Goal: Task Accomplishment & Management: Manage account settings

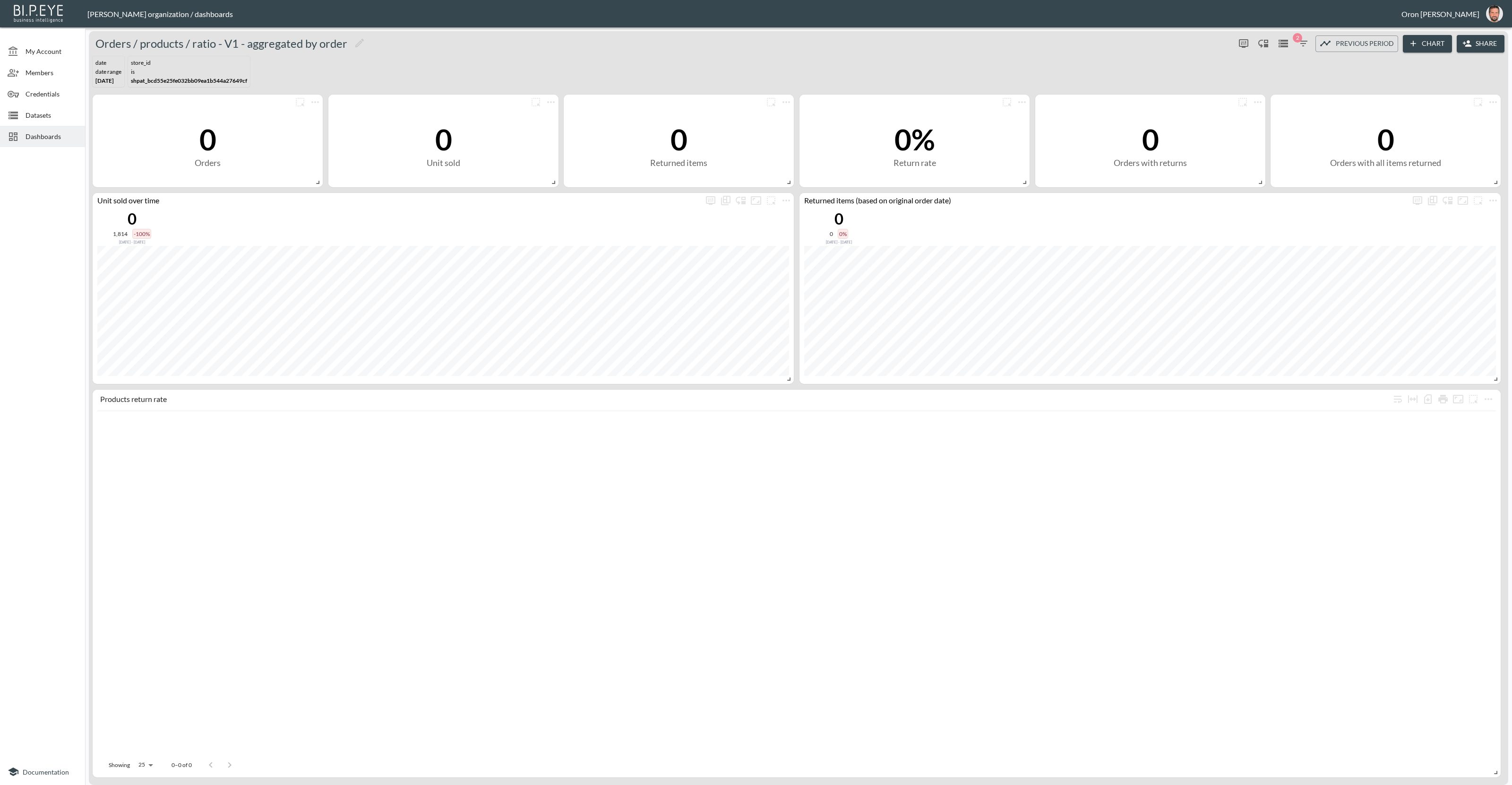
click at [60, 135] on span "Dashboards" at bounding box center [51, 136] width 52 height 10
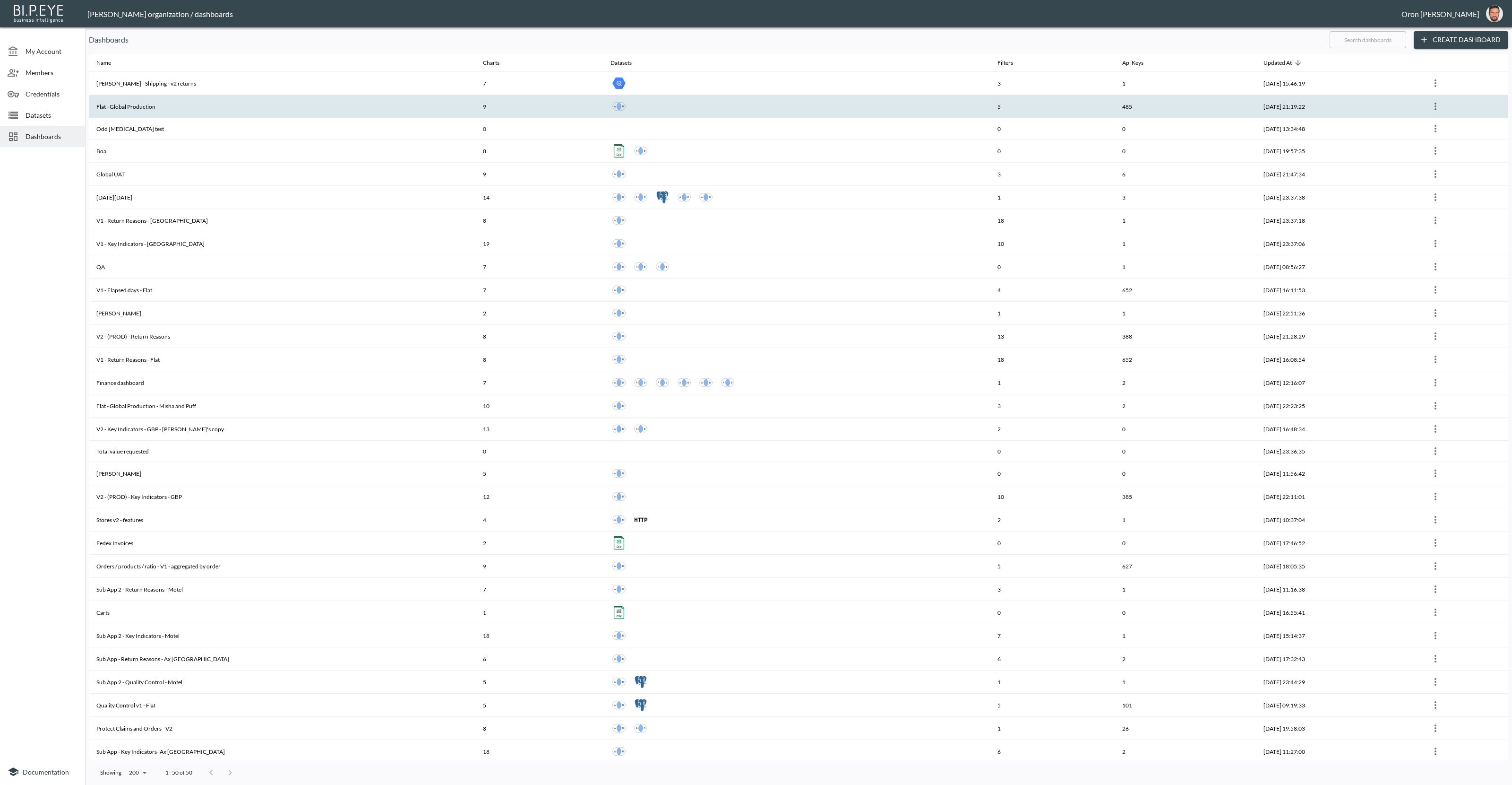
click at [233, 103] on th "Flat - Global Production" at bounding box center [282, 106] width 387 height 23
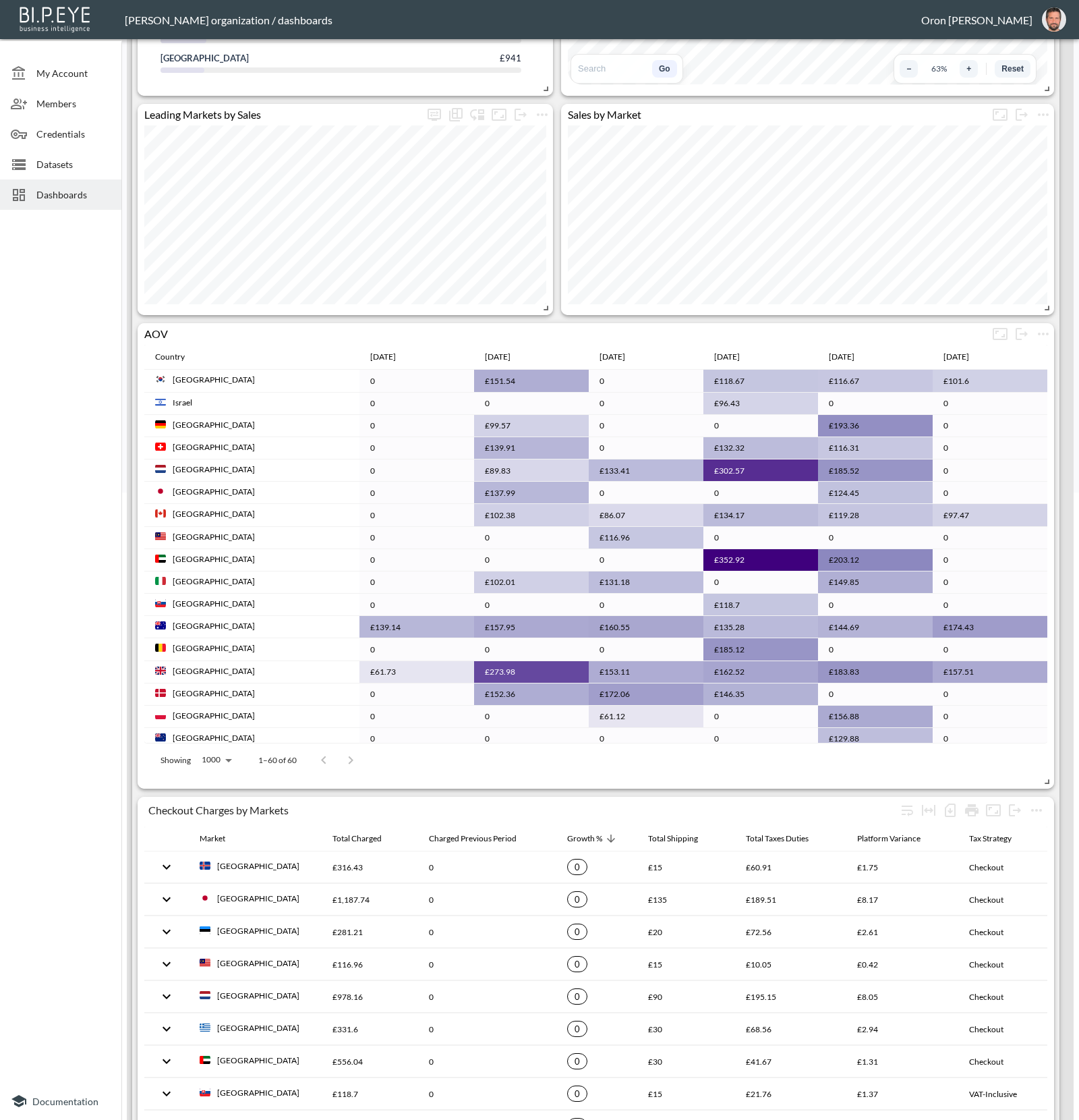
scroll to position [634, 0]
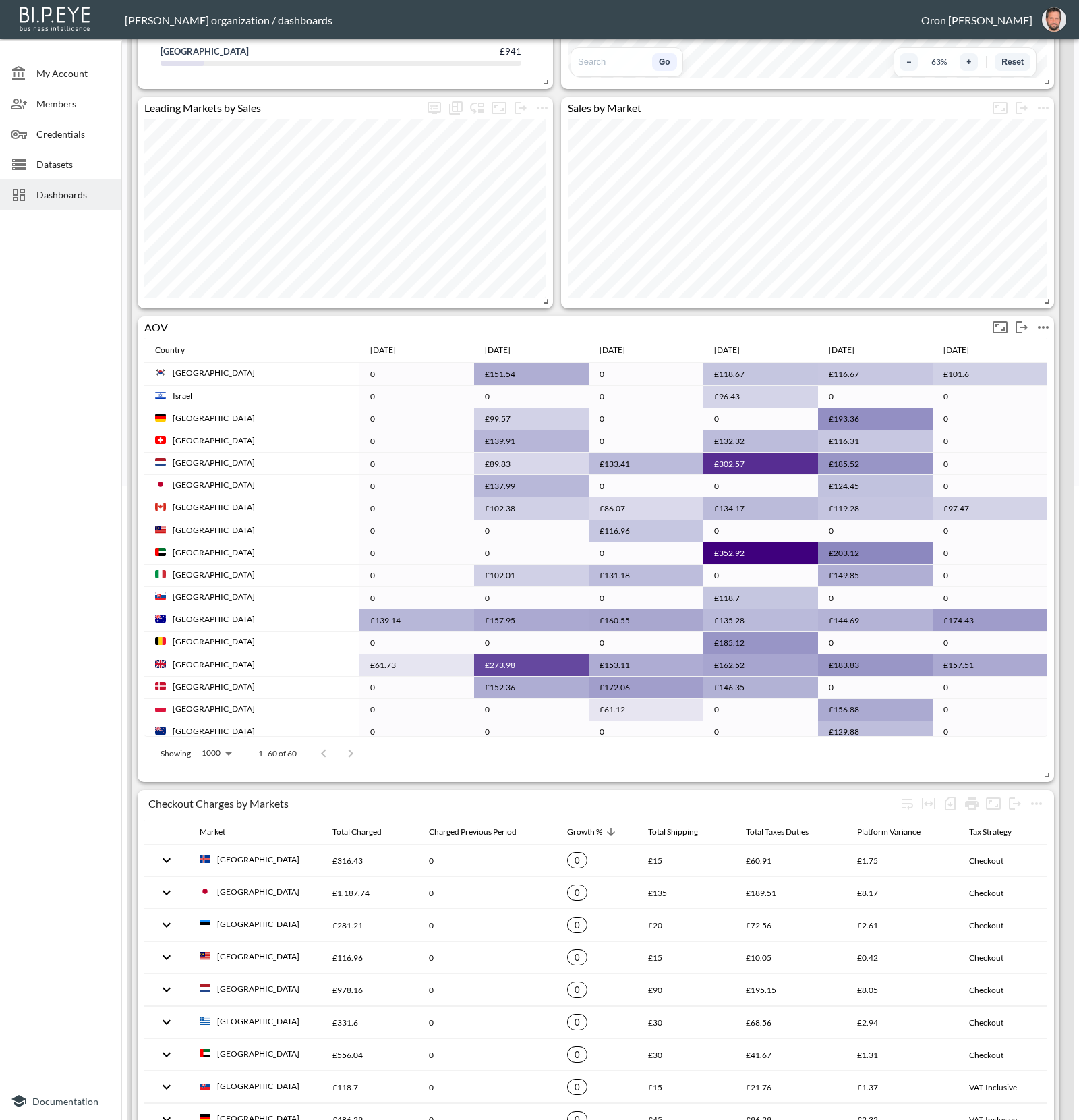
click at [1045, 323] on icon "more" at bounding box center [1043, 327] width 16 height 16
click at [1029, 350] on li "Edit" at bounding box center [1012, 352] width 105 height 25
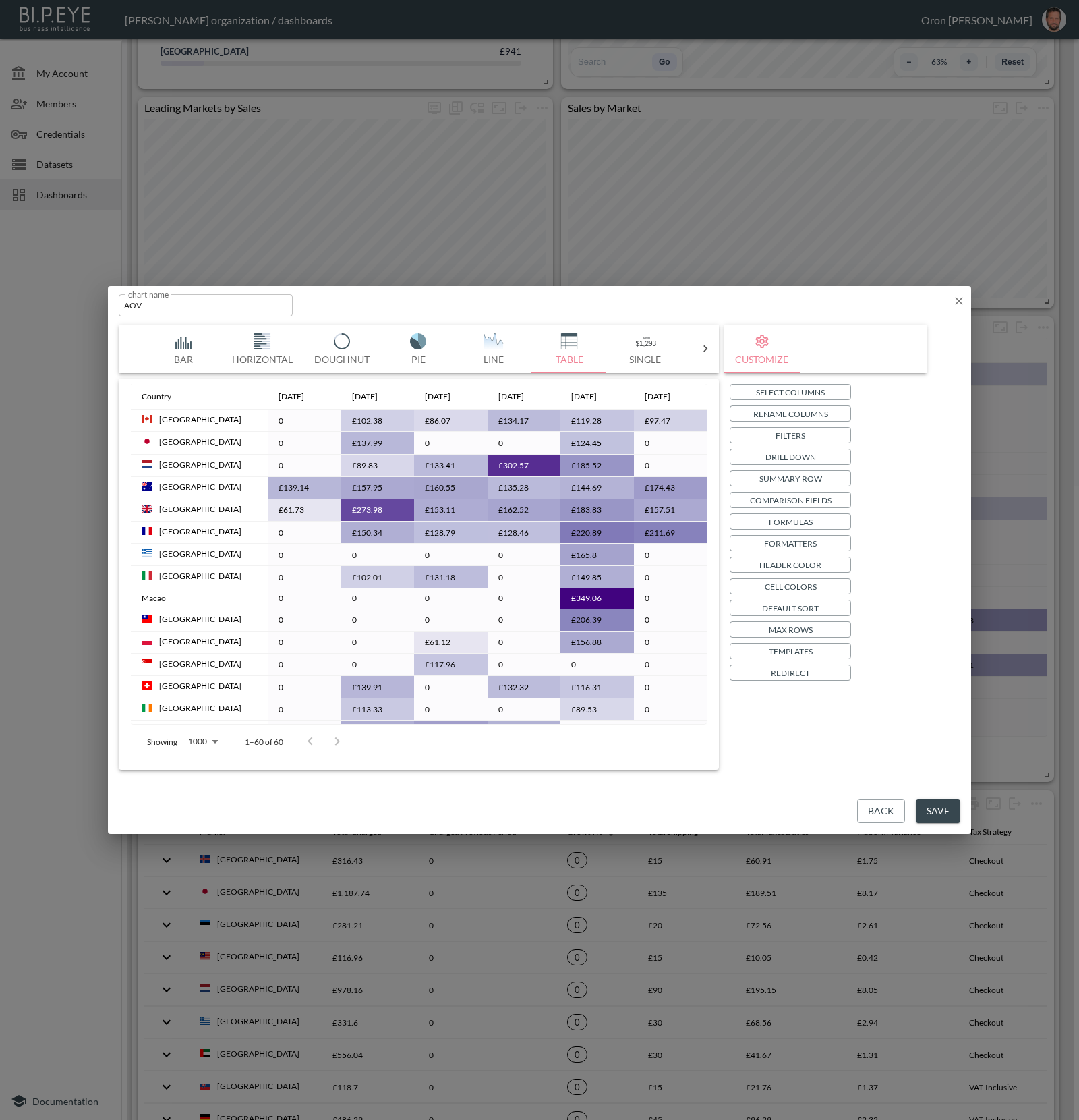
click at [799, 653] on p "Templates" at bounding box center [791, 651] width 44 height 14
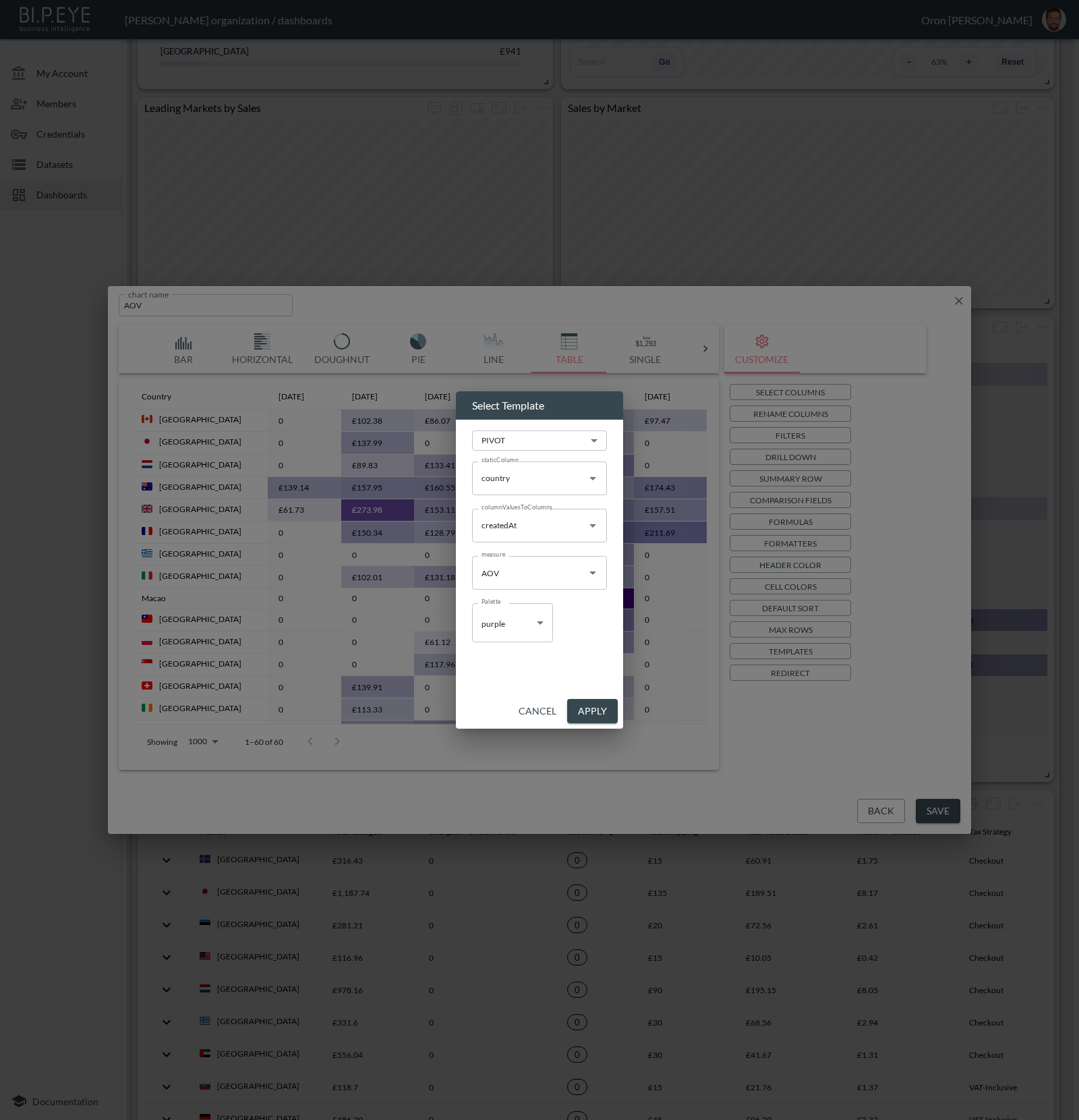
click at [487, 624] on body "BI.P.EYE, Interactive Analytics Dashboards - app Zach Bailet organization / das…" at bounding box center [539, 560] width 1079 height 1120
click at [494, 677] on span "blue" at bounding box center [491, 678] width 15 height 12
type input "blue"
click at [573, 702] on button "Apply" at bounding box center [592, 711] width 50 height 25
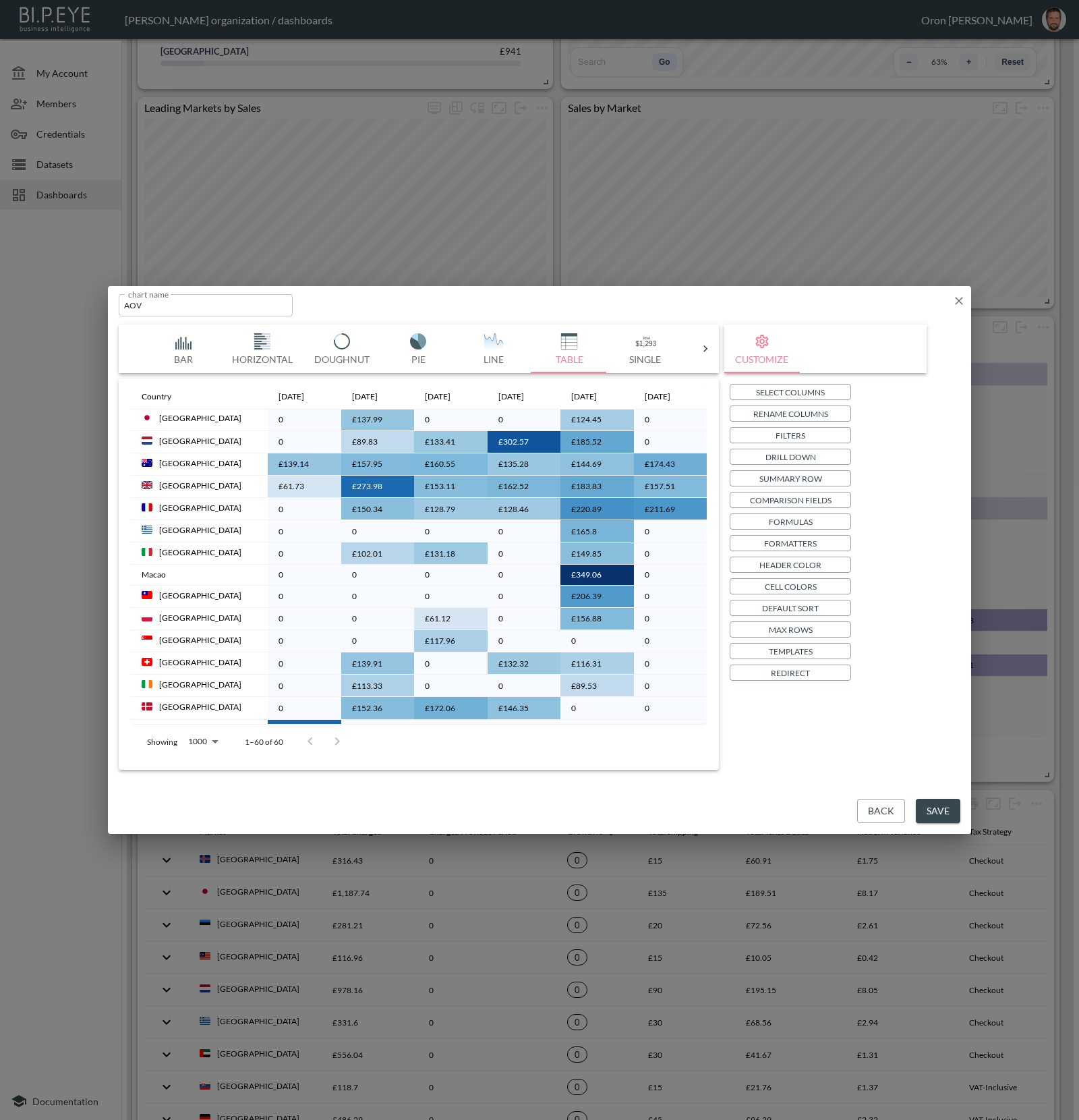
scroll to position [0, 0]
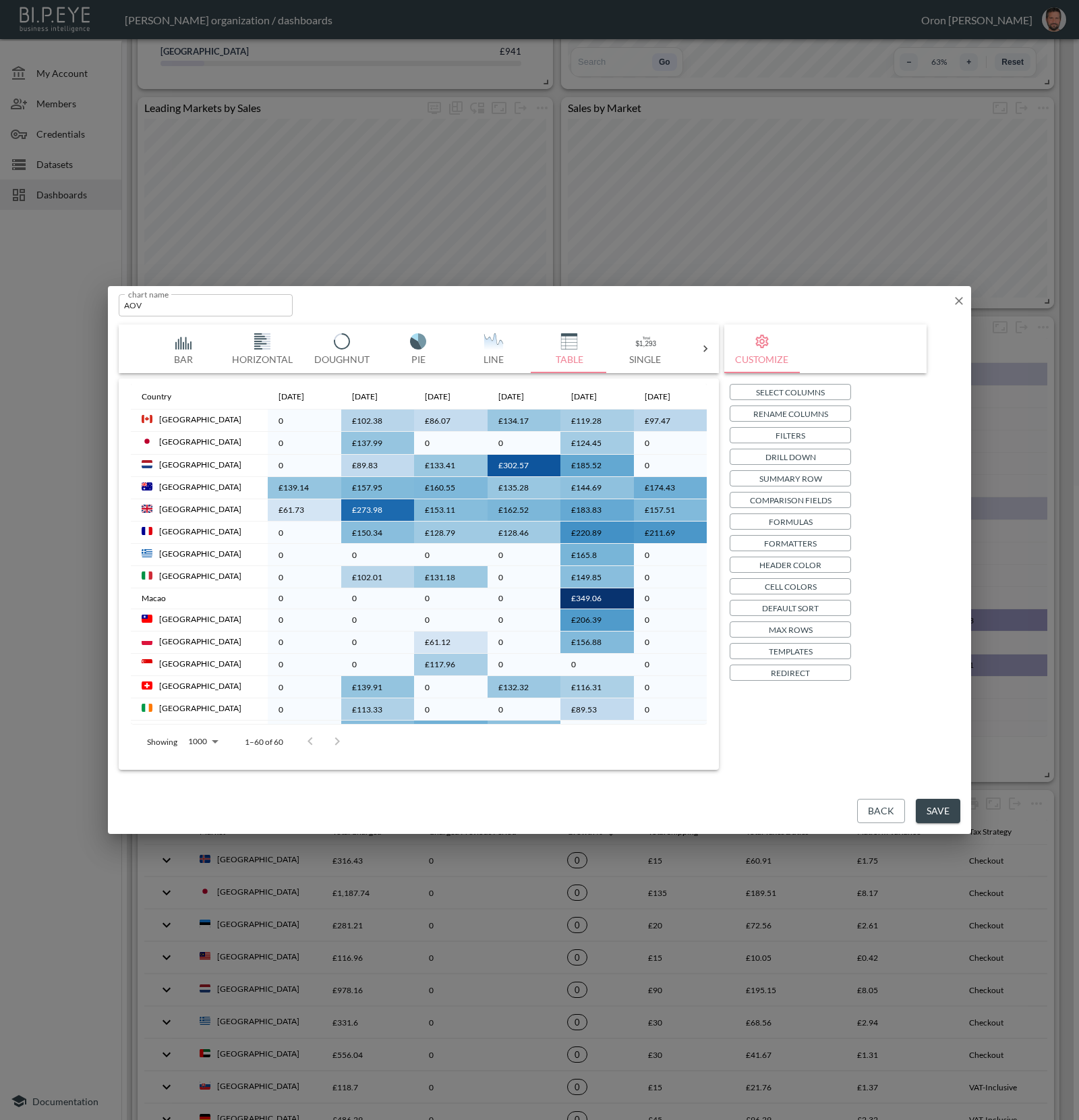
click at [800, 645] on p "Templates" at bounding box center [791, 651] width 44 height 14
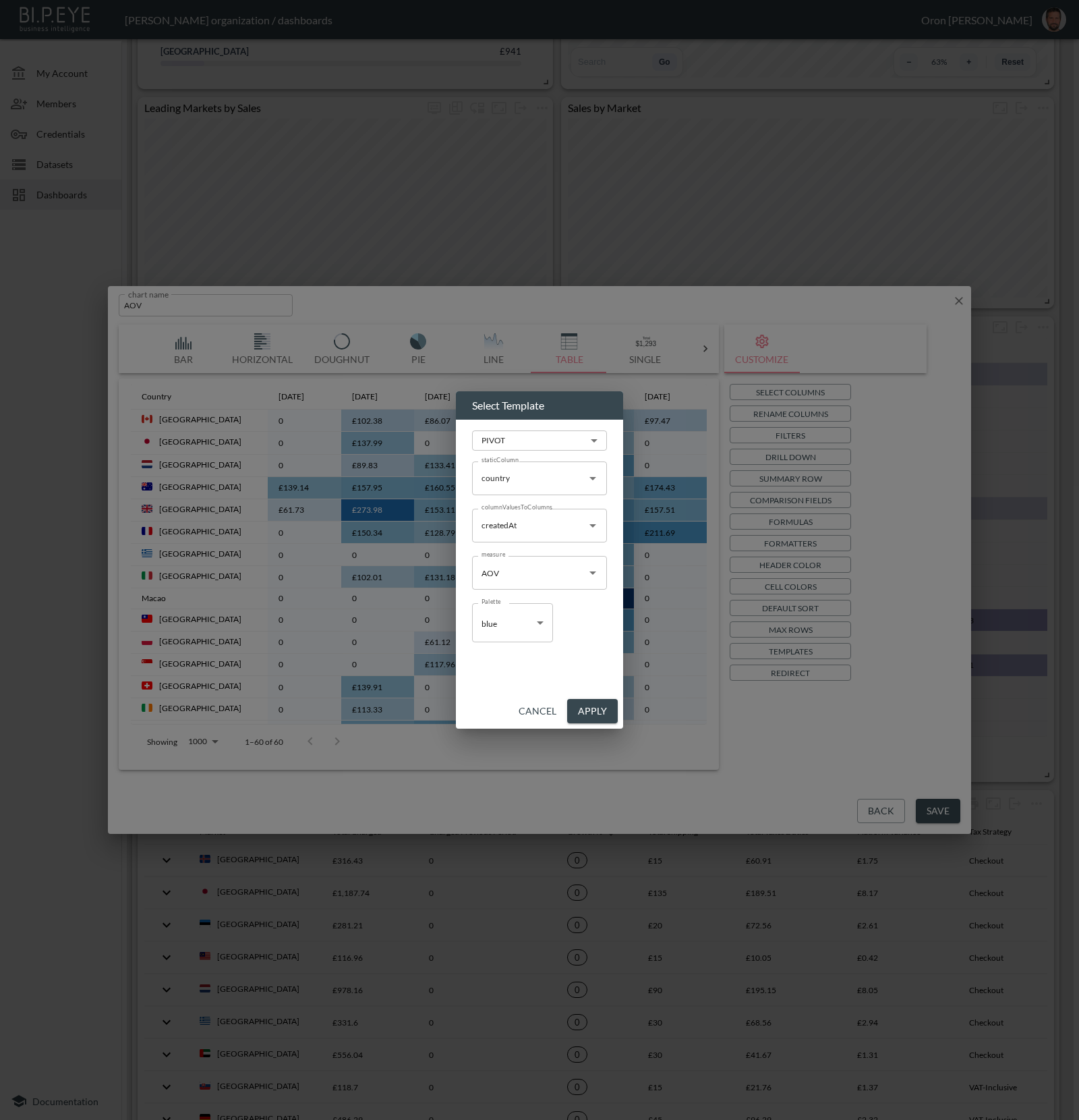
click at [517, 615] on body "BI.P.EYE, Interactive Analytics Dashboards - app Zach Bailet organization / das…" at bounding box center [539, 560] width 1079 height 1120
drag, startPoint x: 508, startPoint y: 702, endPoint x: 514, endPoint y: 703, distance: 6.1
click at [508, 702] on li "grey" at bounding box center [512, 698] width 81 height 20
type input "grey"
click at [591, 710] on button "Apply" at bounding box center [592, 711] width 50 height 25
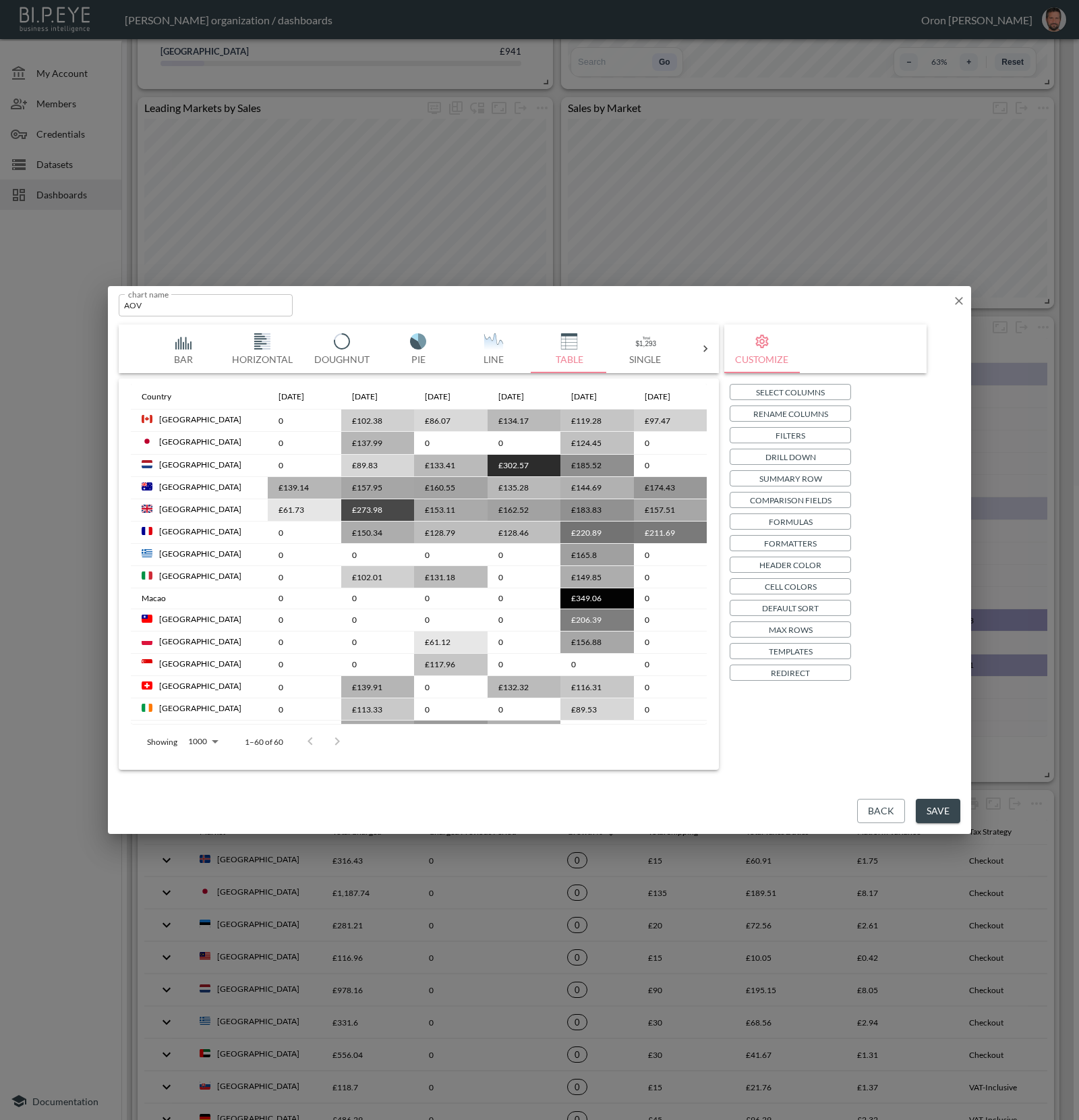
click at [957, 305] on icon "button" at bounding box center [959, 301] width 14 height 14
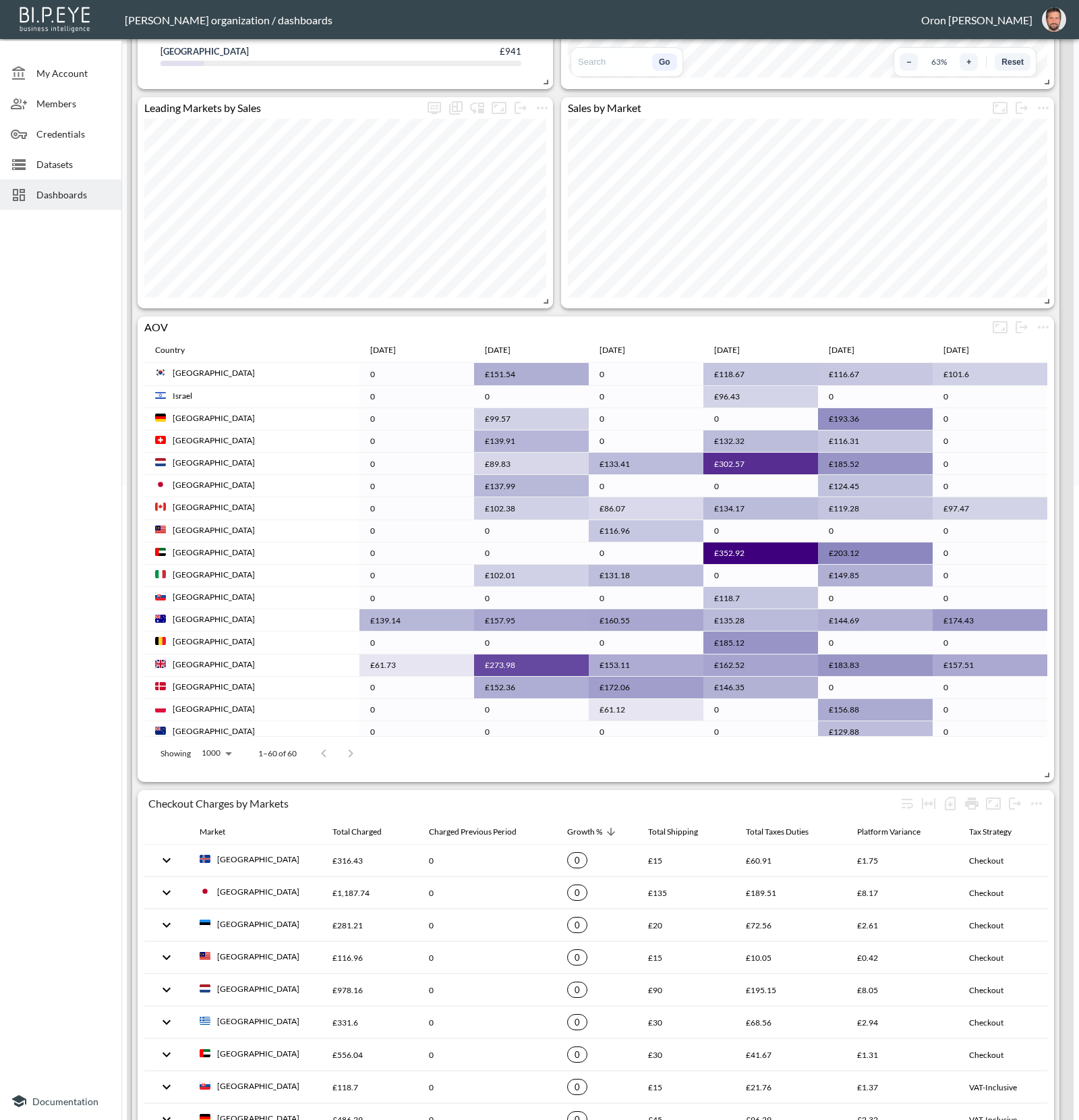
scroll to position [691, 0]
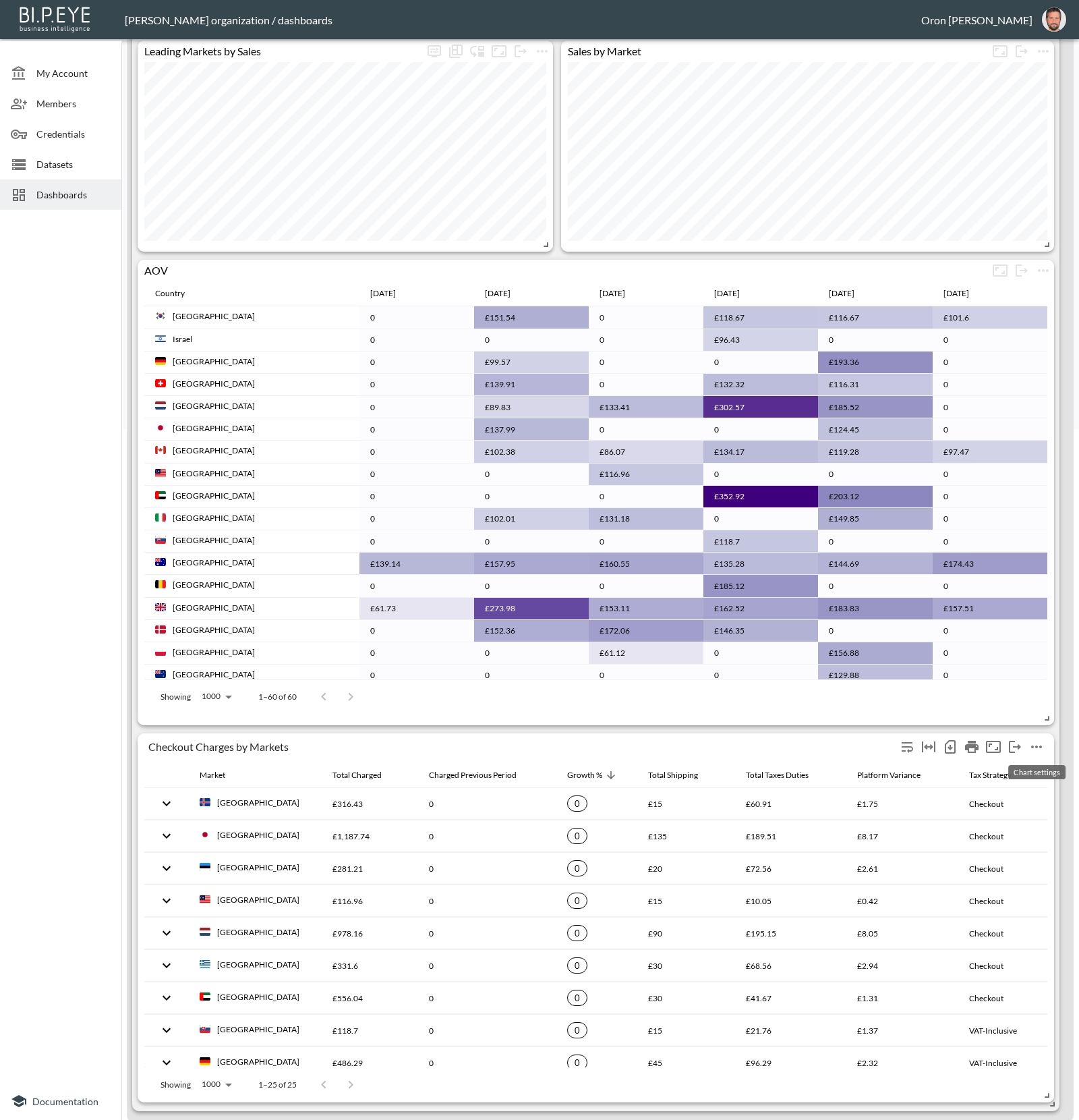
click at [1032, 742] on icon "more" at bounding box center [1036, 747] width 16 height 16
click at [1063, 428] on div at bounding box center [539, 560] width 1079 height 1120
click at [1037, 748] on icon "more" at bounding box center [1036, 747] width 16 height 16
click at [1026, 762] on li "Edit" at bounding box center [1012, 770] width 105 height 25
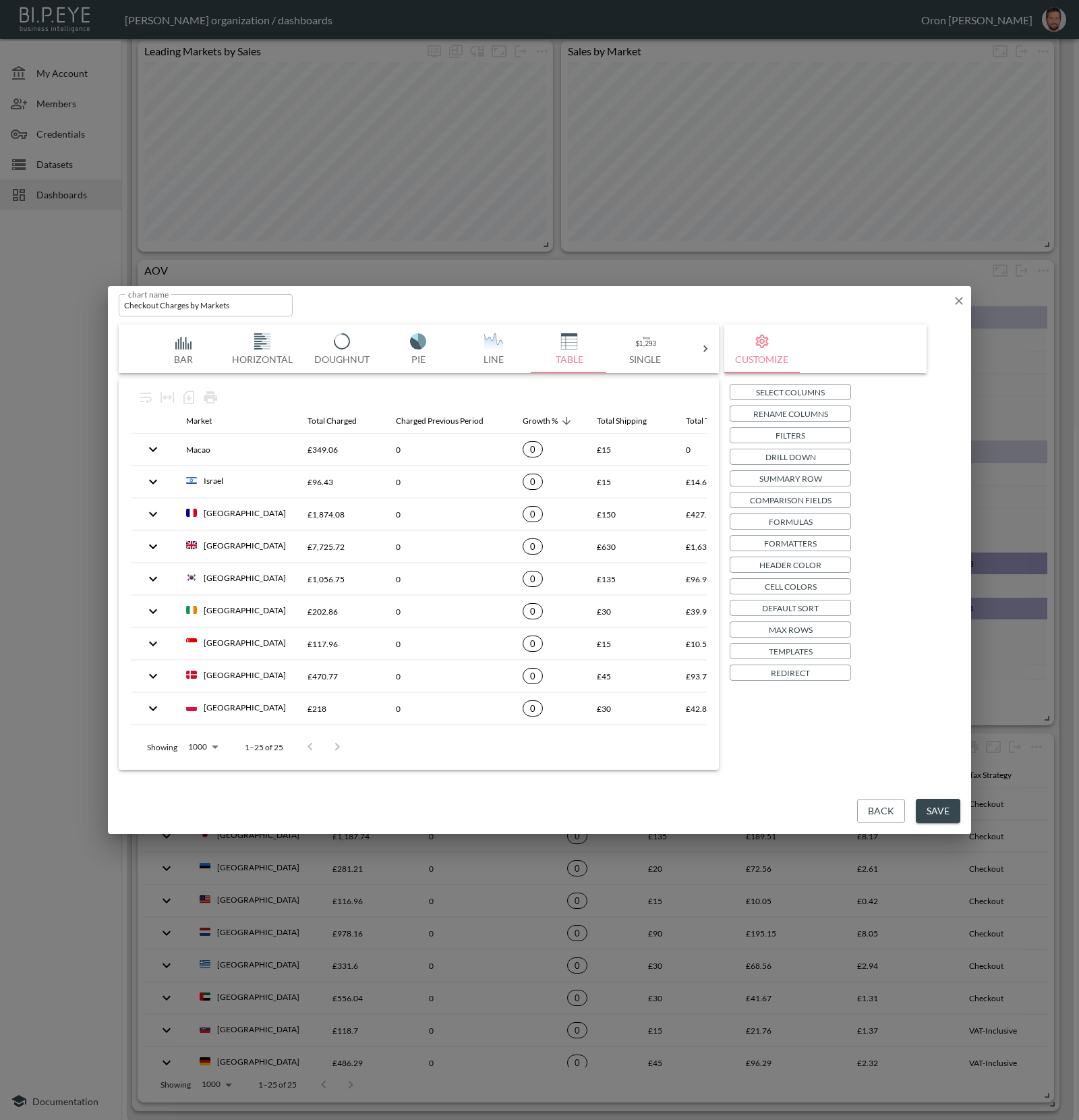
click at [401, 459] on th "0" at bounding box center [448, 449] width 127 height 31
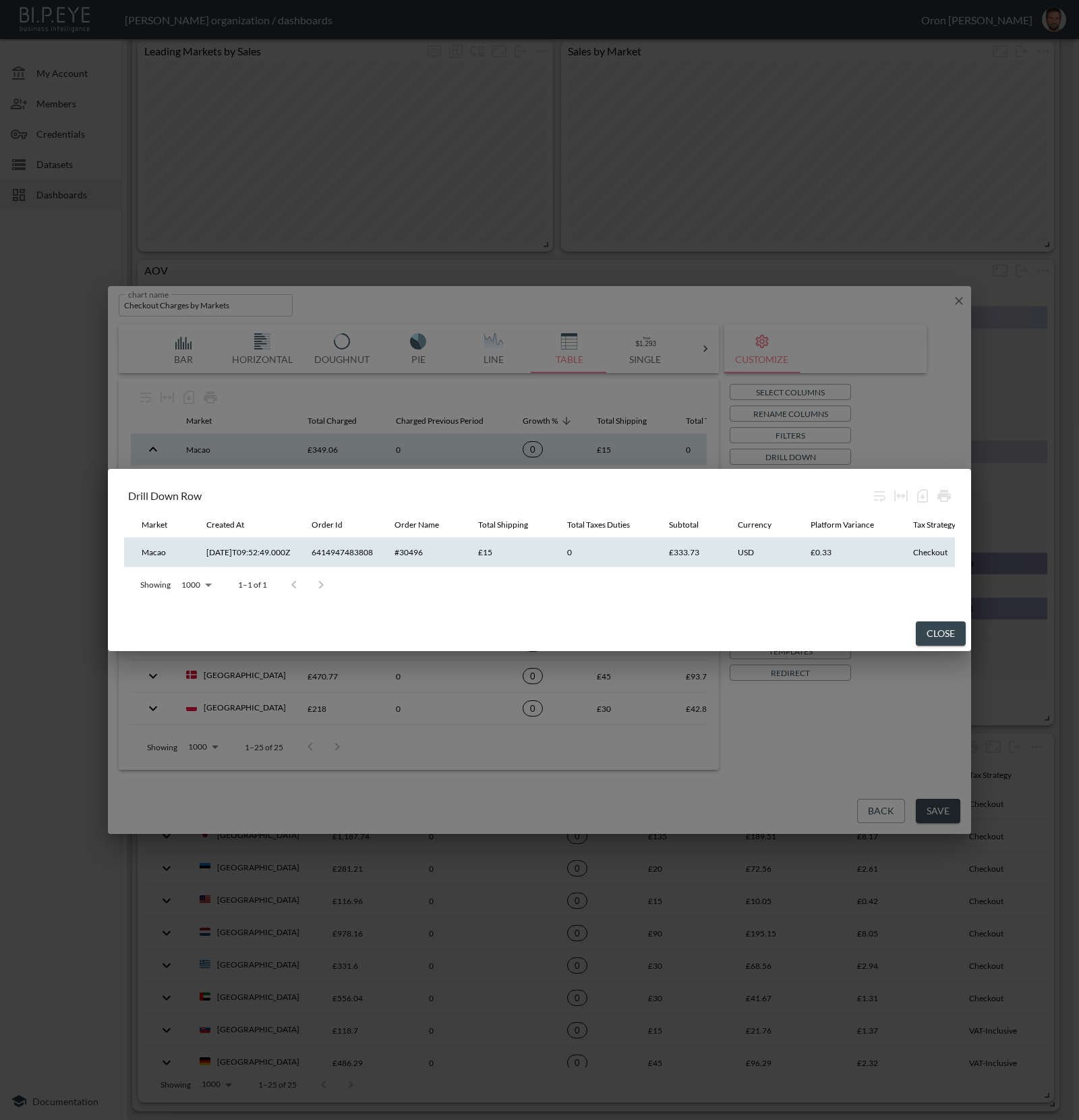
scroll to position [0, 0]
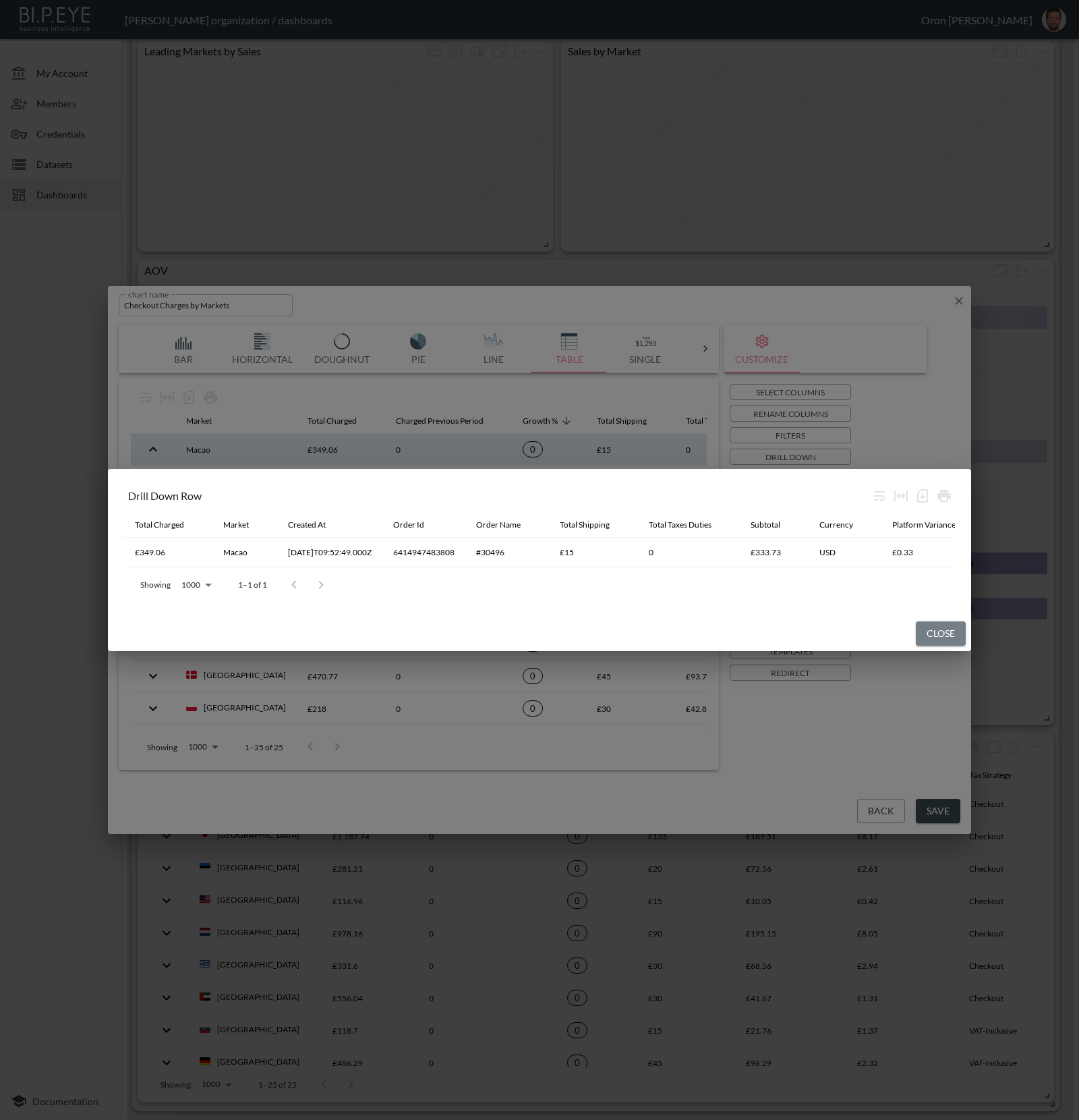
click at [934, 640] on button "Close" at bounding box center [940, 634] width 50 height 25
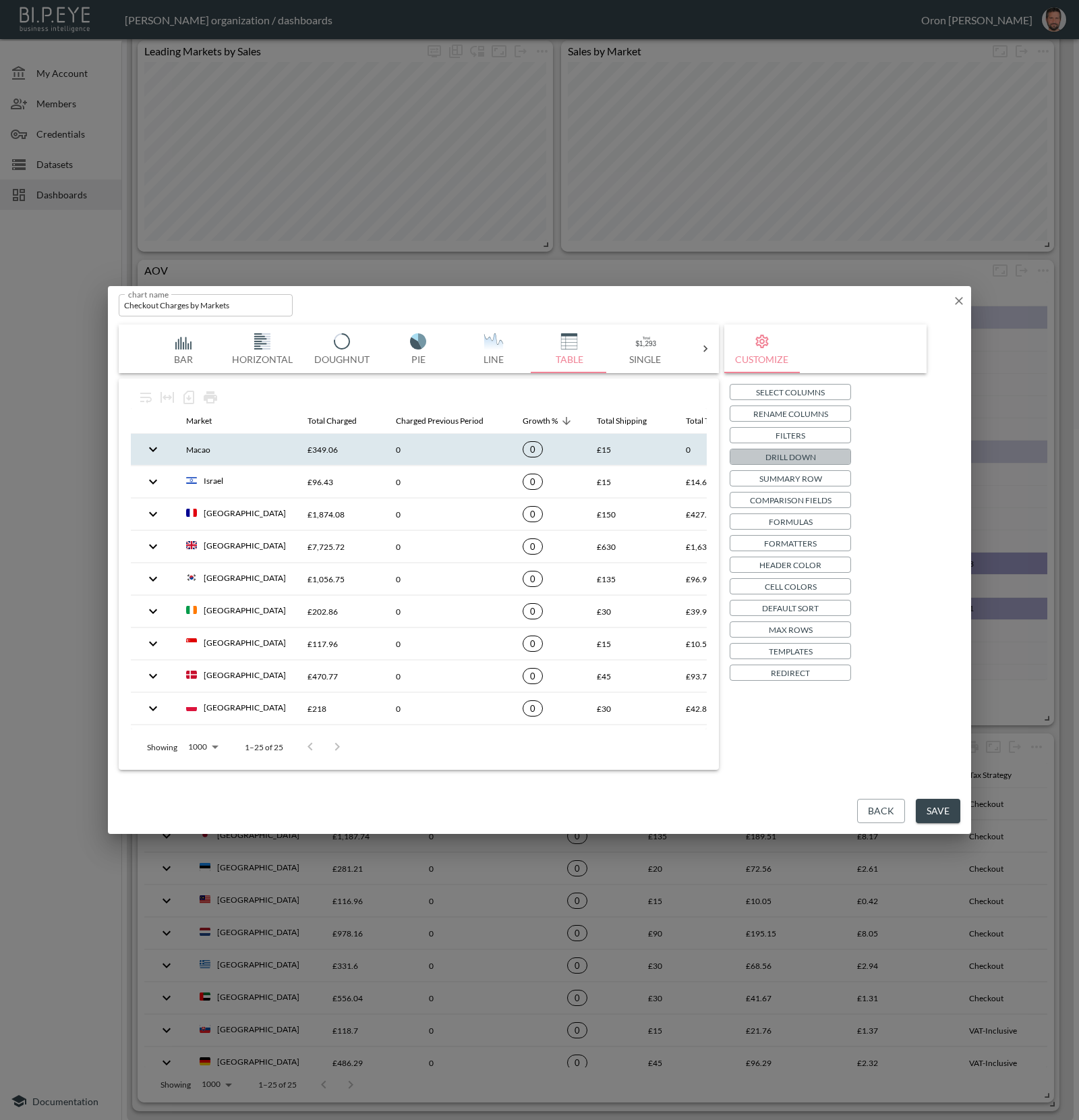
click at [809, 458] on p "Drill Down" at bounding box center [790, 457] width 50 height 14
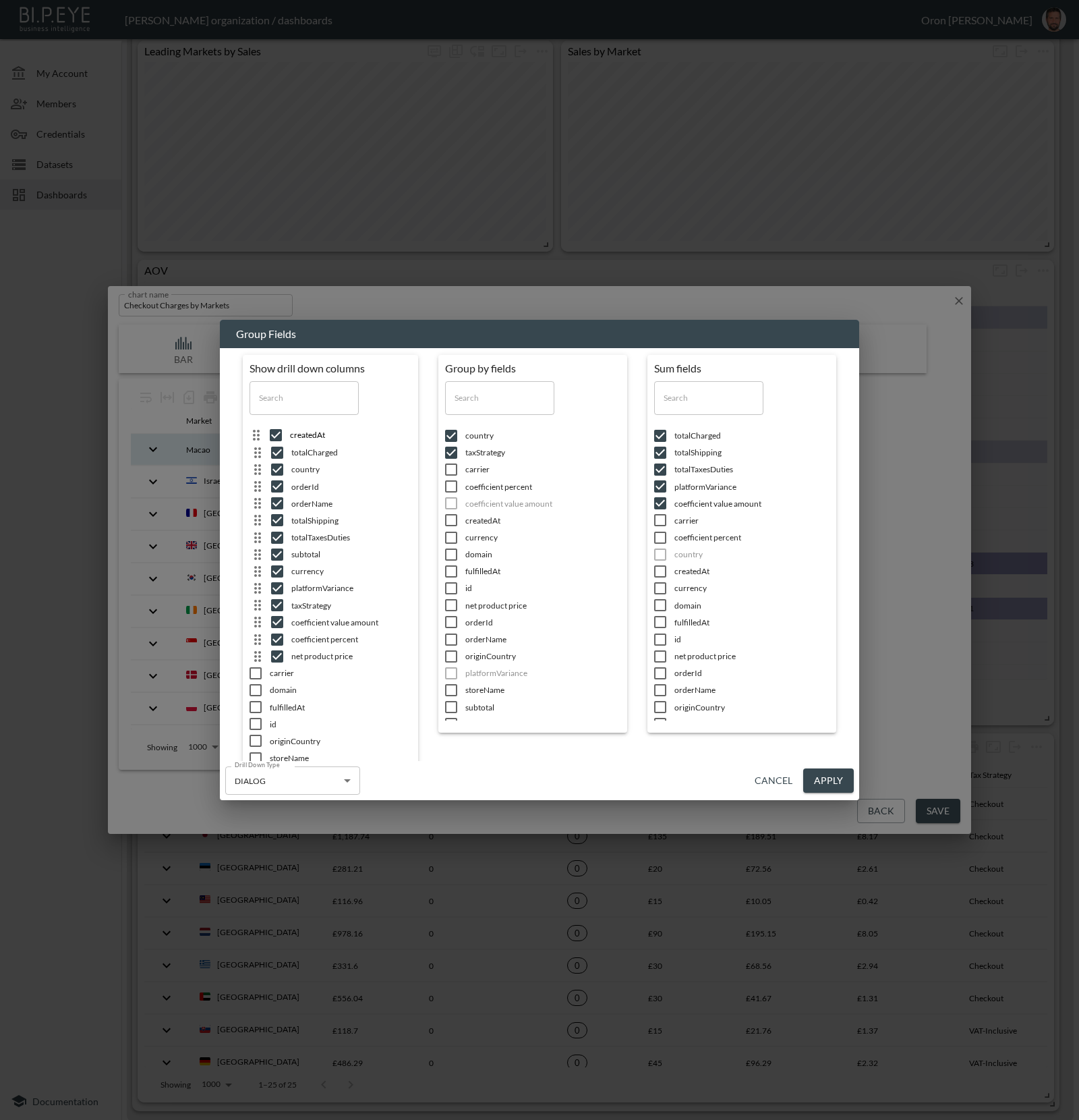
drag, startPoint x: 258, startPoint y: 469, endPoint x: 260, endPoint y: 431, distance: 38.1
drag, startPoint x: 258, startPoint y: 487, endPoint x: 260, endPoint y: 452, distance: 35.1
drag, startPoint x: 259, startPoint y: 507, endPoint x: 261, endPoint y: 474, distance: 33.1
drag, startPoint x: 254, startPoint y: 576, endPoint x: 255, endPoint y: 505, distance: 71.0
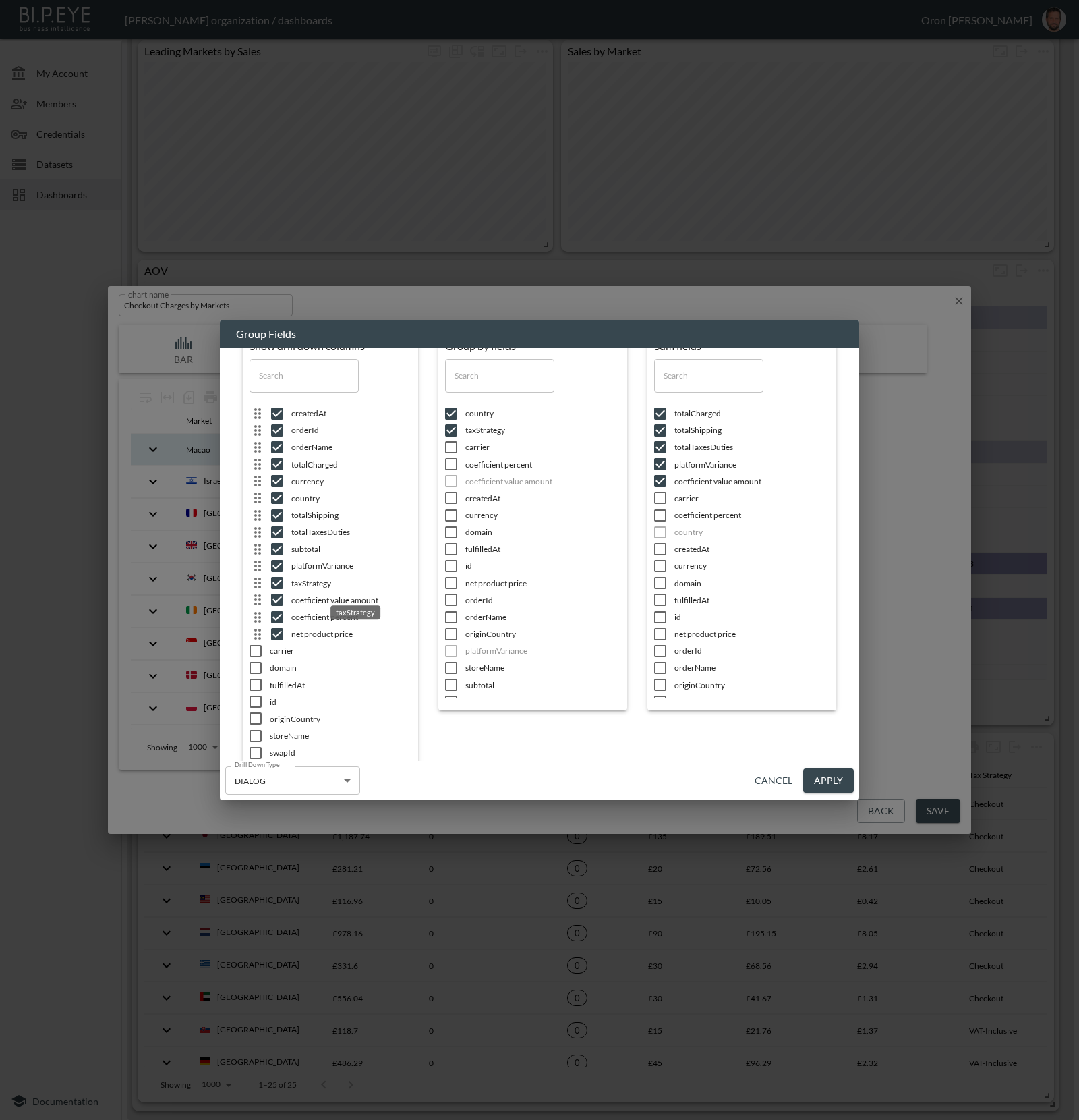
scroll to position [14, 0]
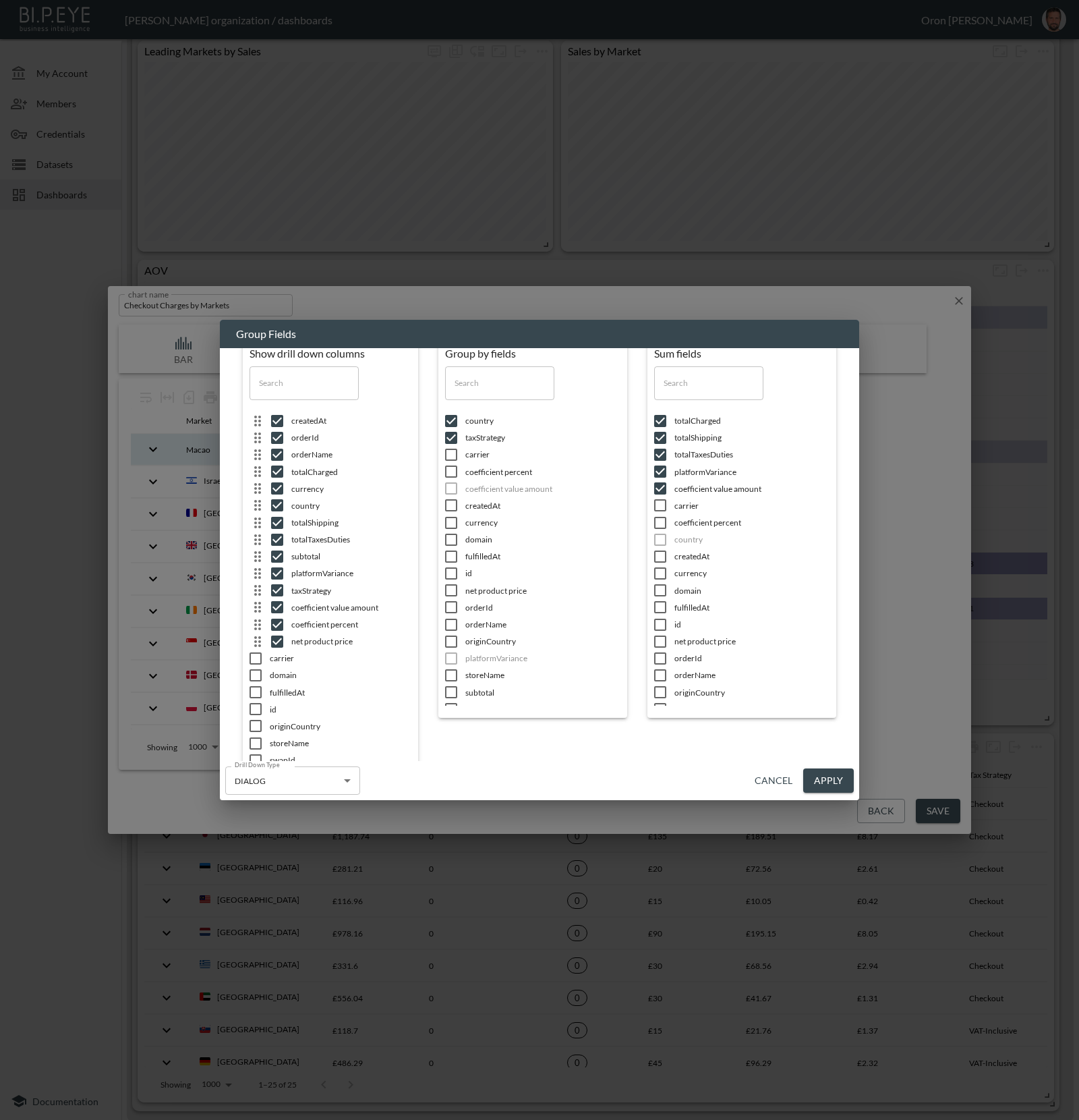
click at [833, 770] on button "Apply" at bounding box center [828, 781] width 50 height 25
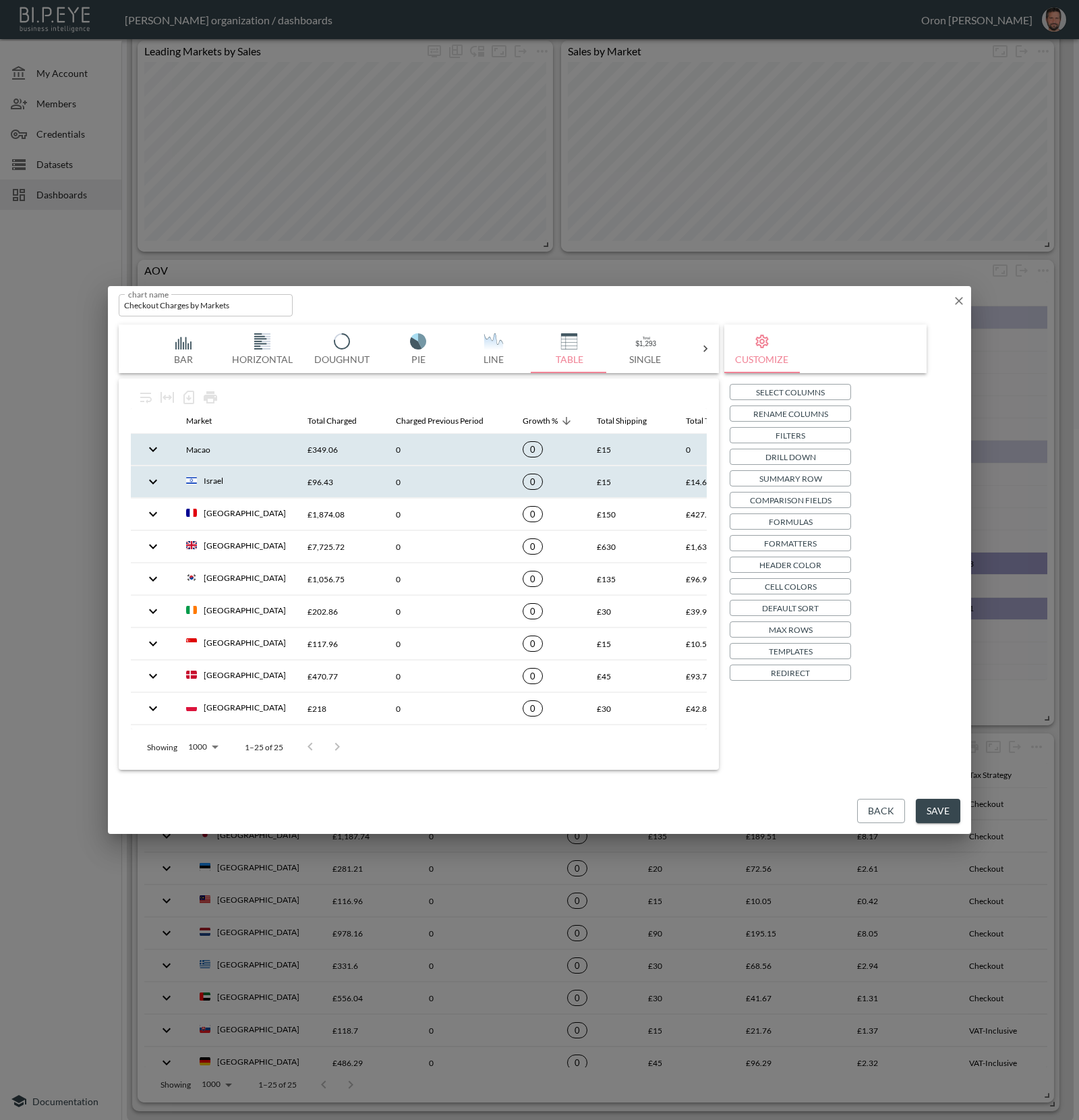
click at [235, 480] on th "Israel" at bounding box center [236, 481] width 122 height 31
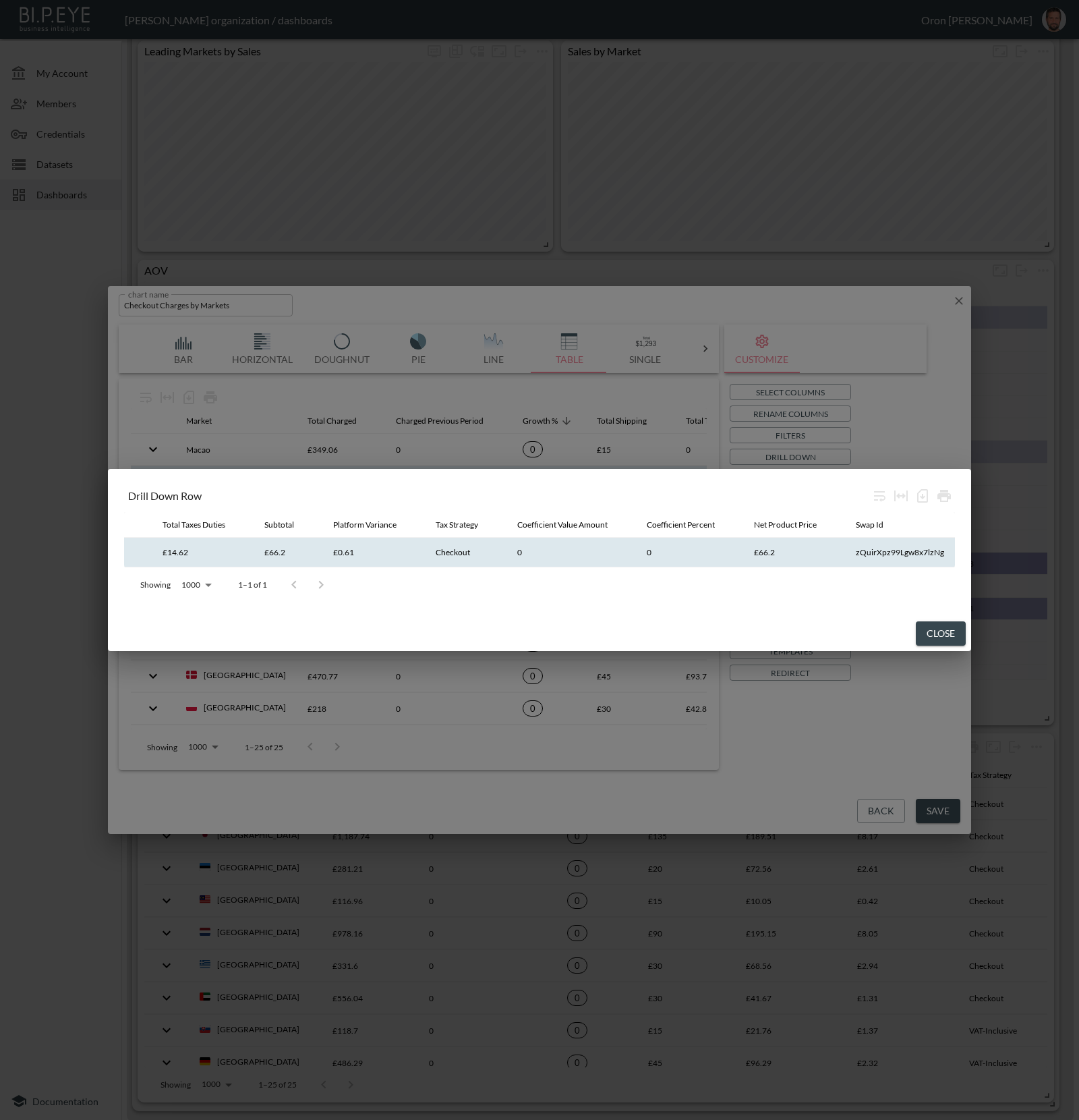
scroll to position [0, 579]
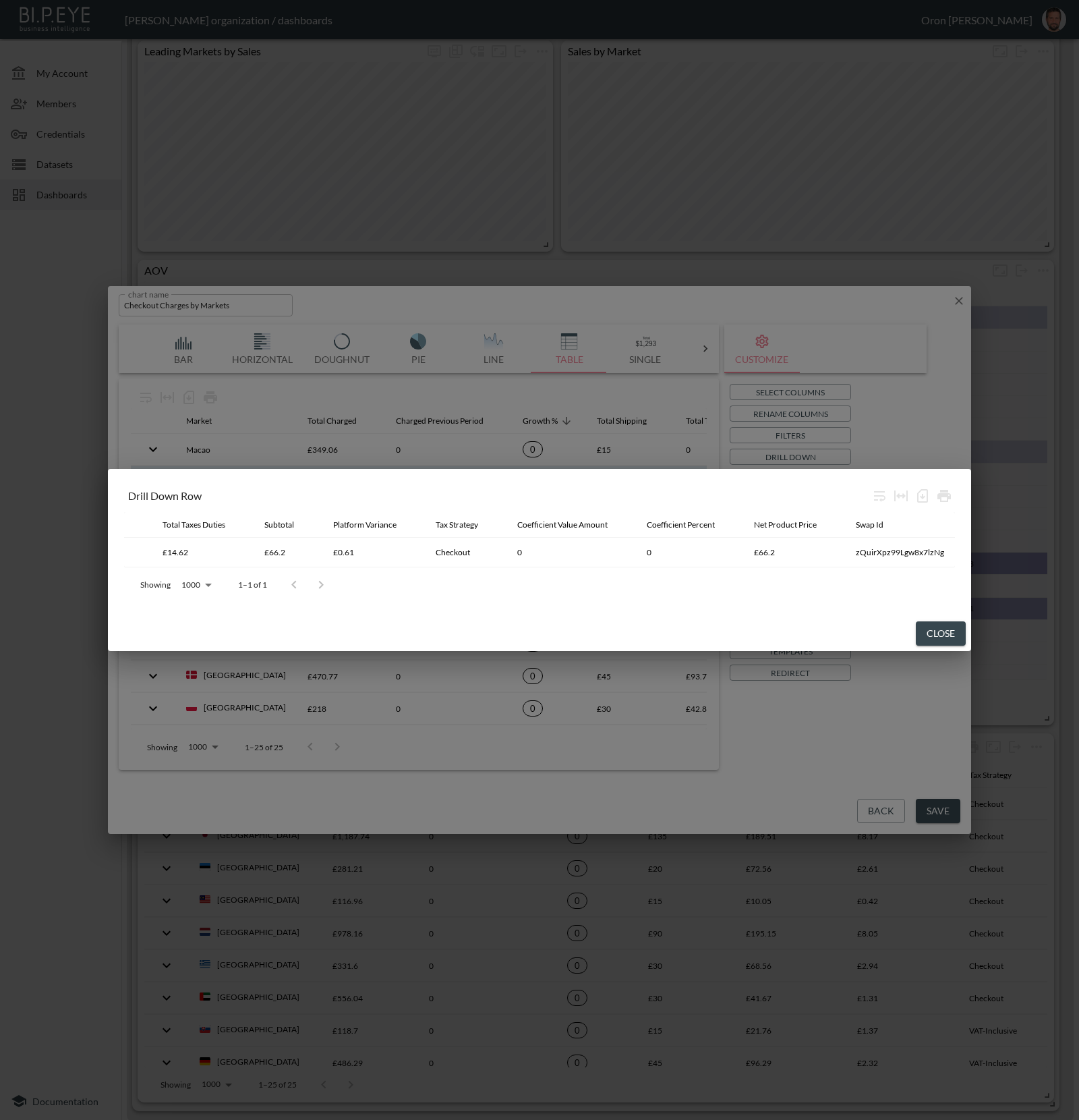
click at [925, 630] on button "Close" at bounding box center [940, 634] width 50 height 25
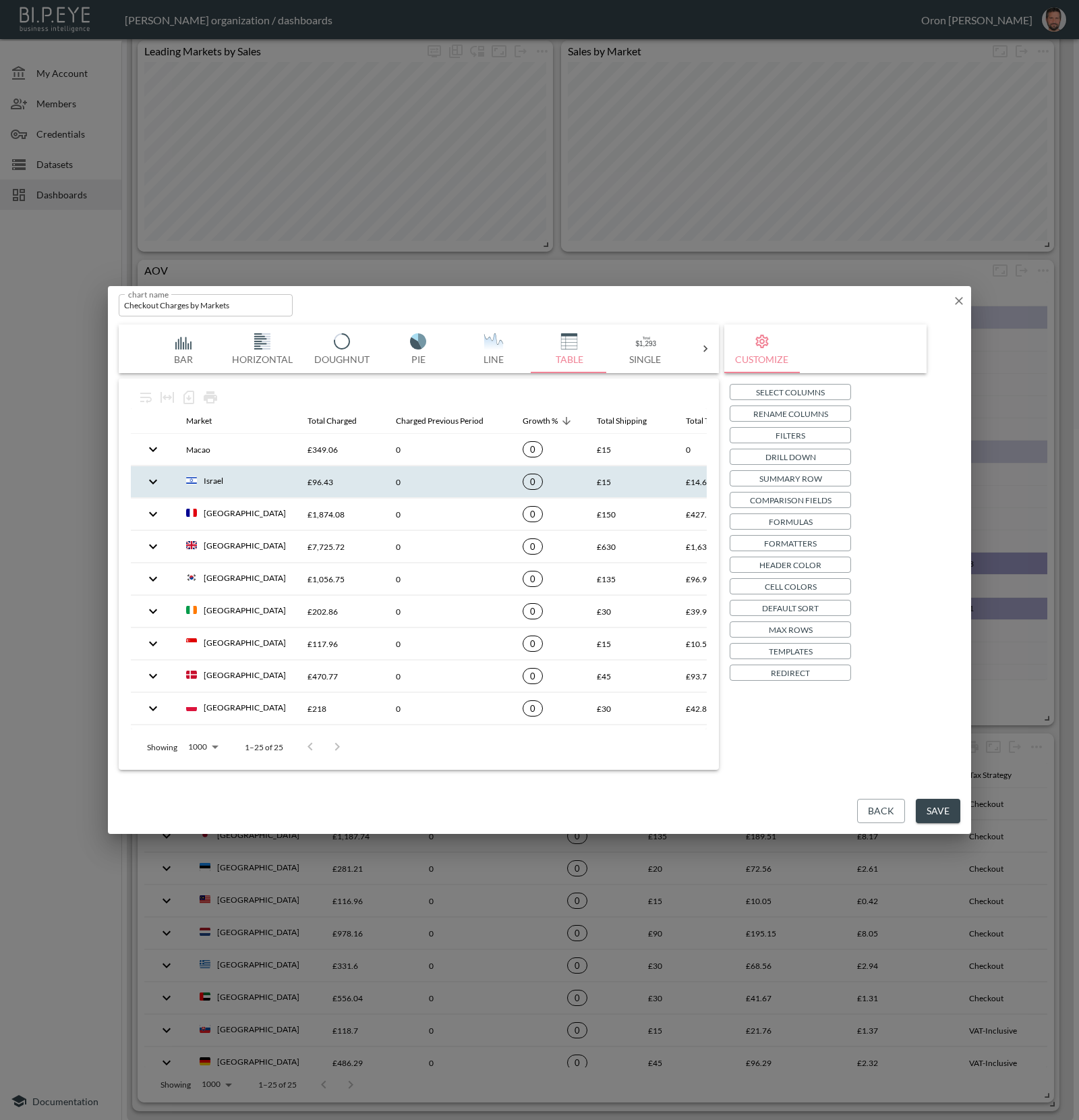
click at [809, 458] on p "Drill Down" at bounding box center [790, 457] width 50 height 14
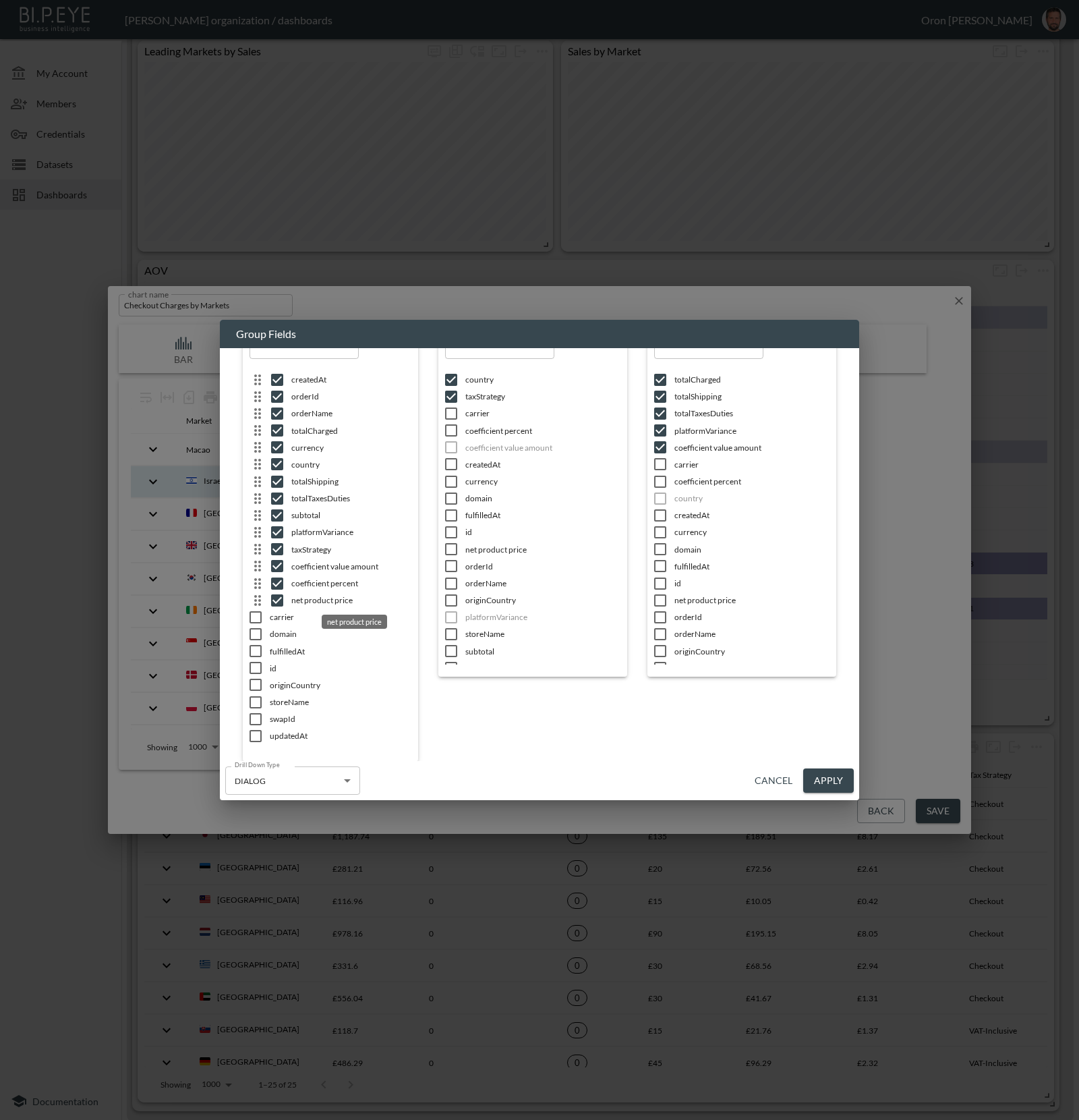
scroll to position [0, 0]
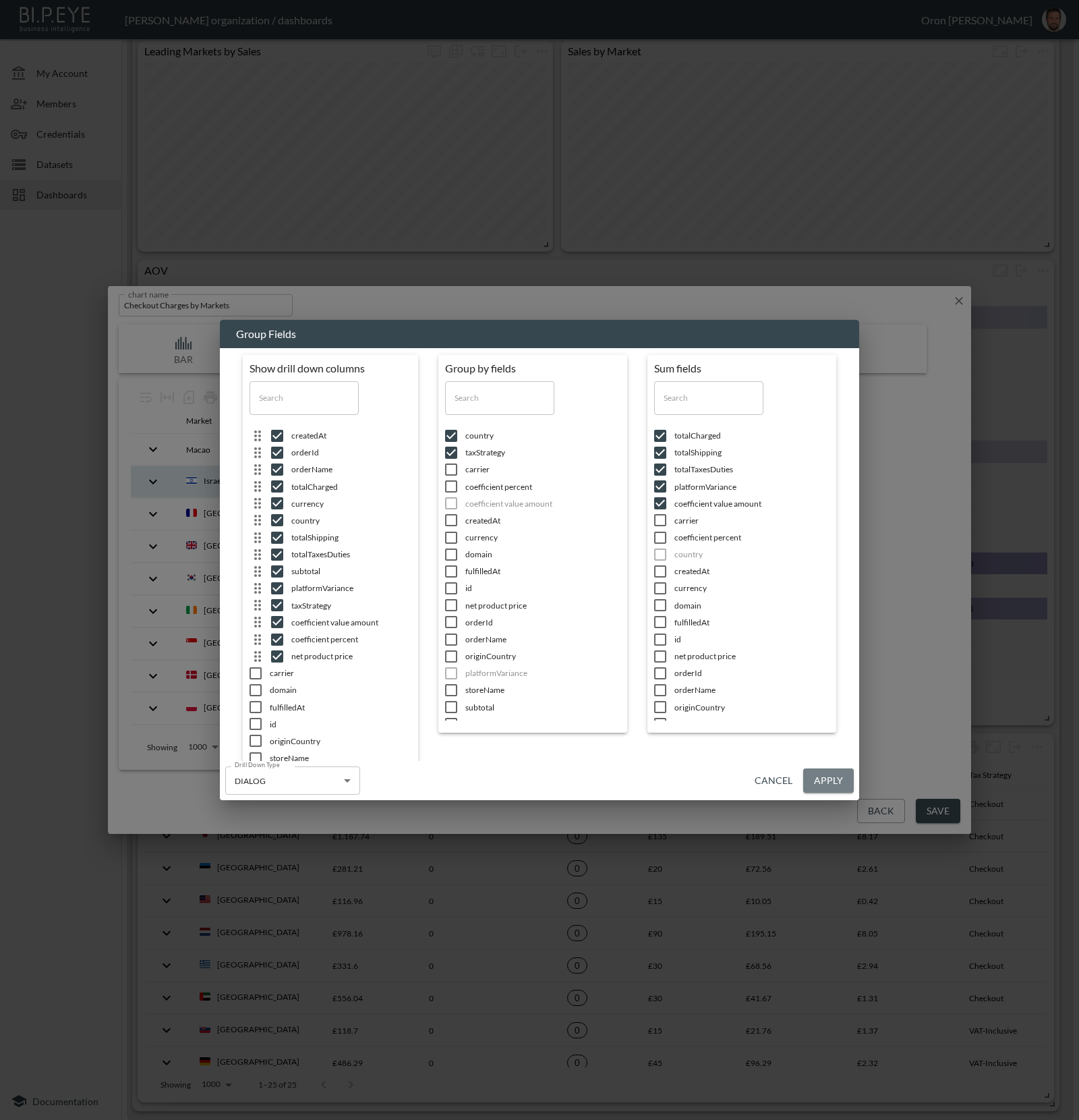
drag, startPoint x: 810, startPoint y: 778, endPoint x: 832, endPoint y: 671, distance: 109.2
click at [810, 778] on button "Apply" at bounding box center [828, 781] width 50 height 25
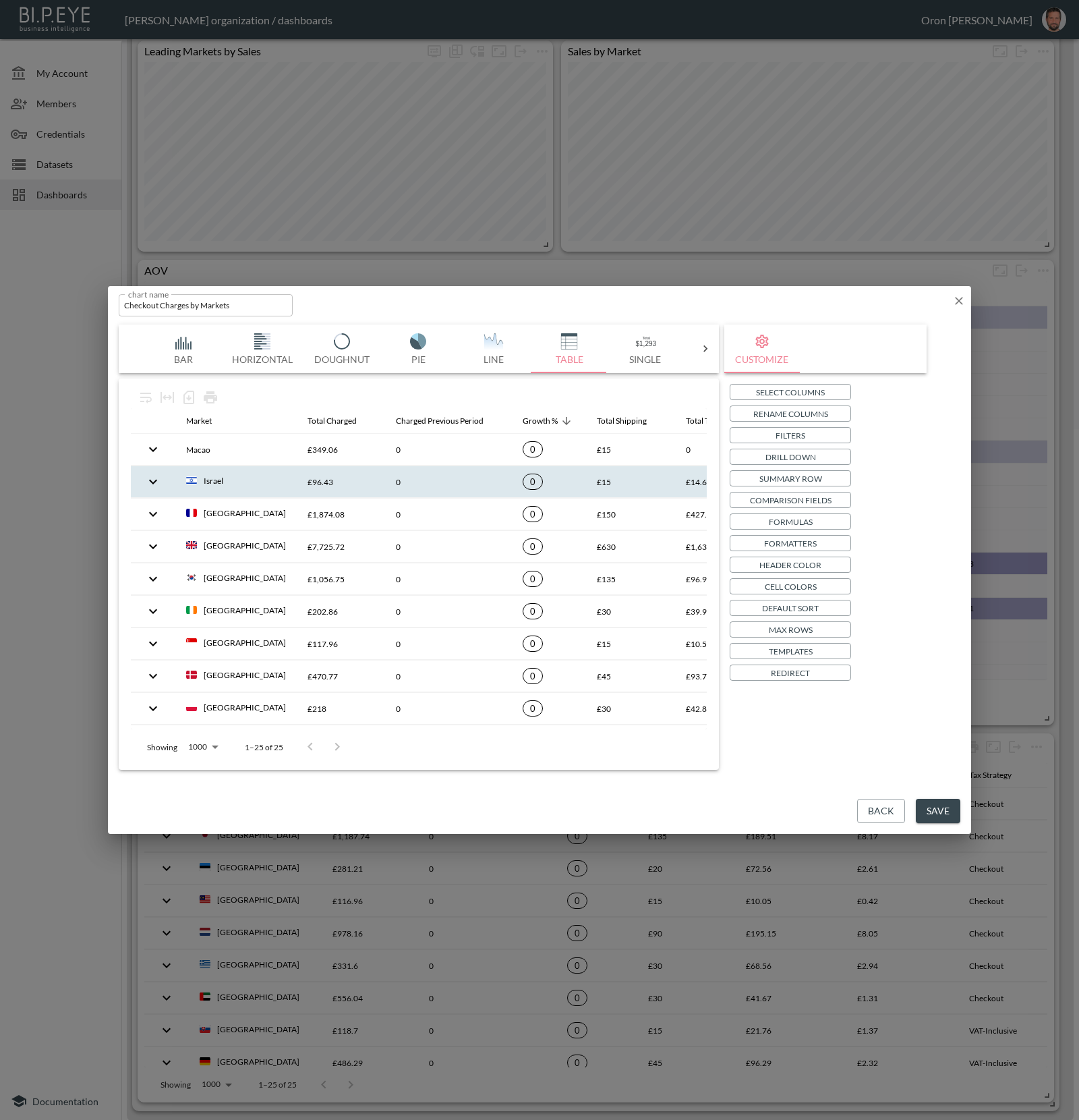
scroll to position [0, 253]
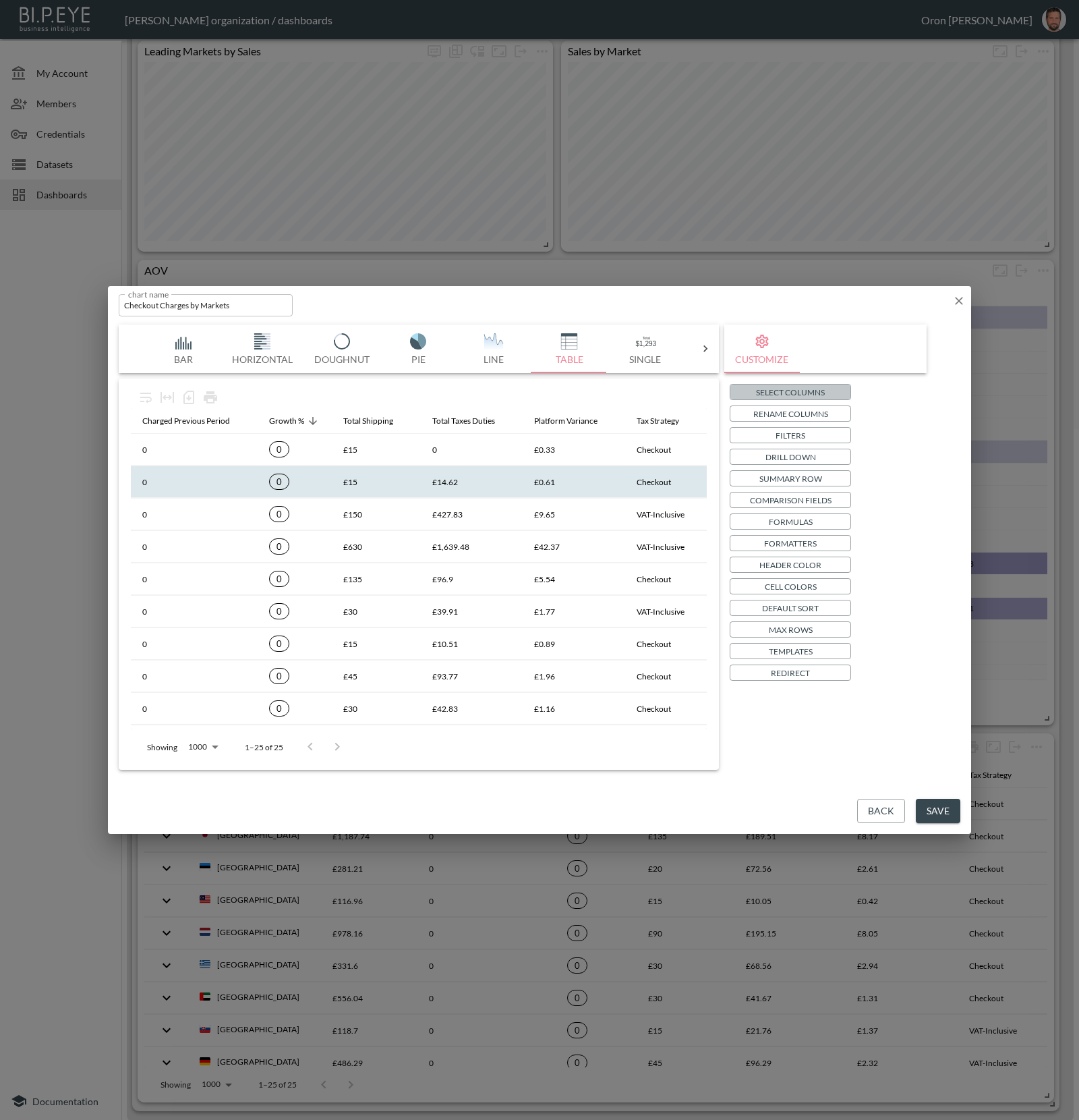
click at [781, 396] on p "Select Columns" at bounding box center [790, 392] width 69 height 14
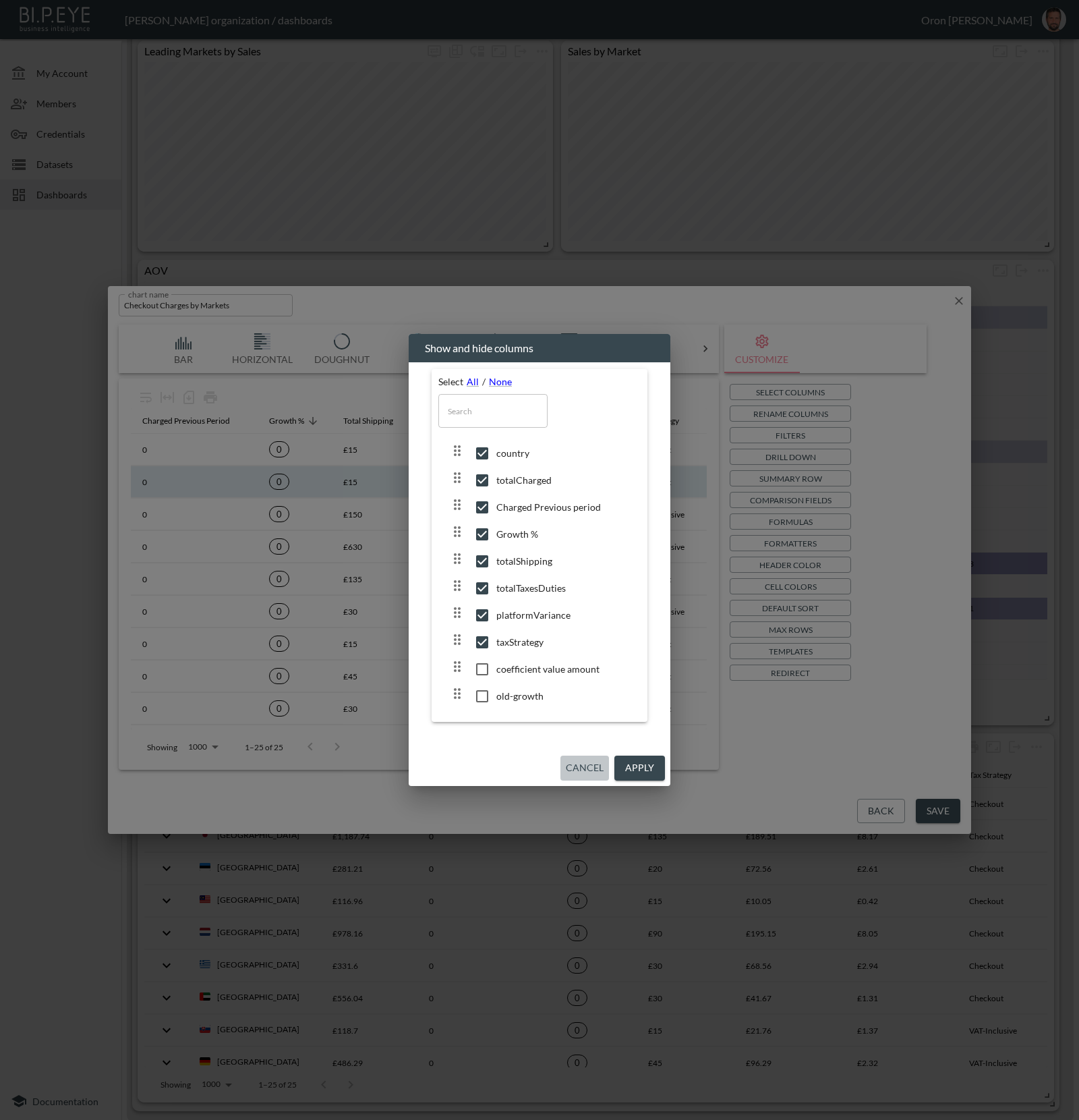
drag, startPoint x: 583, startPoint y: 762, endPoint x: 758, endPoint y: 785, distance: 176.5
click at [584, 762] on button "Cancel" at bounding box center [584, 767] width 48 height 25
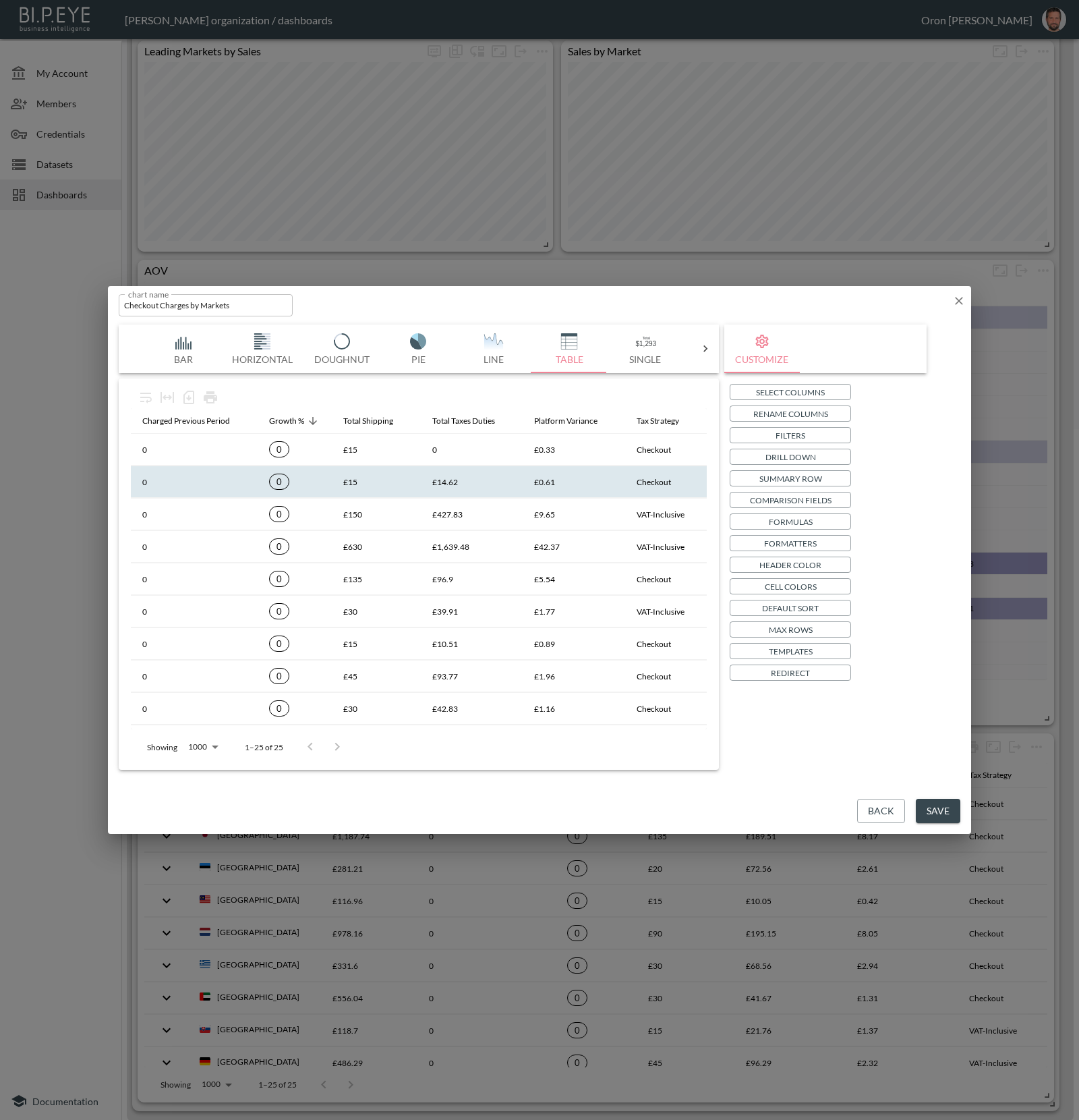
click at [929, 805] on button "Save" at bounding box center [938, 810] width 44 height 25
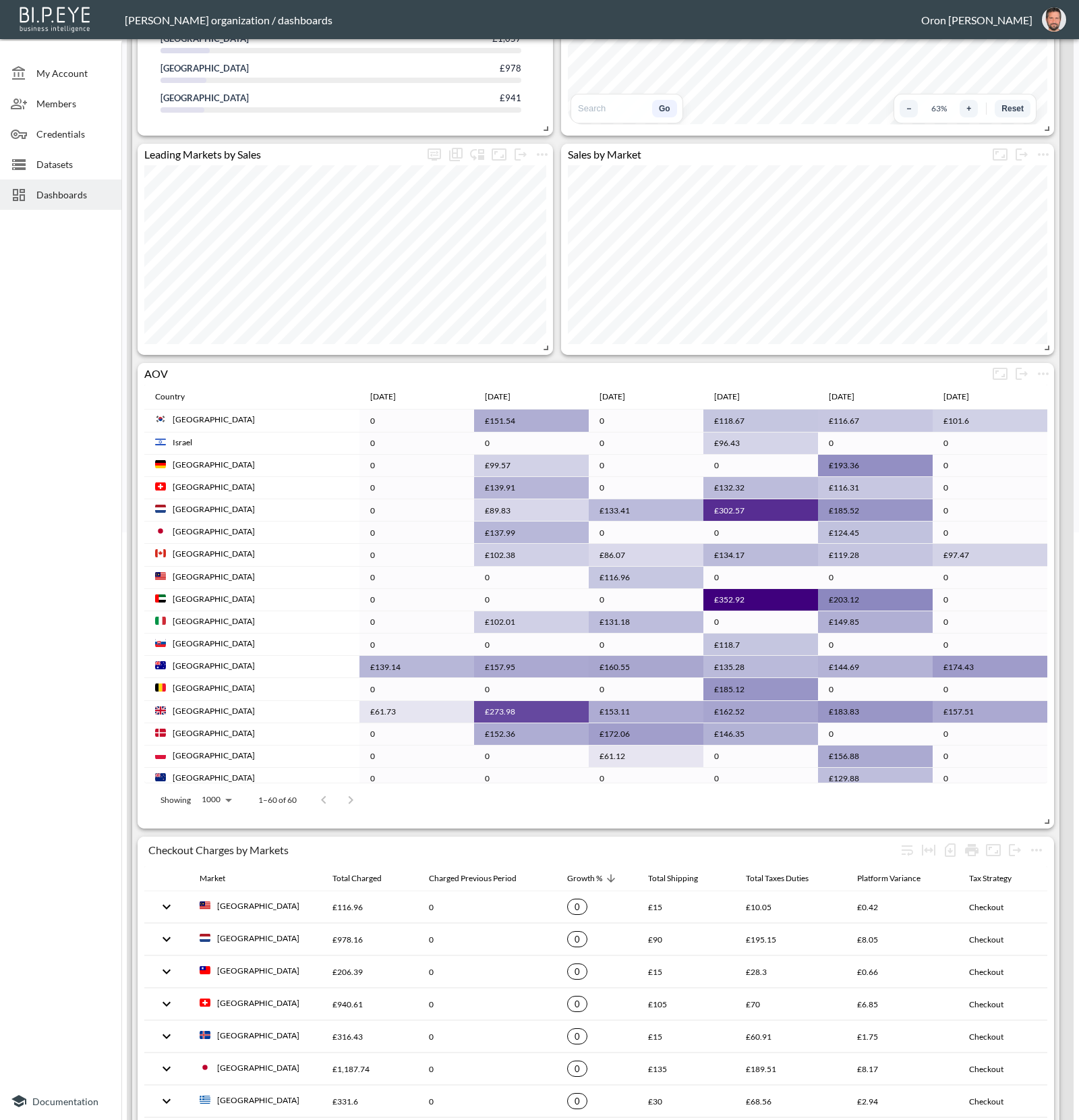
scroll to position [691, 0]
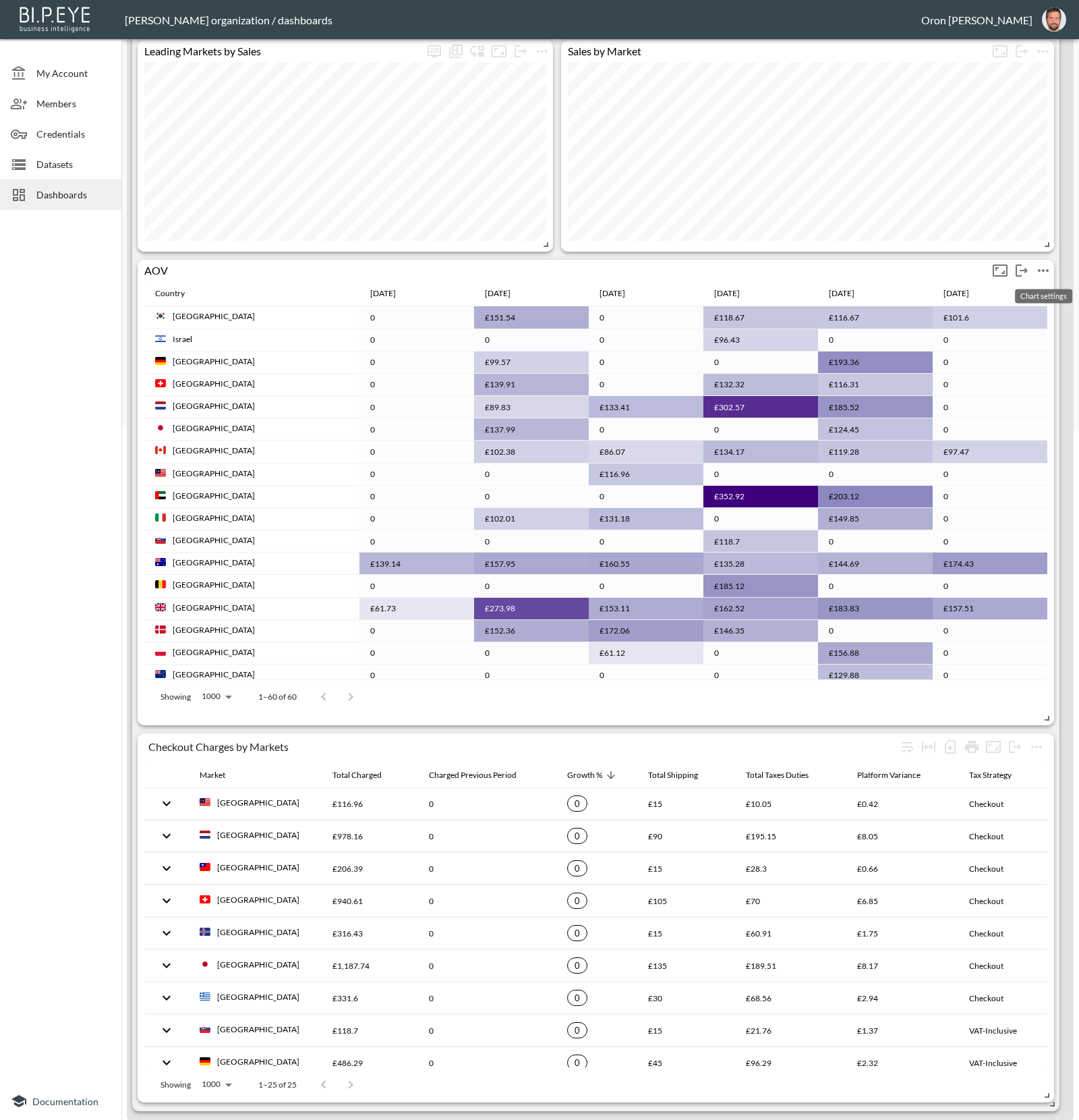
click at [1045, 271] on icon "more" at bounding box center [1043, 270] width 16 height 16
click at [1035, 290] on li "Edit" at bounding box center [1012, 294] width 105 height 25
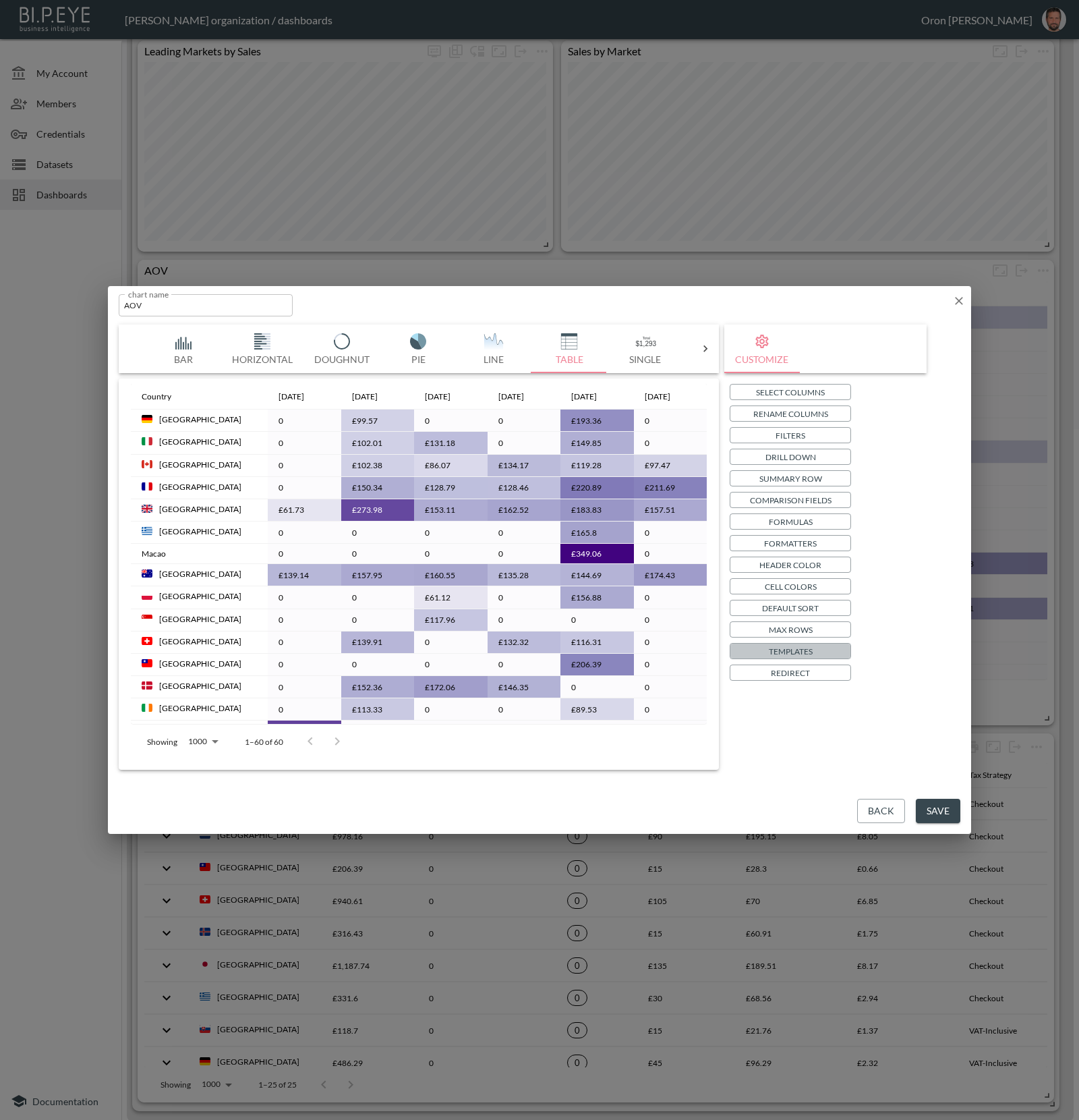
click at [802, 648] on p "Templates" at bounding box center [791, 651] width 44 height 14
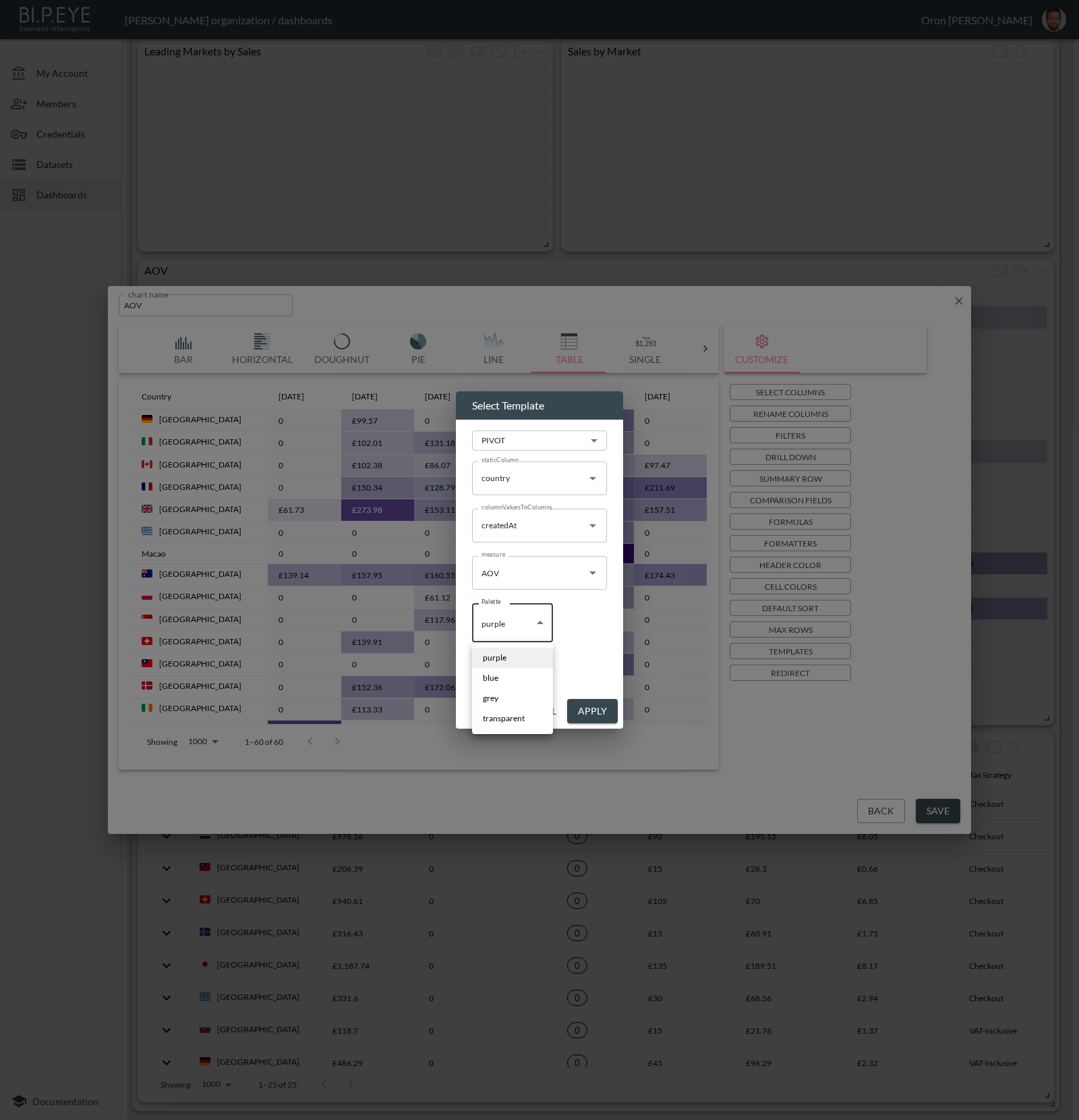
click at [525, 626] on body "BI.P.EYE, Interactive Analytics Dashboards - app Zach Bailet organization / das…" at bounding box center [539, 560] width 1079 height 1120
click at [581, 628] on div at bounding box center [539, 560] width 1079 height 1120
click at [549, 527] on input "createdAt" at bounding box center [529, 525] width 103 height 21
click at [615, 562] on div "PIVOT PIVOT ​ staticColumn country staticColumn columnValuesToColumns createdAt…" at bounding box center [539, 556] width 168 height 274
click at [560, 570] on input "AOV" at bounding box center [529, 572] width 103 height 21
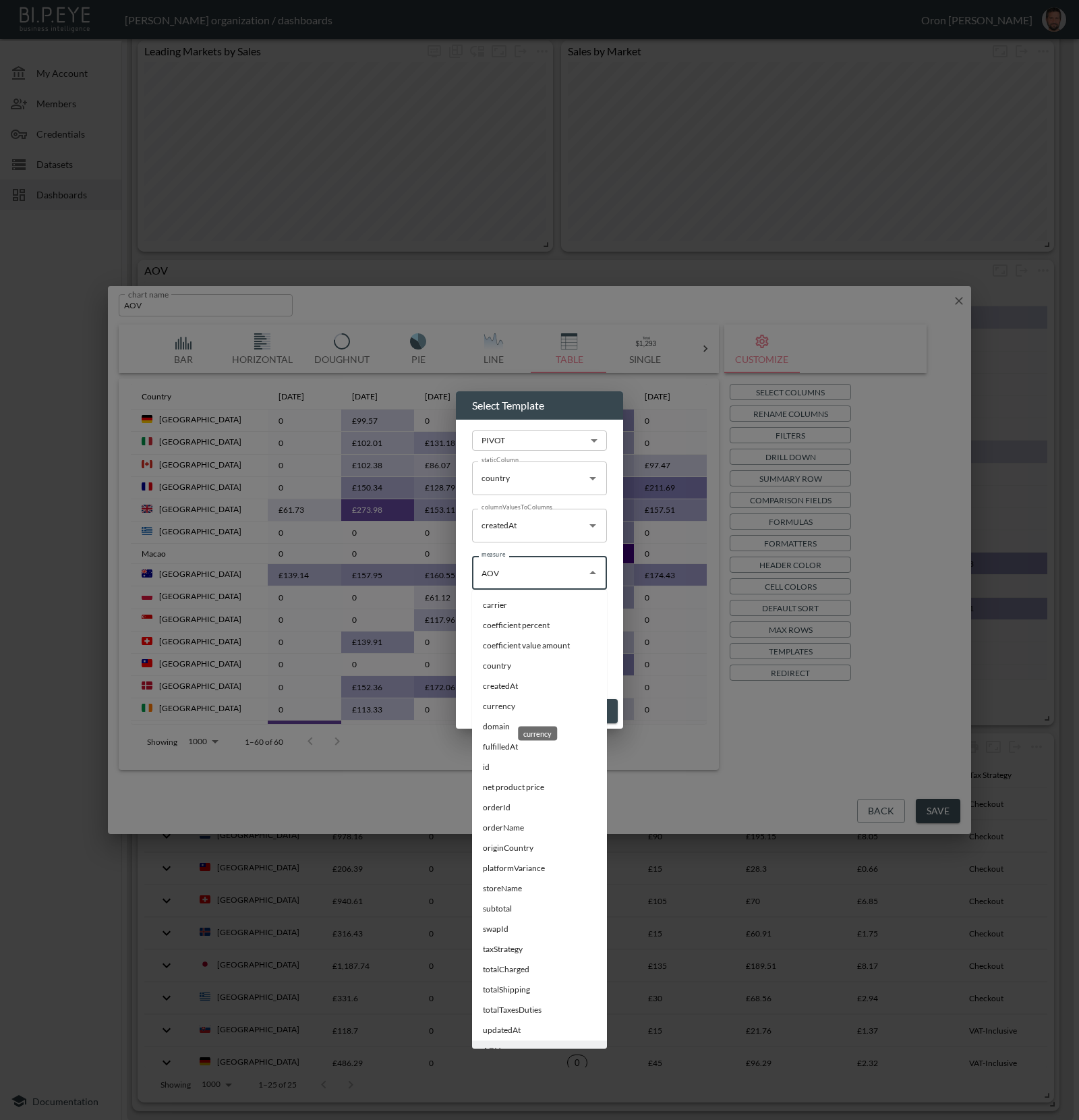
scroll to position [37, 0]
click at [504, 1031] on li "rowCount" at bounding box center [539, 1033] width 135 height 20
type input "rowCount"
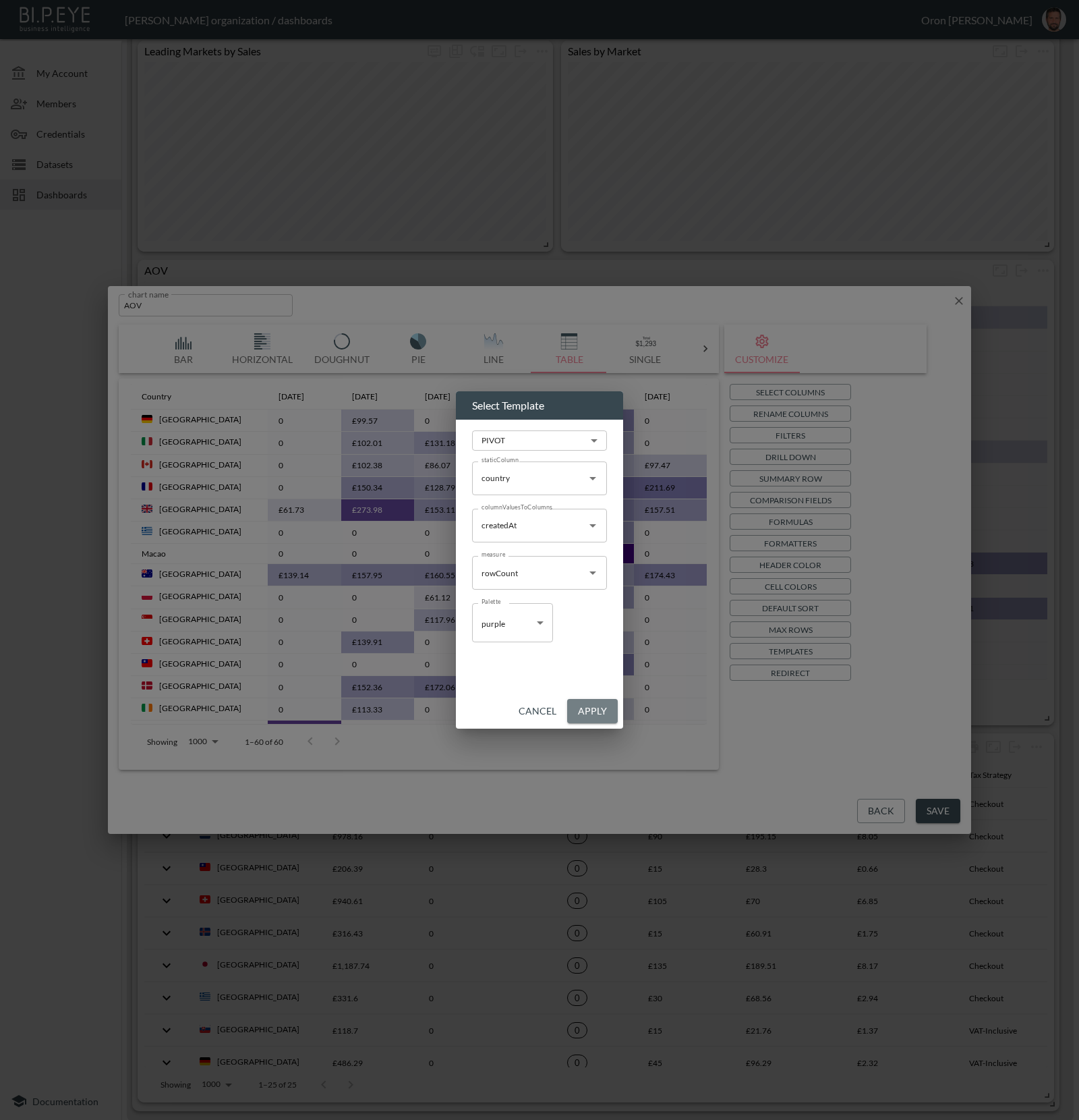
click at [582, 712] on button "Apply" at bounding box center [592, 711] width 50 height 25
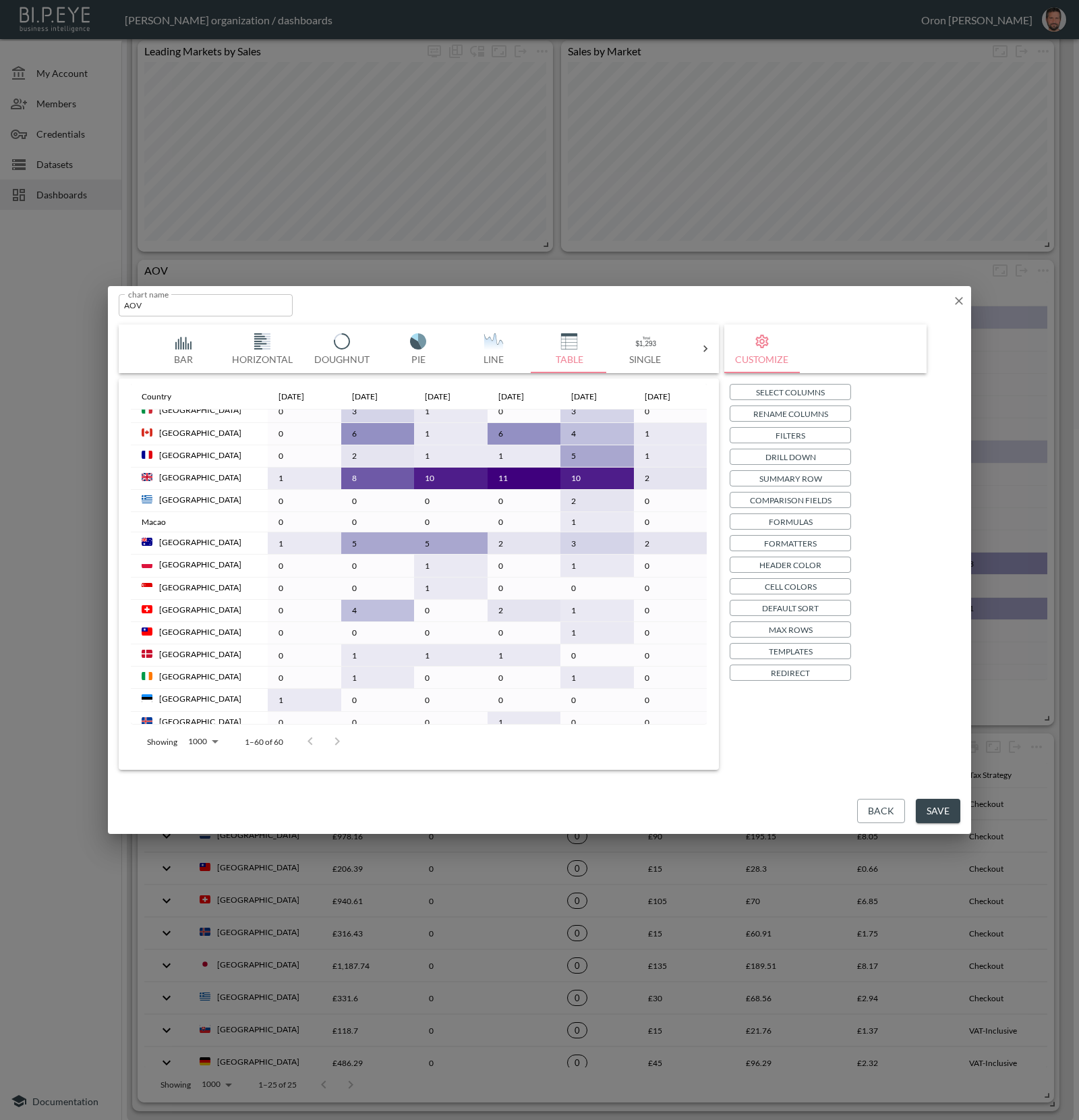
scroll to position [0, 0]
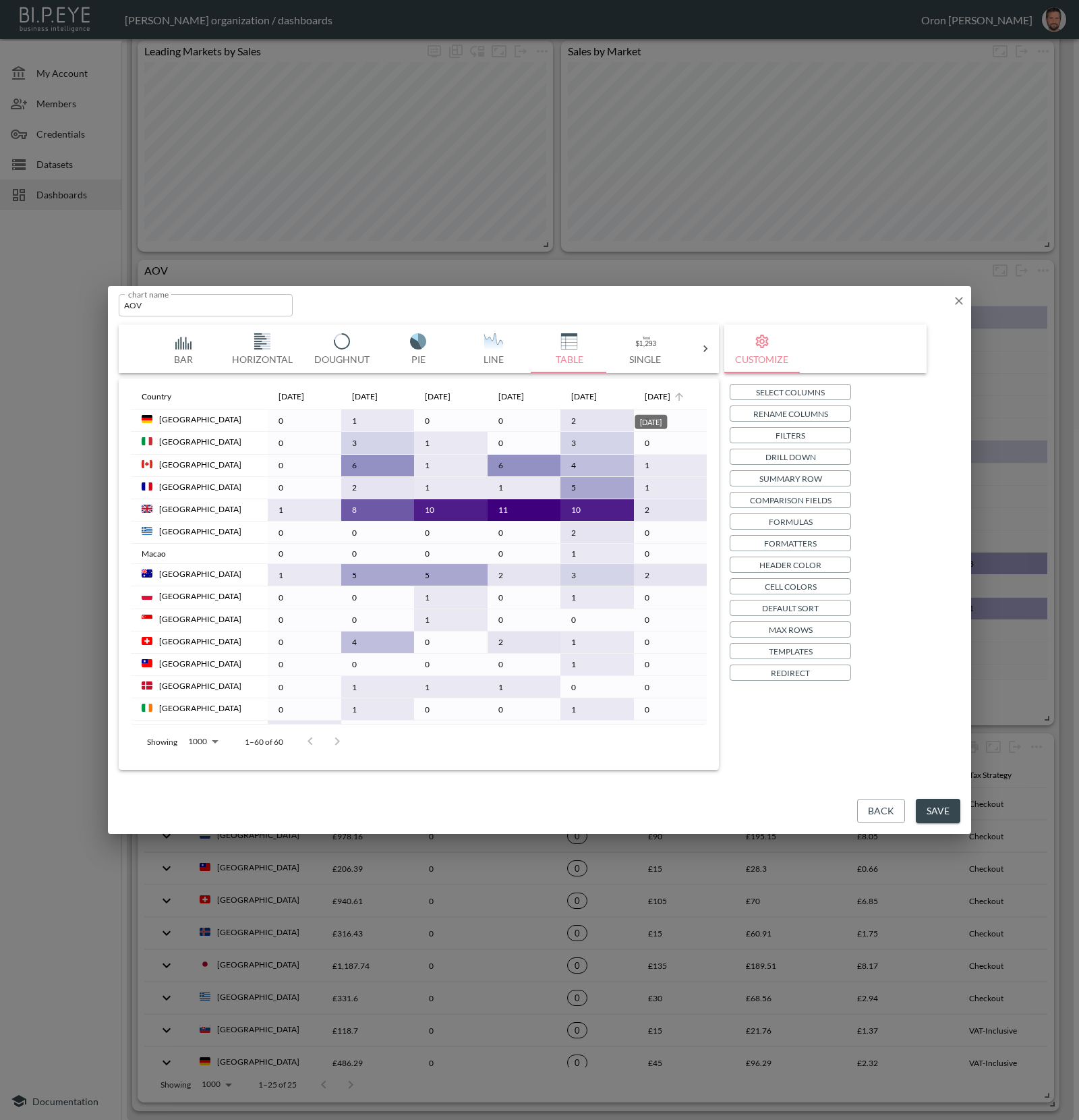
click at [656, 396] on div "Sep 2025" at bounding box center [657, 396] width 26 height 16
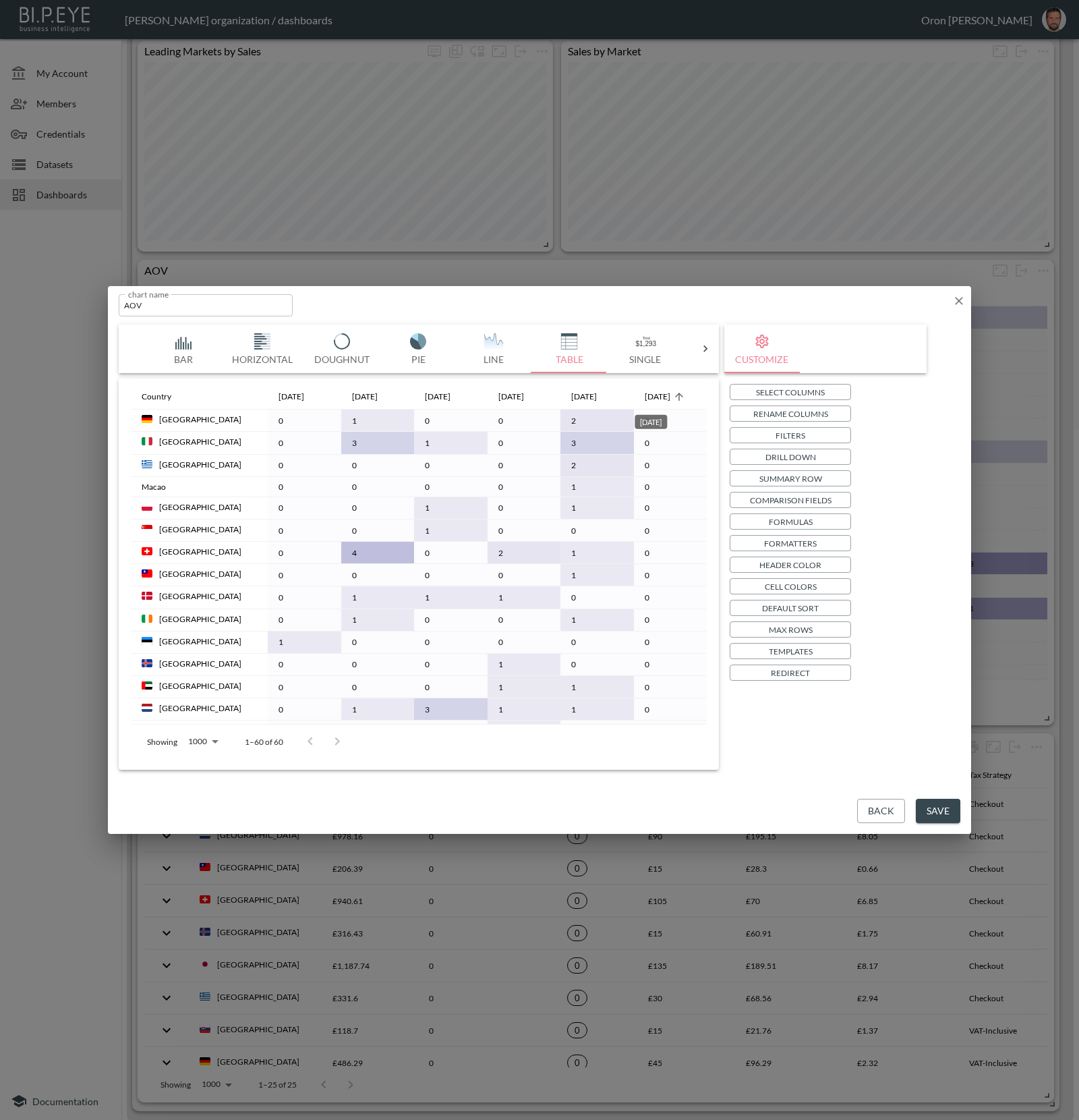
click at [656, 396] on div "Sep 2025" at bounding box center [657, 396] width 26 height 16
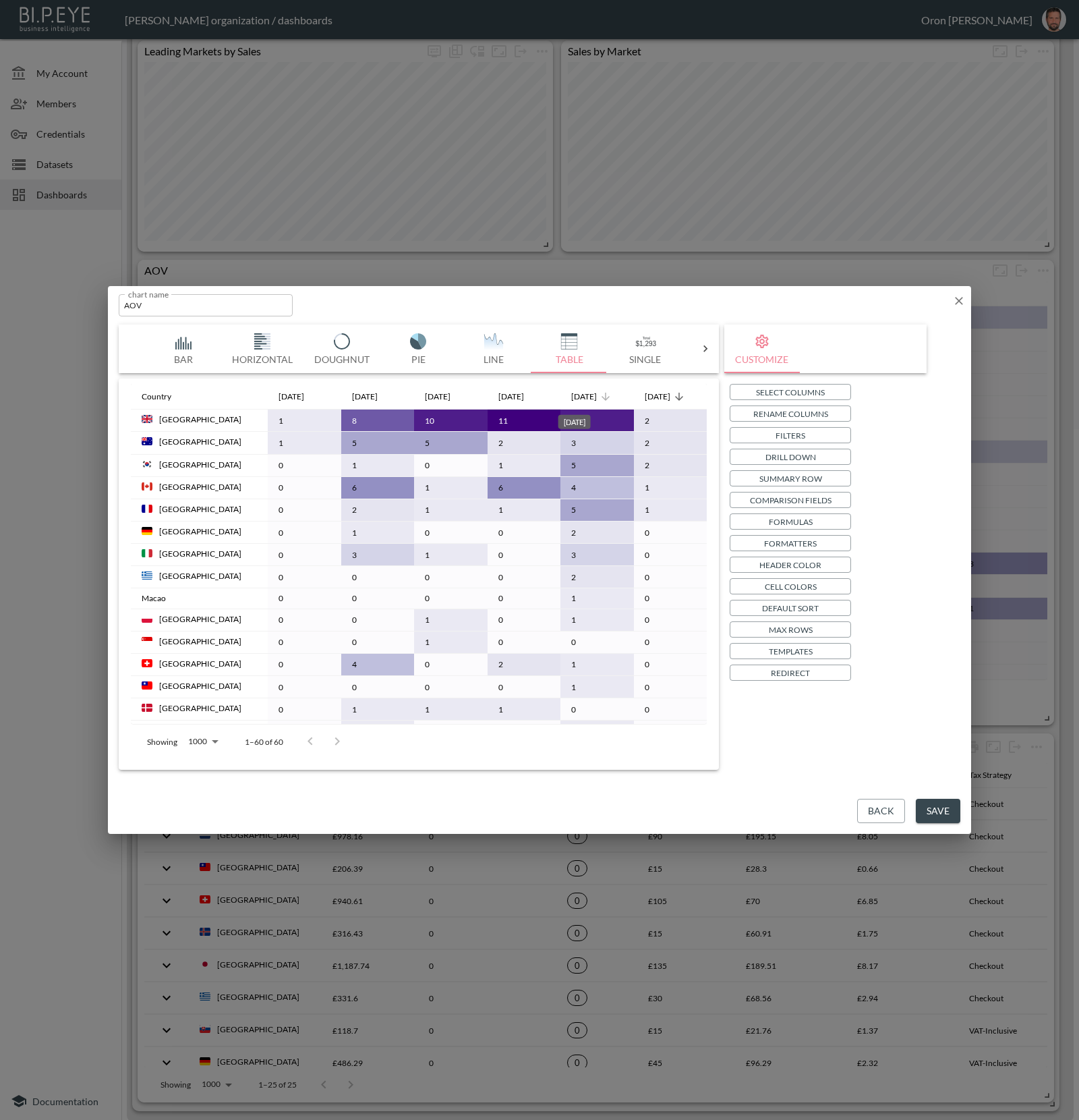
click at [595, 389] on div "Aug 2025" at bounding box center [584, 396] width 26 height 16
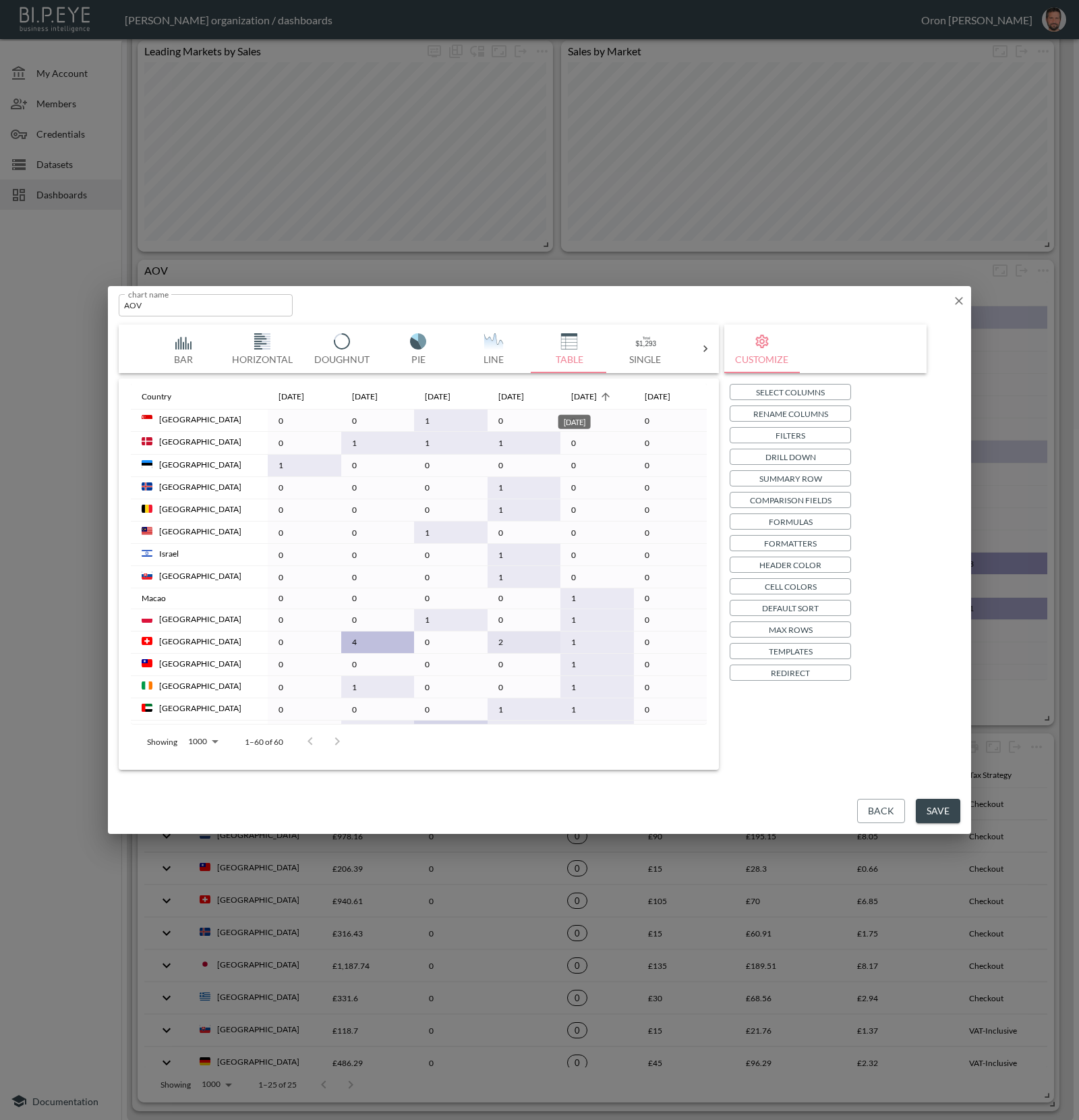
click at [595, 389] on div "Aug 2025" at bounding box center [584, 396] width 26 height 16
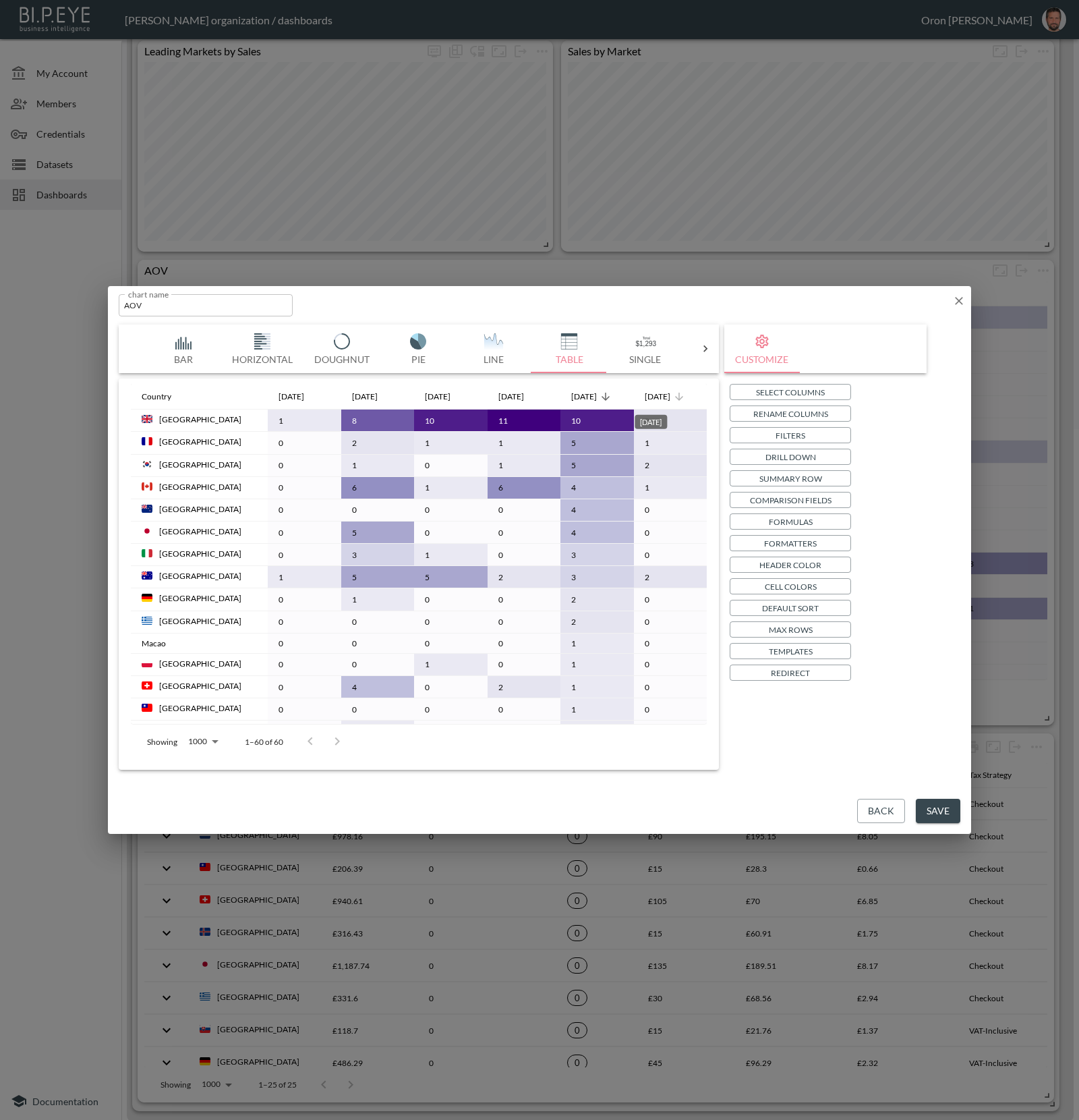
click at [662, 399] on div "Sep 2025" at bounding box center [657, 396] width 26 height 16
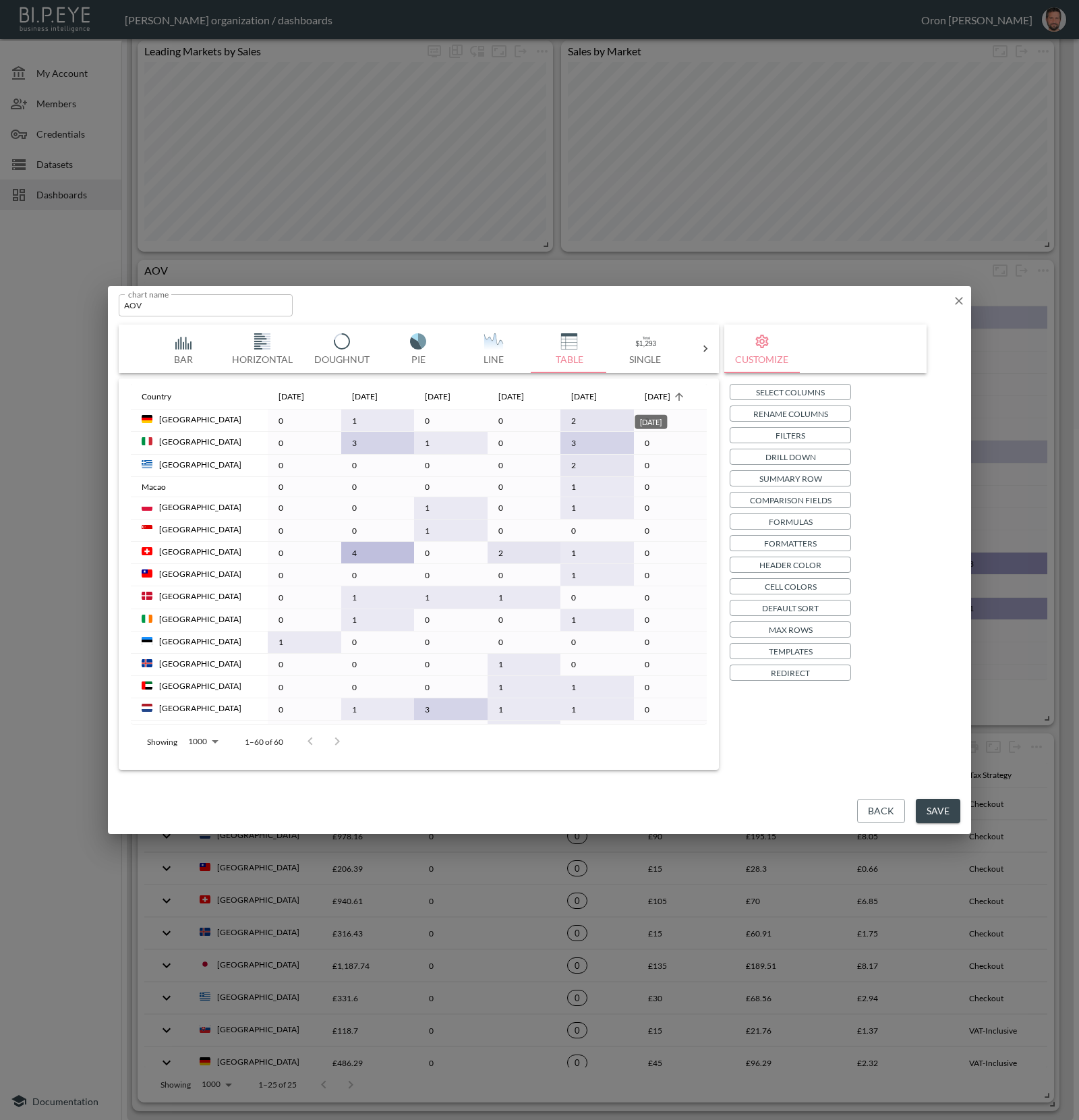
click at [662, 399] on div "Sep 2025" at bounding box center [657, 396] width 26 height 16
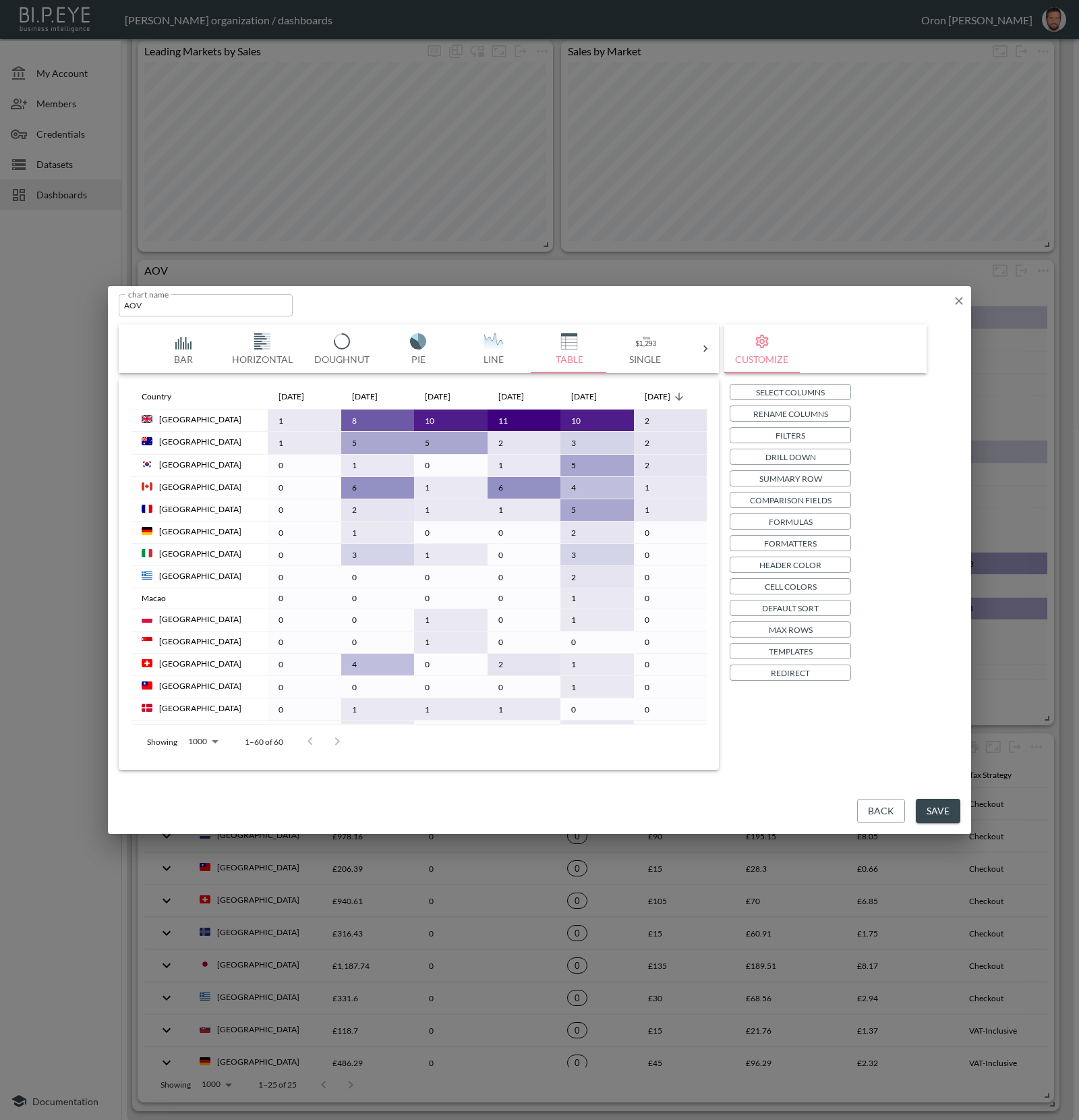
click at [965, 298] on icon "button" at bounding box center [959, 301] width 14 height 14
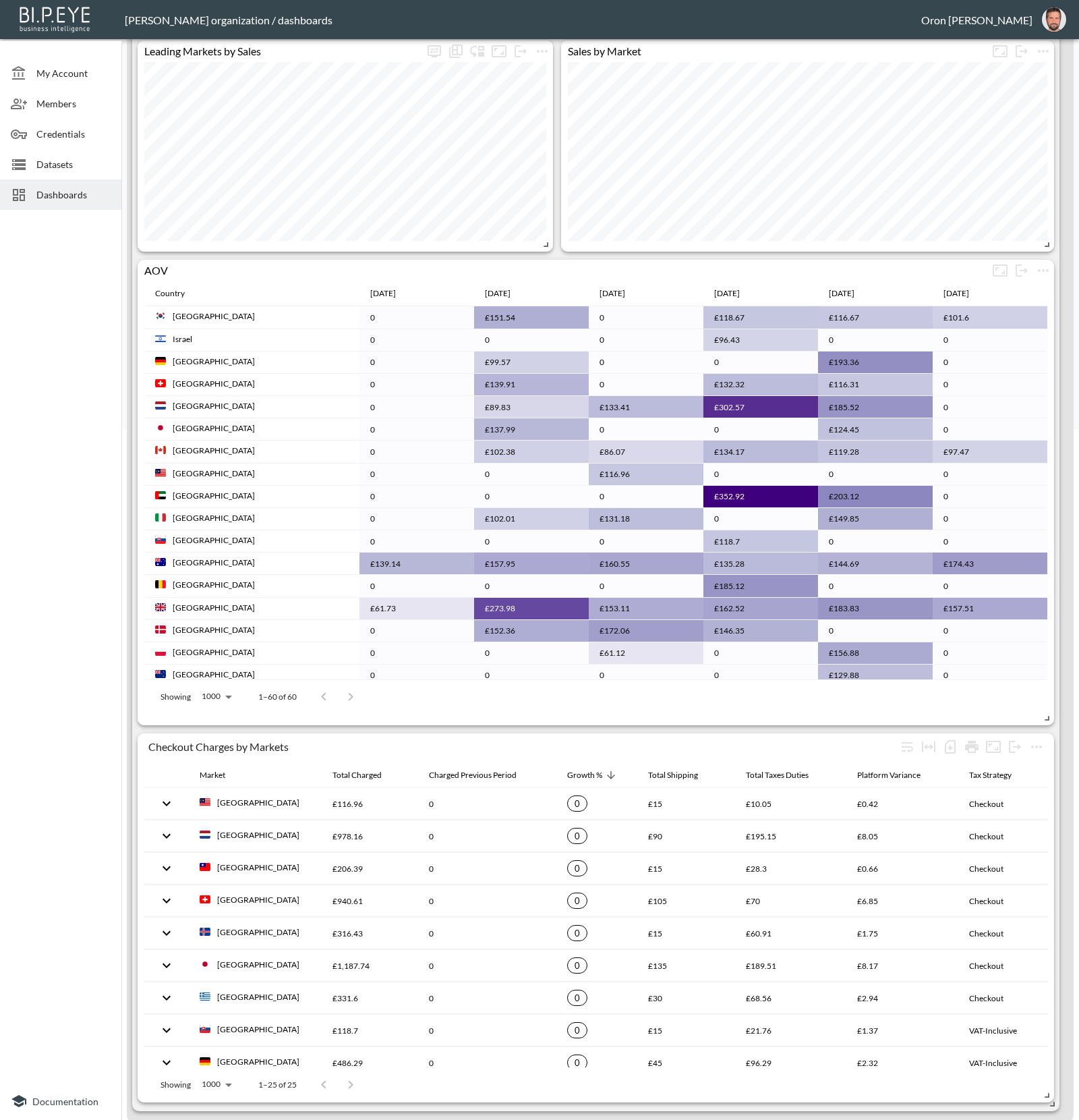
click at [798, 554] on td "£135.28" at bounding box center [760, 564] width 115 height 22
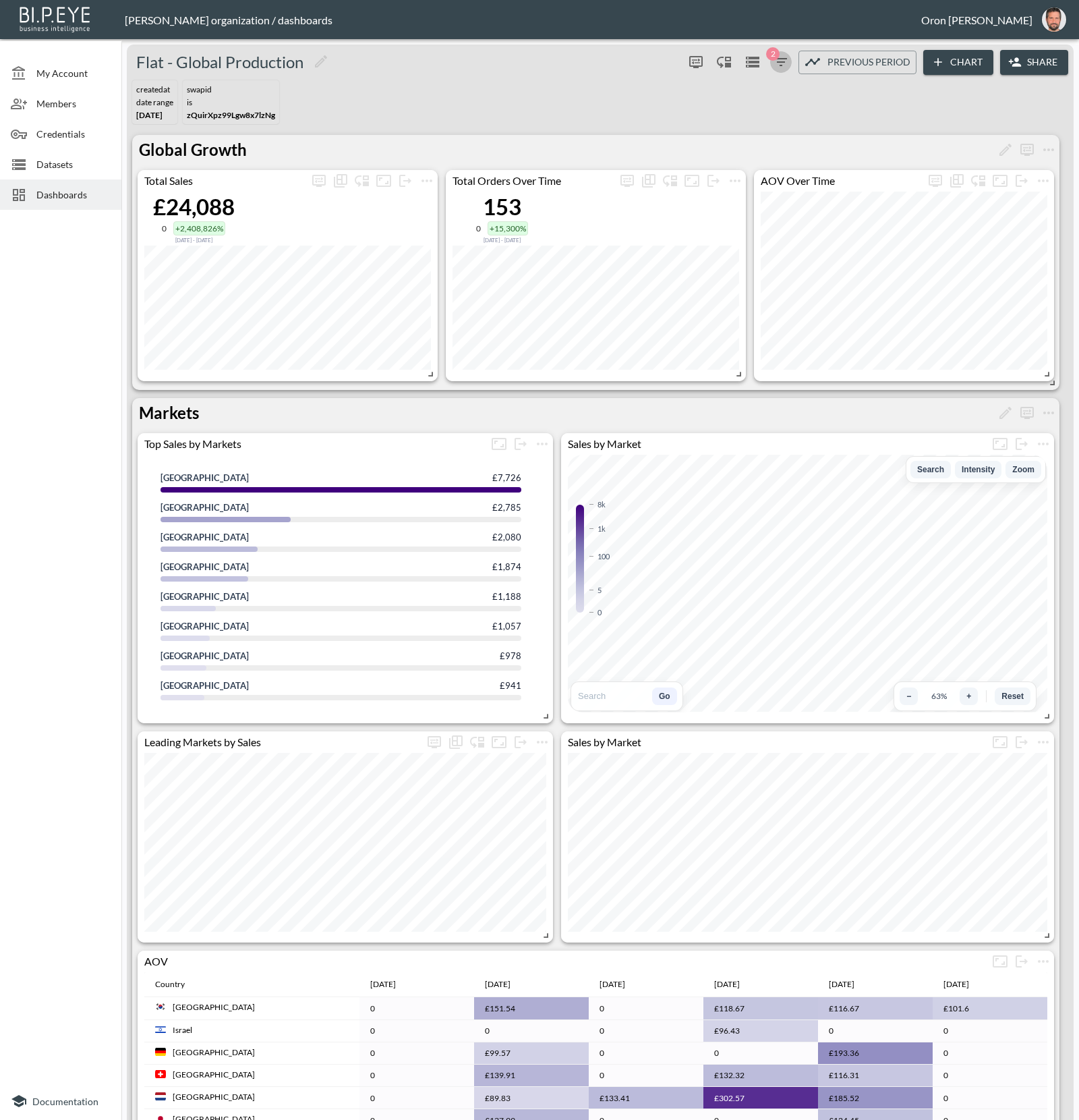
click at [785, 63] on icon "button" at bounding box center [781, 61] width 16 height 16
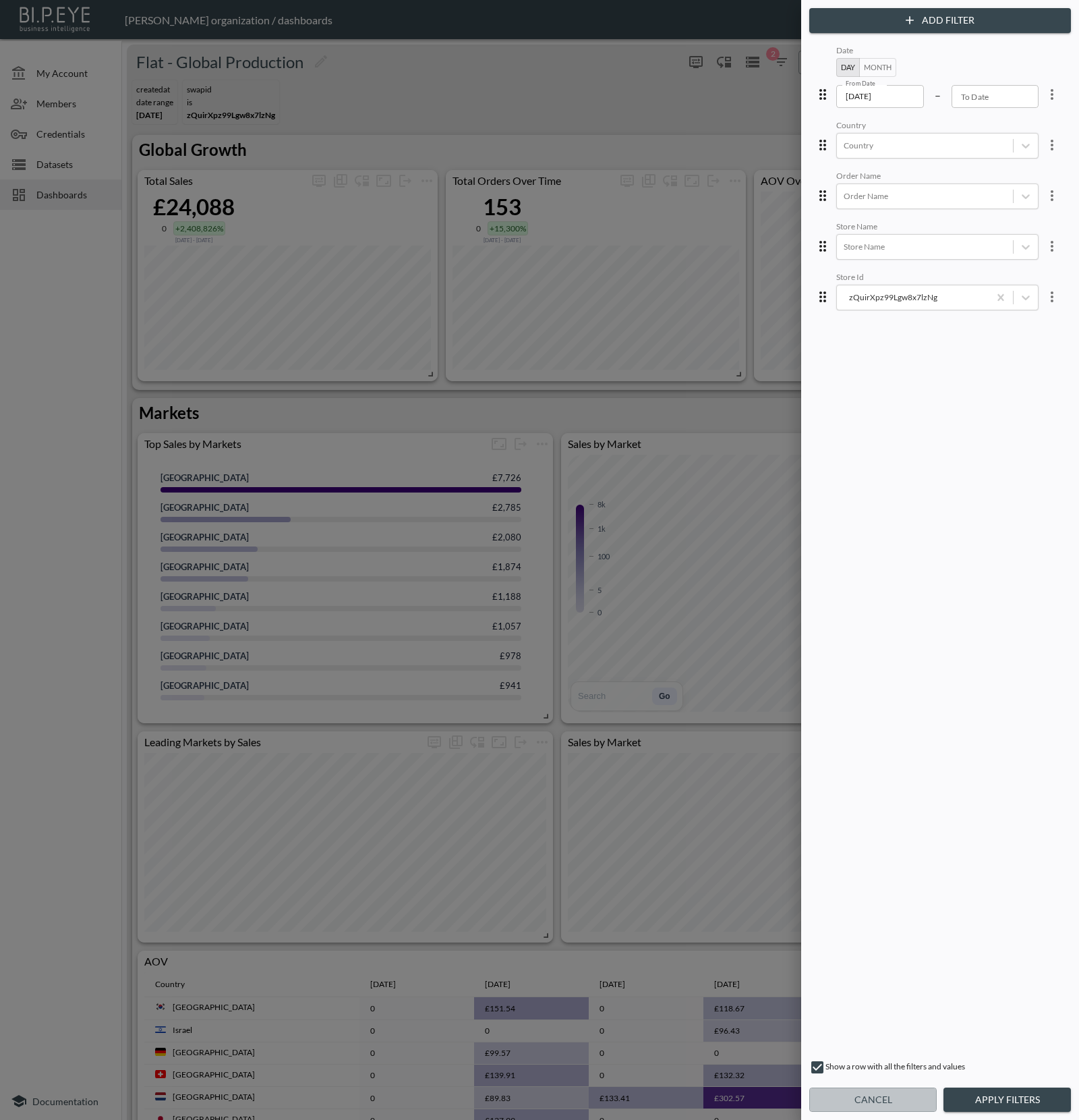
drag, startPoint x: 886, startPoint y: 1089, endPoint x: 939, endPoint y: 664, distance: 428.3
click at [886, 1089] on button "Cancel" at bounding box center [873, 1100] width 128 height 25
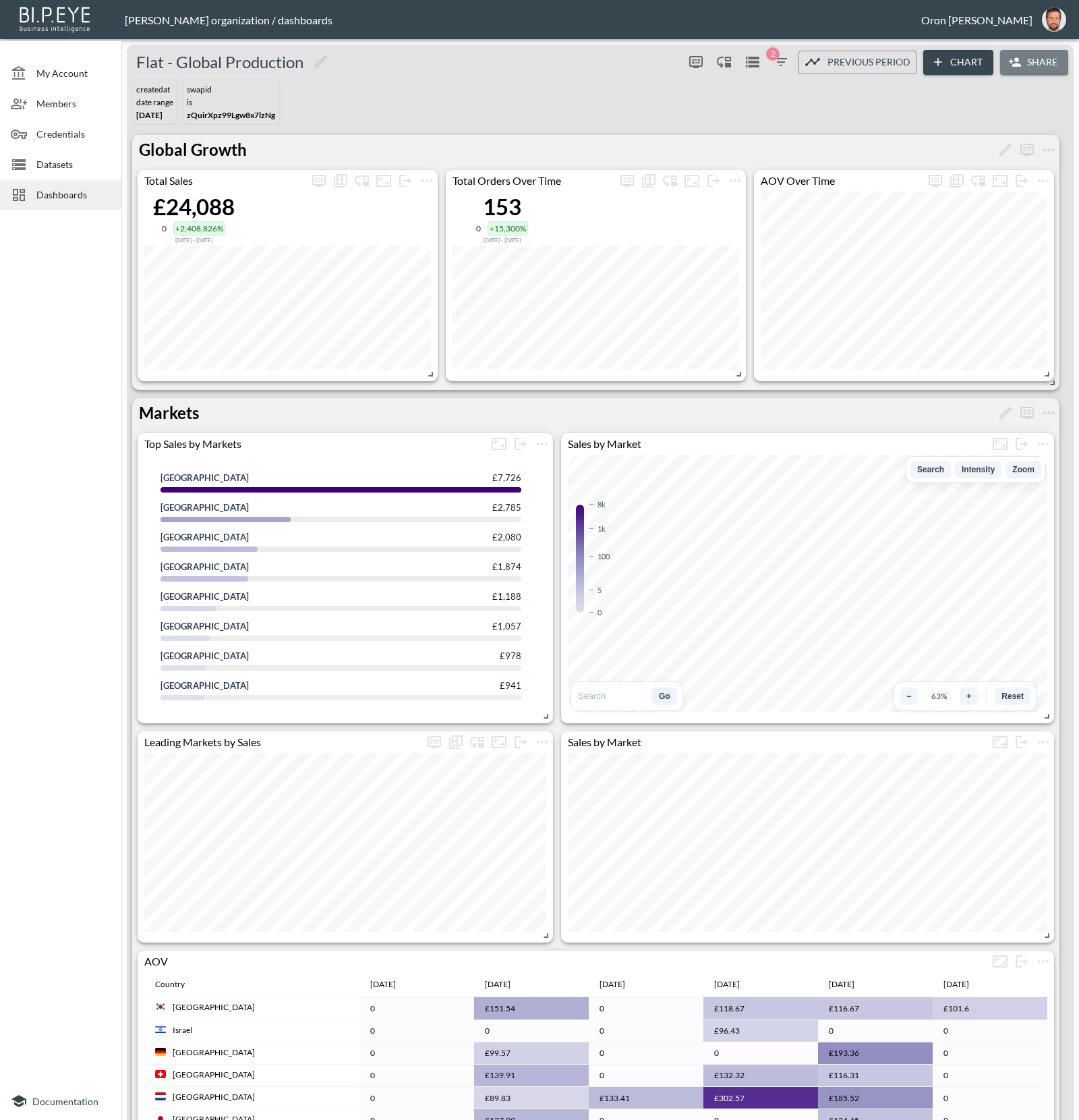
click at [1042, 66] on button "Share" at bounding box center [1034, 62] width 68 height 25
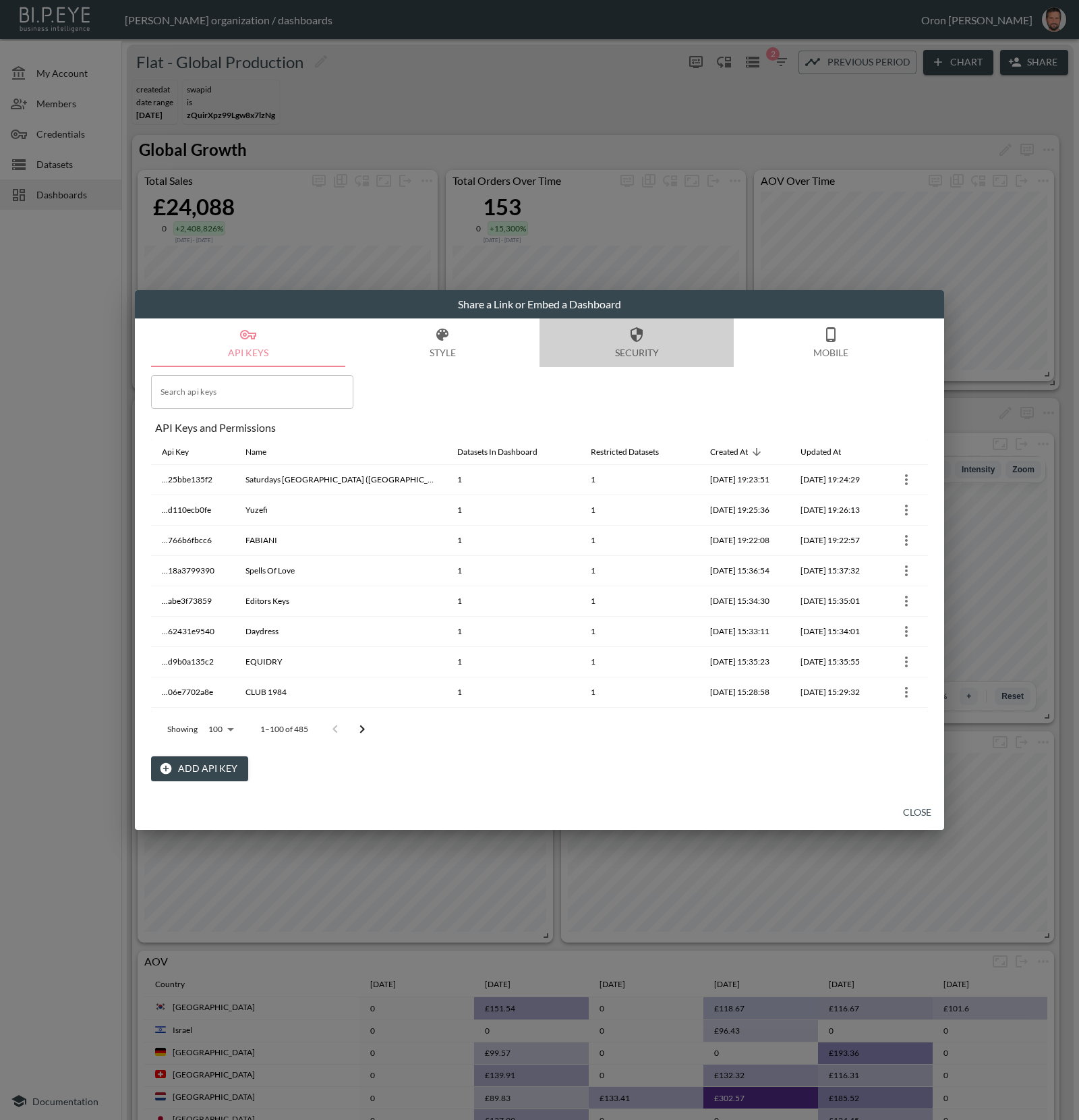
click at [679, 339] on button "Security" at bounding box center [637, 342] width 194 height 48
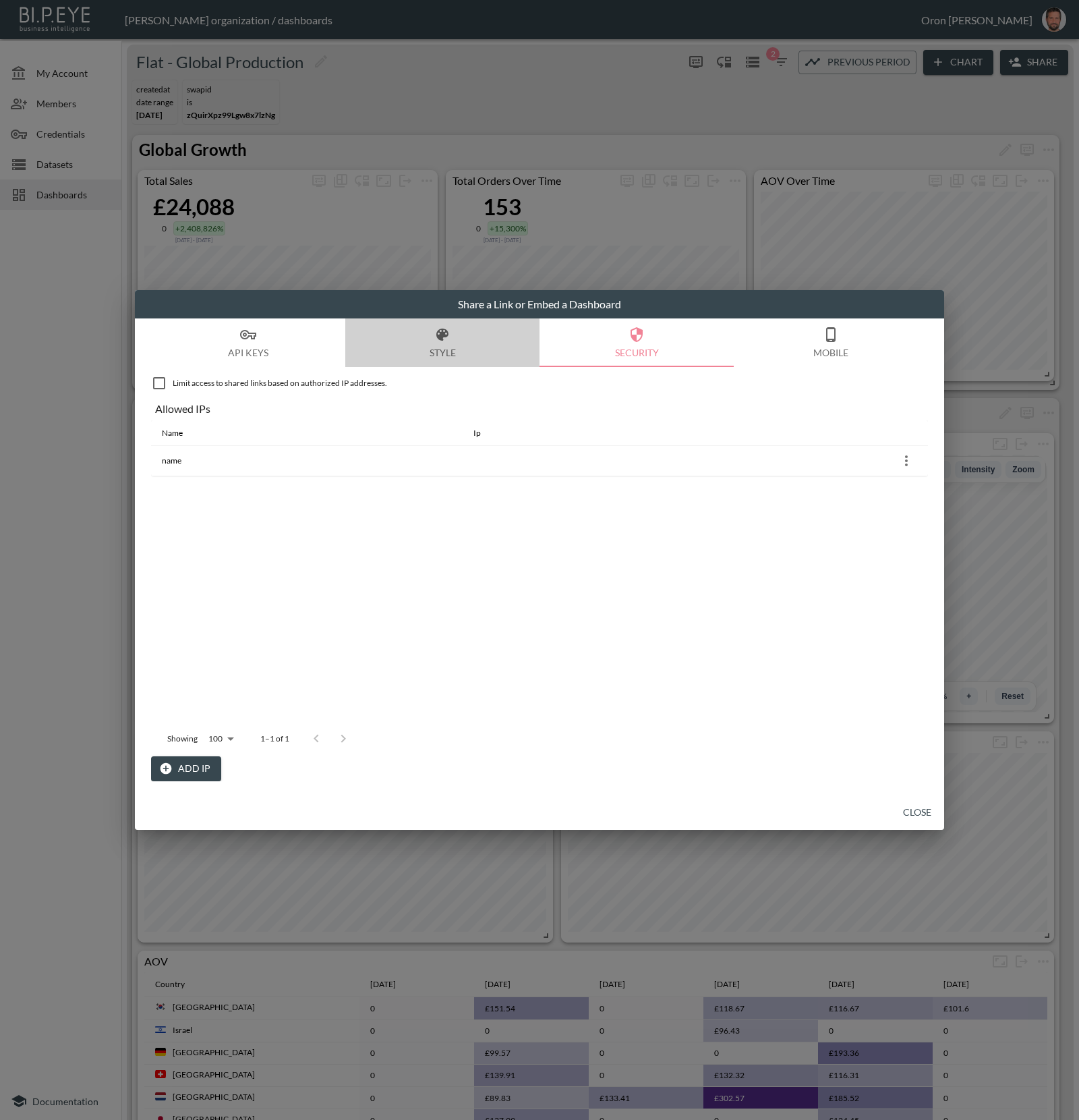
drag, startPoint x: 462, startPoint y: 343, endPoint x: 434, endPoint y: 341, distance: 28.1
click at [458, 343] on button "Style" at bounding box center [442, 342] width 194 height 48
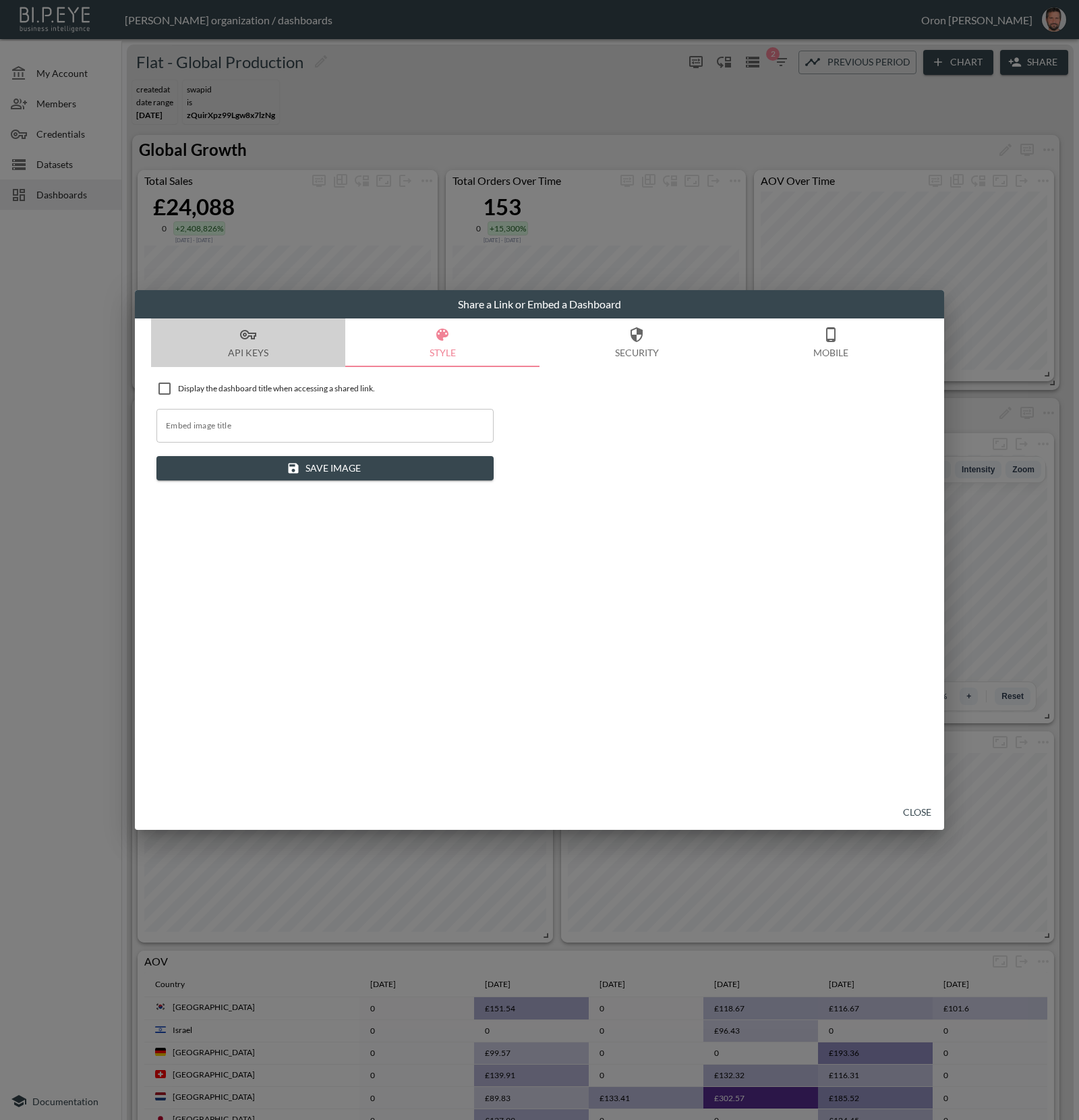
click at [303, 338] on button "API Keys" at bounding box center [248, 342] width 194 height 48
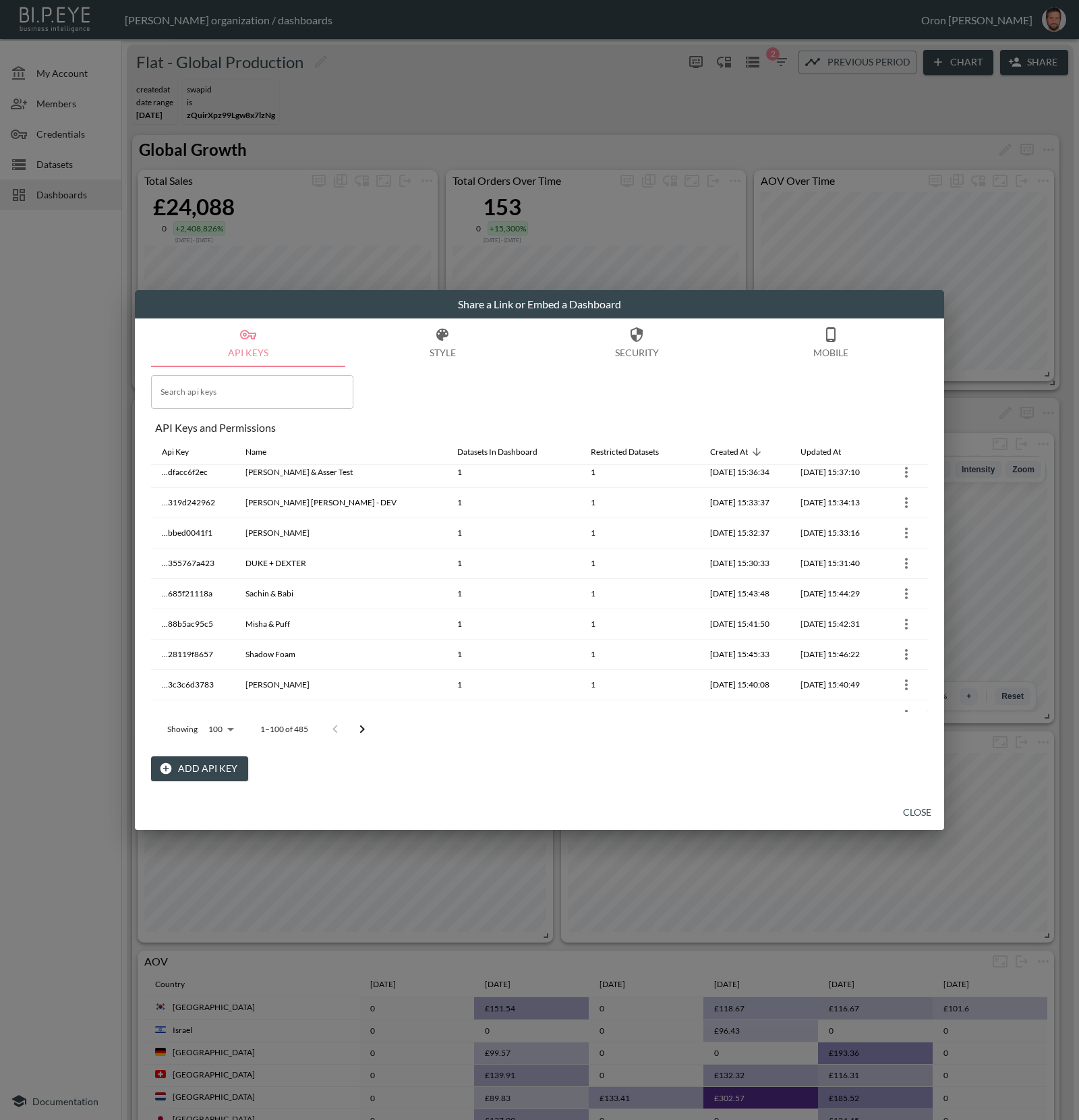
scroll to position [2762, 0]
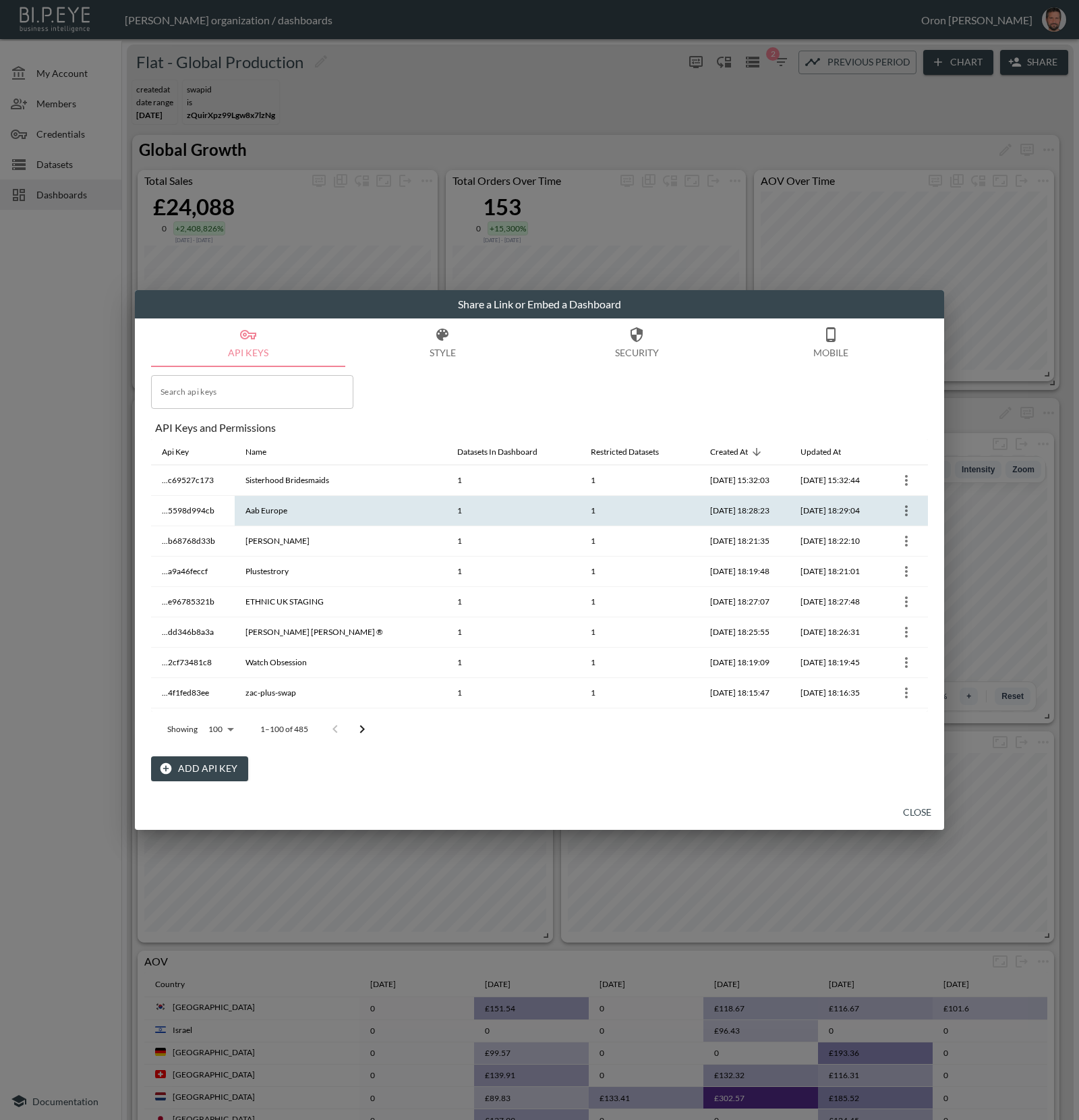
click at [902, 503] on icon "more" at bounding box center [906, 510] width 16 height 16
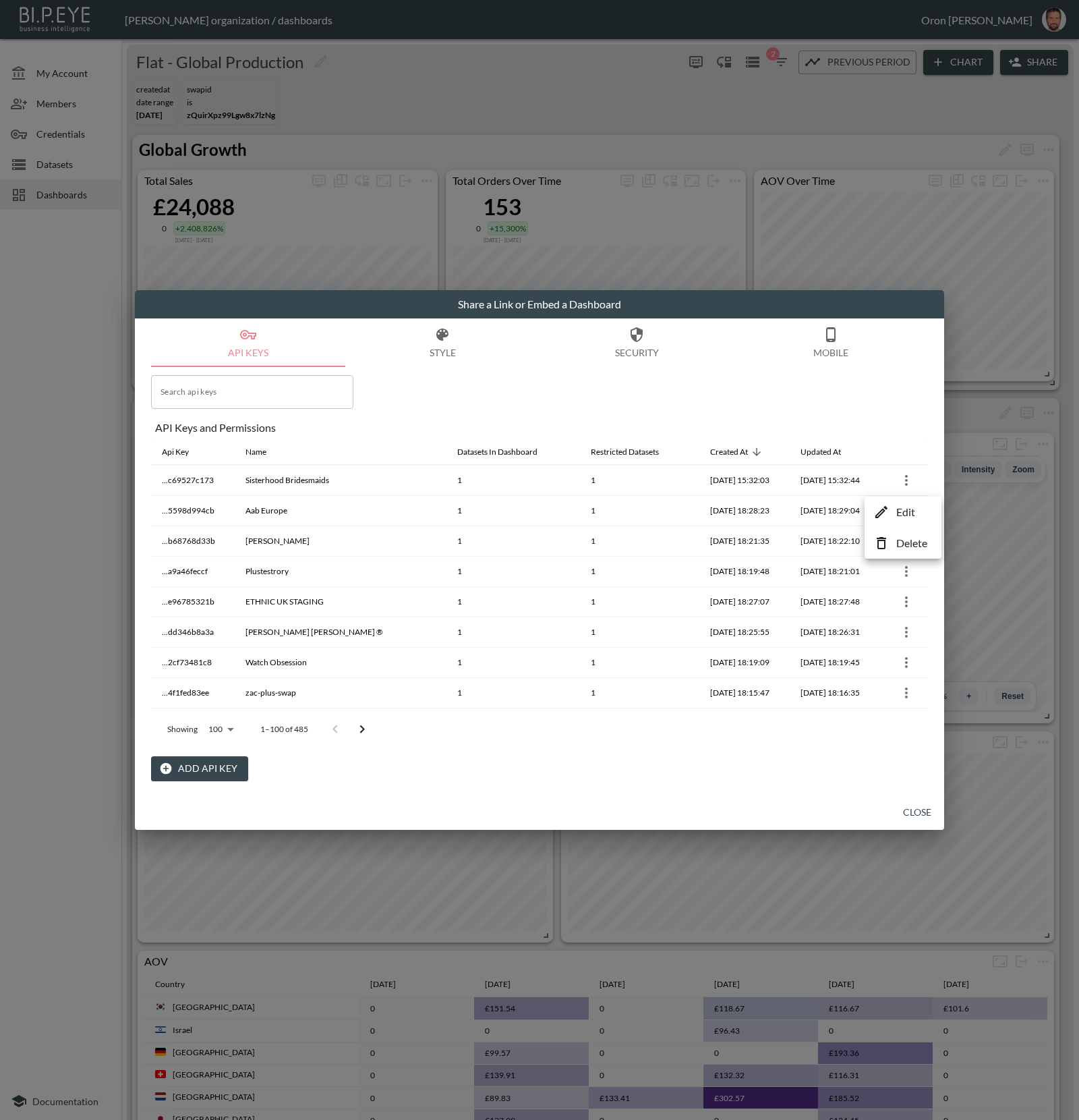
click at [895, 507] on li "Edit" at bounding box center [903, 512] width 70 height 25
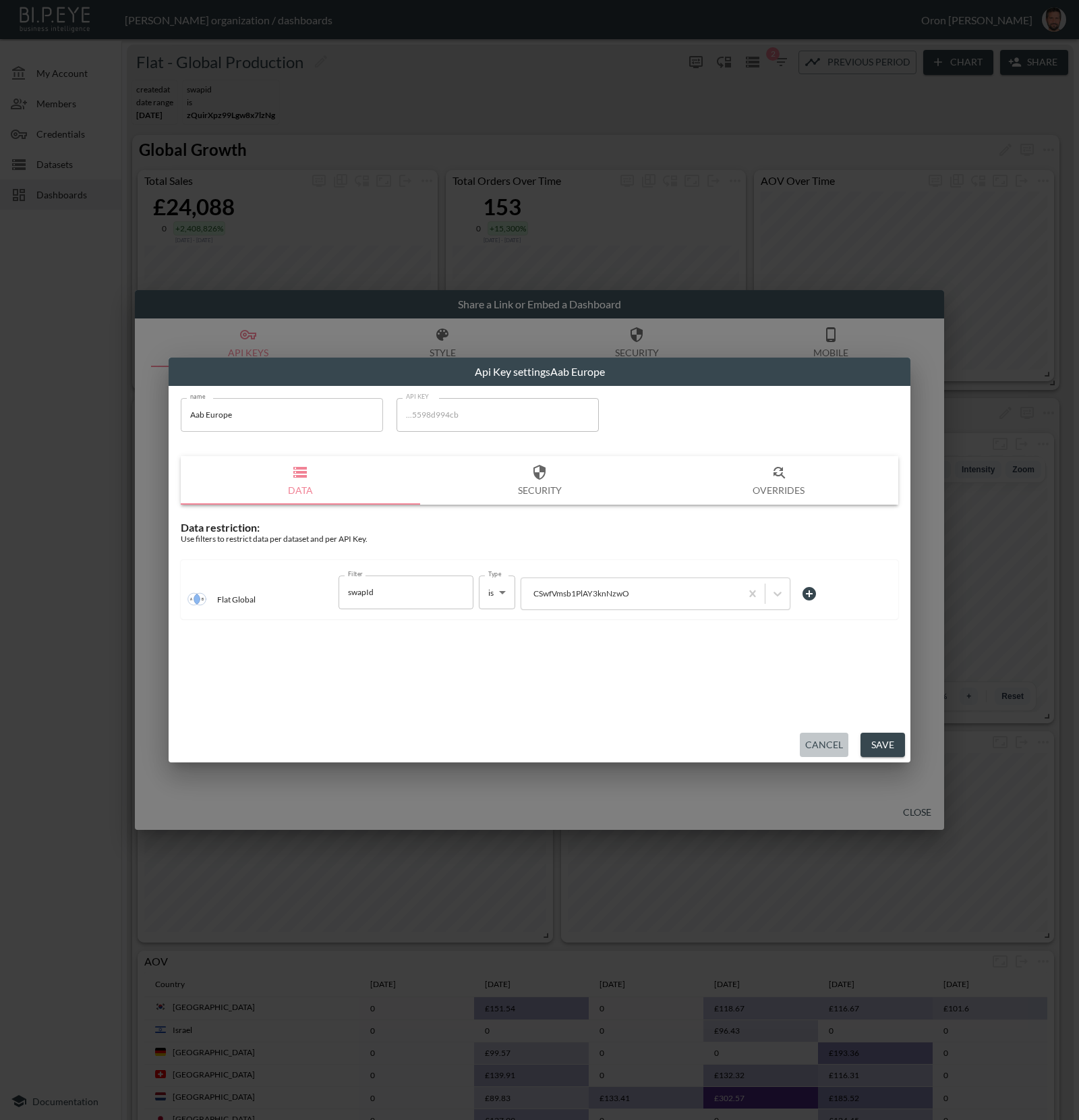
click at [817, 740] on button "Cancel" at bounding box center [824, 744] width 48 height 25
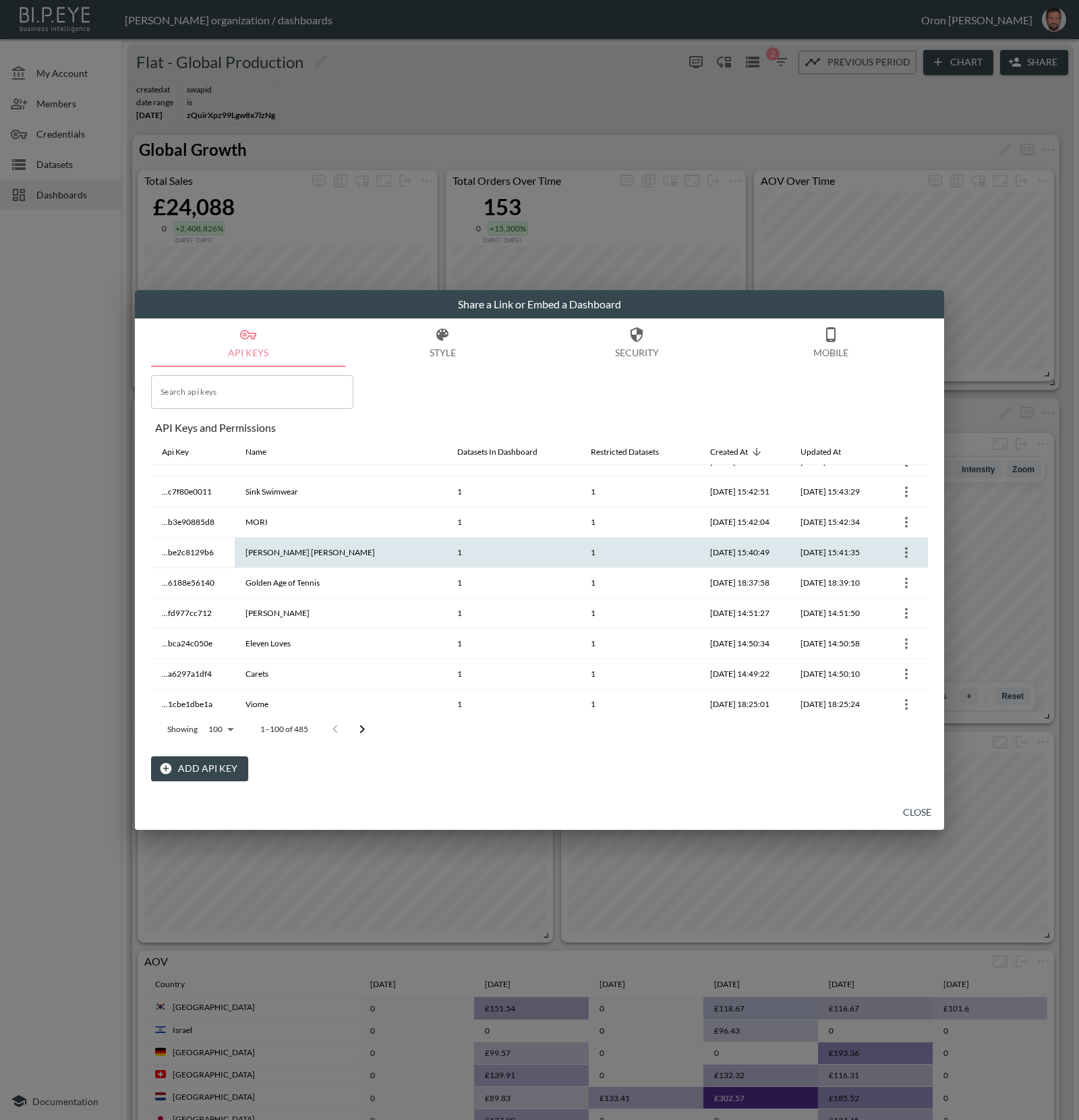
scroll to position [1444, 0]
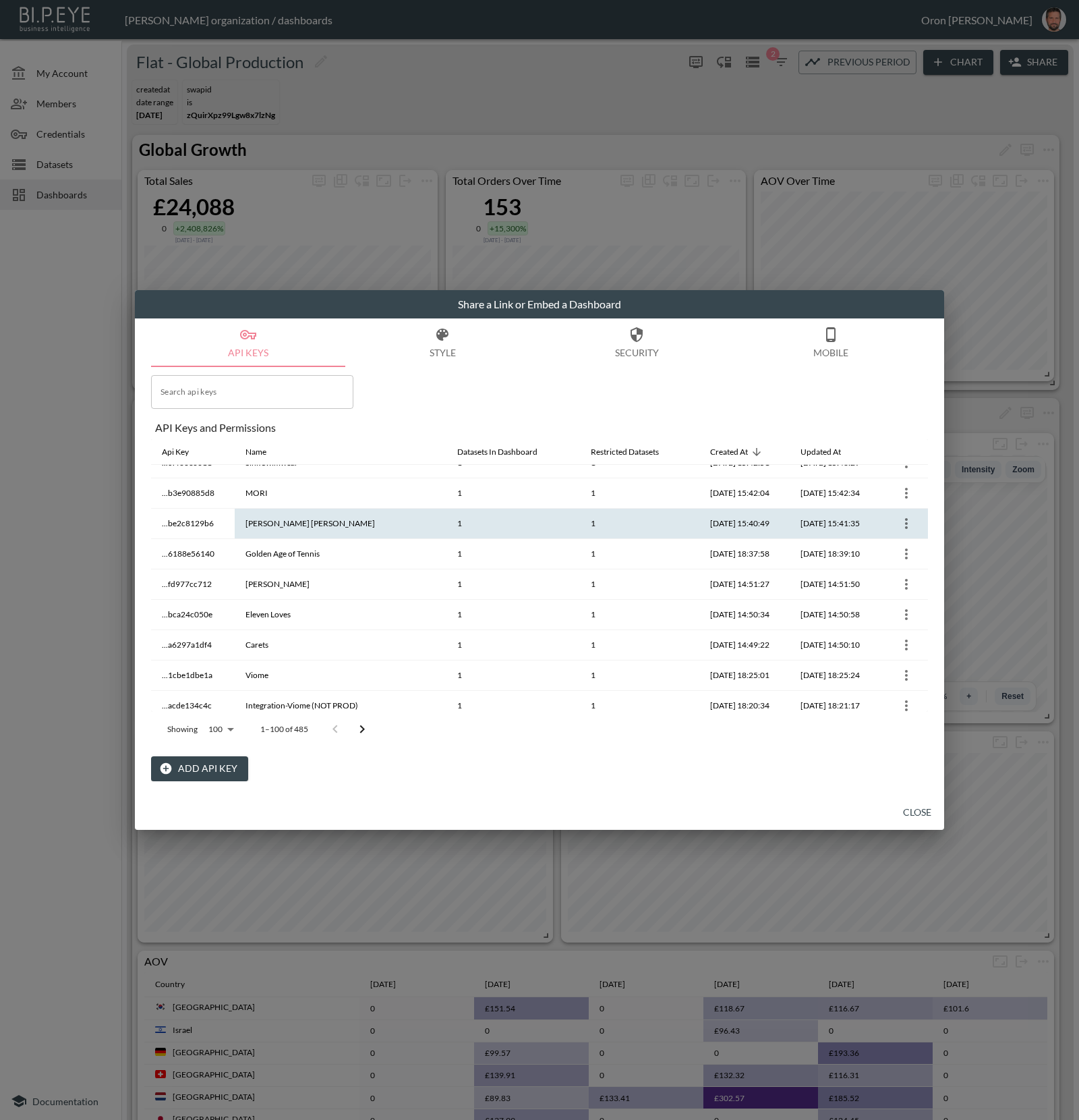
click at [903, 515] on icon "more" at bounding box center [906, 523] width 16 height 16
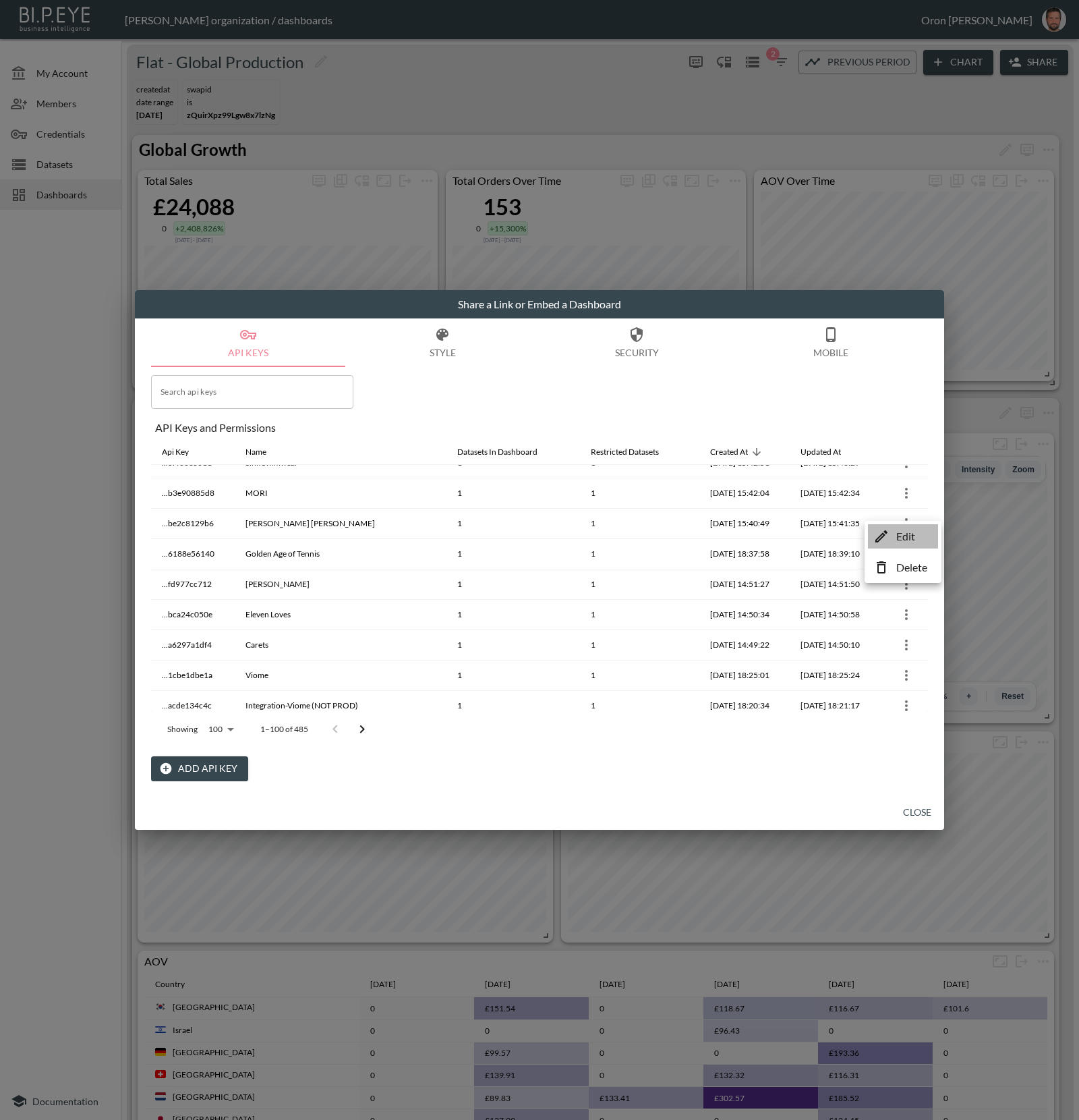
click at [891, 537] on li "Edit" at bounding box center [903, 536] width 70 height 25
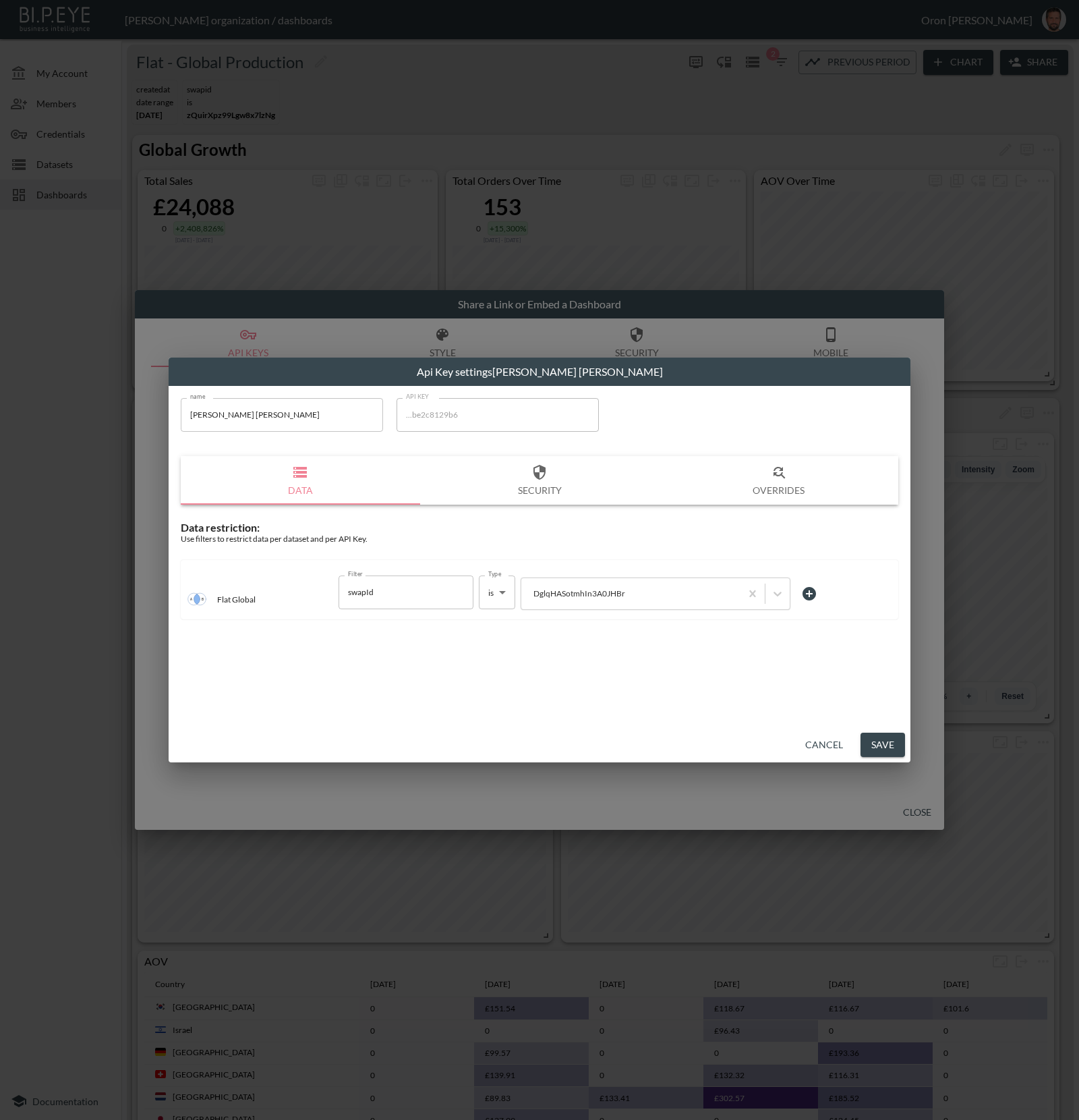
click at [813, 742] on button "Cancel" at bounding box center [824, 744] width 48 height 25
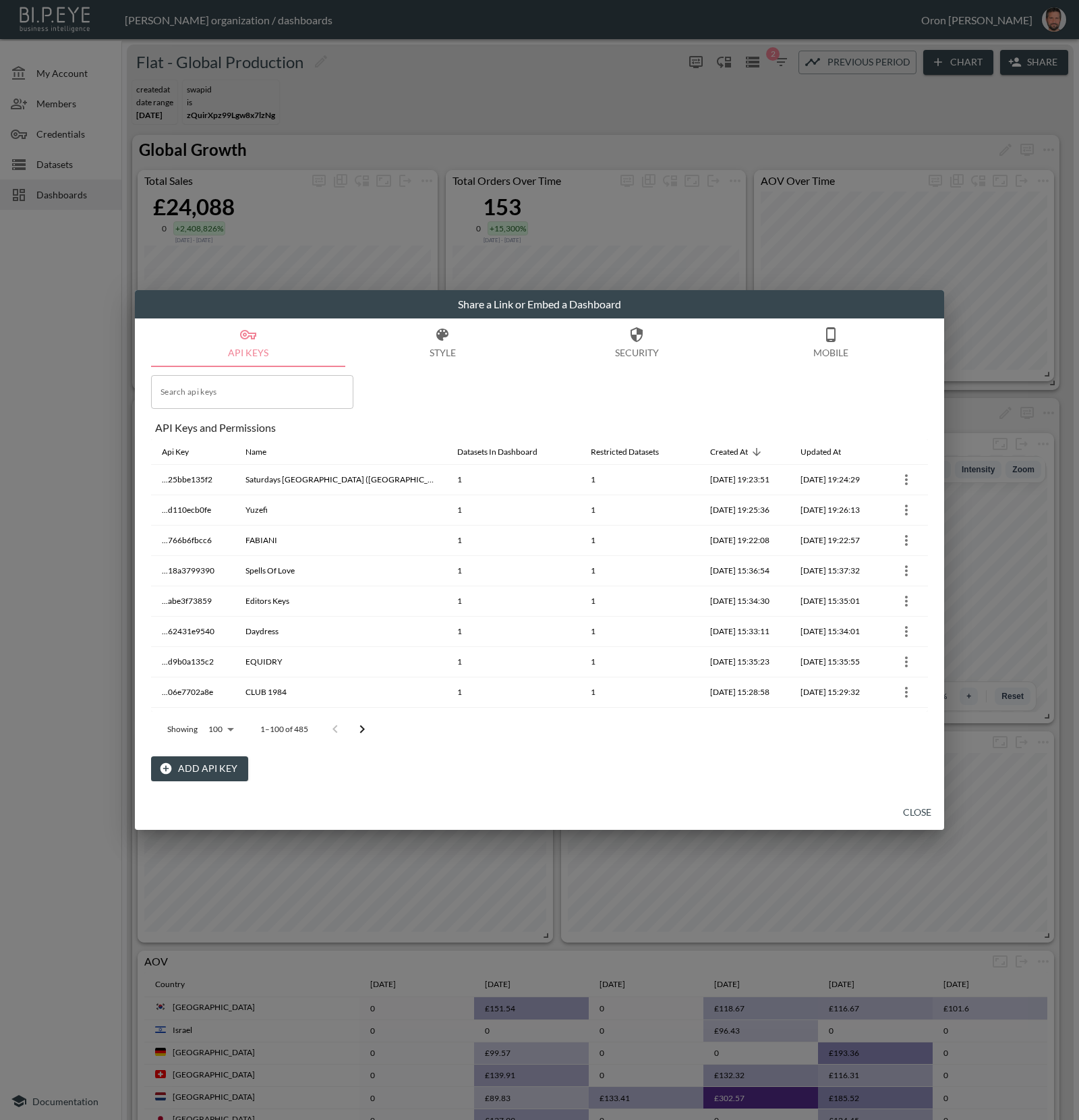
click at [909, 813] on button "Close" at bounding box center [917, 812] width 43 height 25
